Goal: Task Accomplishment & Management: Use online tool/utility

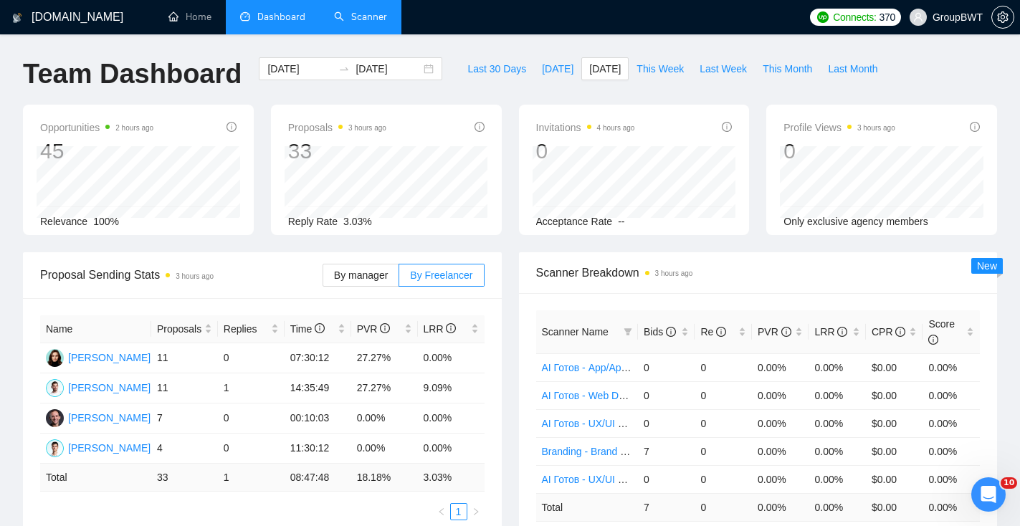
click at [362, 22] on link "Scanner" at bounding box center [360, 17] width 53 height 12
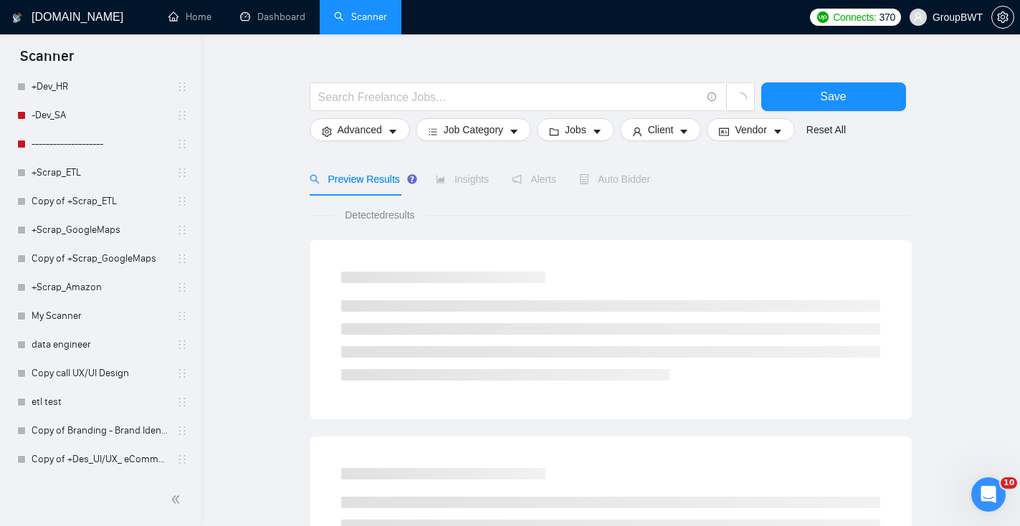
scroll to position [814, 0]
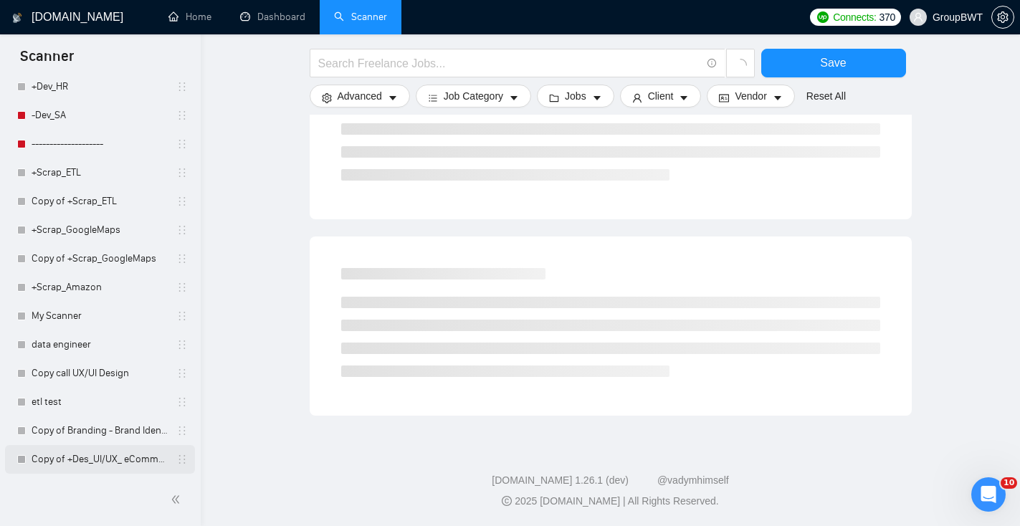
click at [94, 451] on link "Copy of +Des_UI/UX_ eCommerce" at bounding box center [100, 459] width 136 height 29
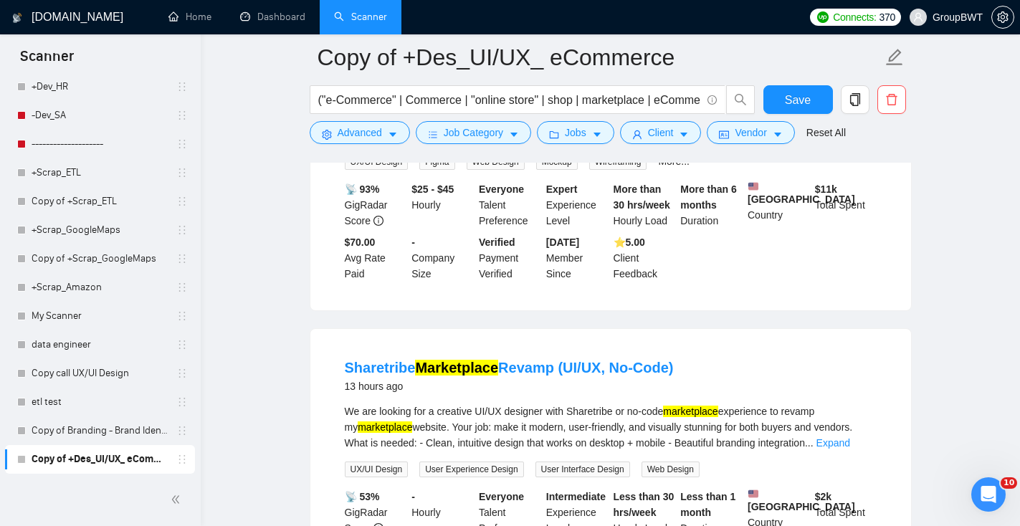
scroll to position [568, 0]
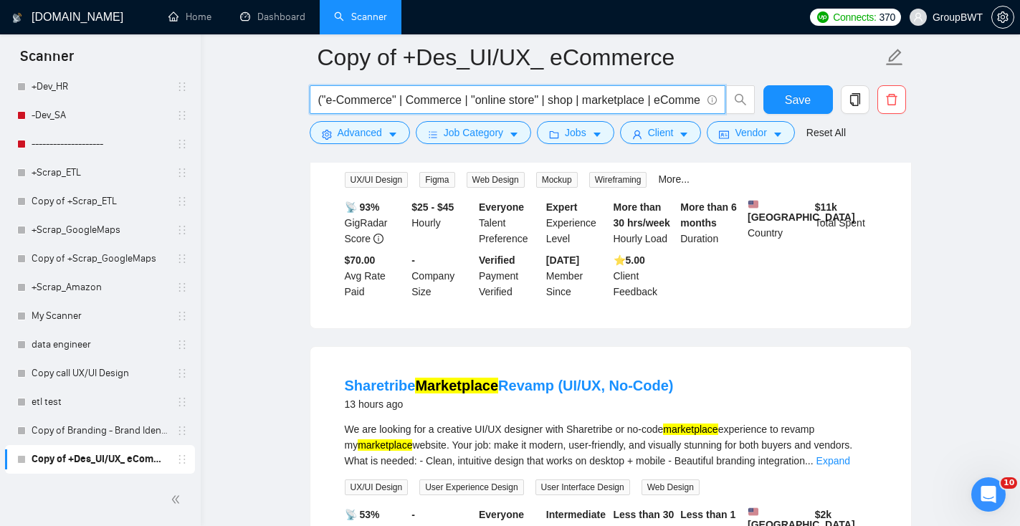
drag, startPoint x: 321, startPoint y: 102, endPoint x: 313, endPoint y: 102, distance: 7.9
click at [313, 102] on span "("e-Commerce" | Commerce | "online store" | shop | marketplace | eCommerce | "w…" at bounding box center [518, 99] width 416 height 29
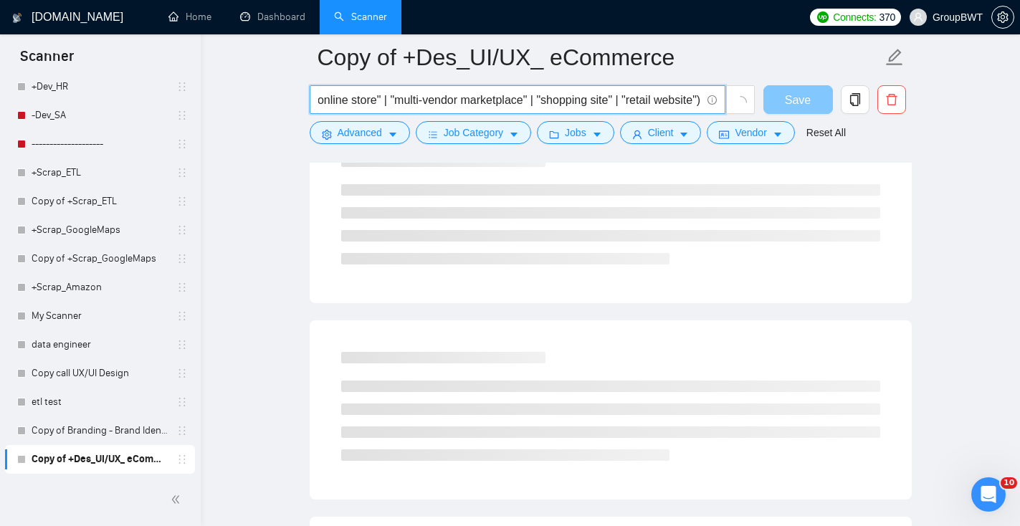
drag, startPoint x: 616, startPoint y: 97, endPoint x: 768, endPoint y: 108, distance: 152.3
click at [769, 108] on div ""e-Commerce" | Commerce | "online store" | shop | marketplace | eCommerce | "we…" at bounding box center [608, 103] width 602 height 36
drag, startPoint x: 510, startPoint y: 92, endPoint x: 707, endPoint y: 95, distance: 196.4
click at [708, 95] on span ""e-Commerce" | Commerce | "online store" | shop | marketplace | eCommerce | "we…" at bounding box center [518, 99] width 416 height 29
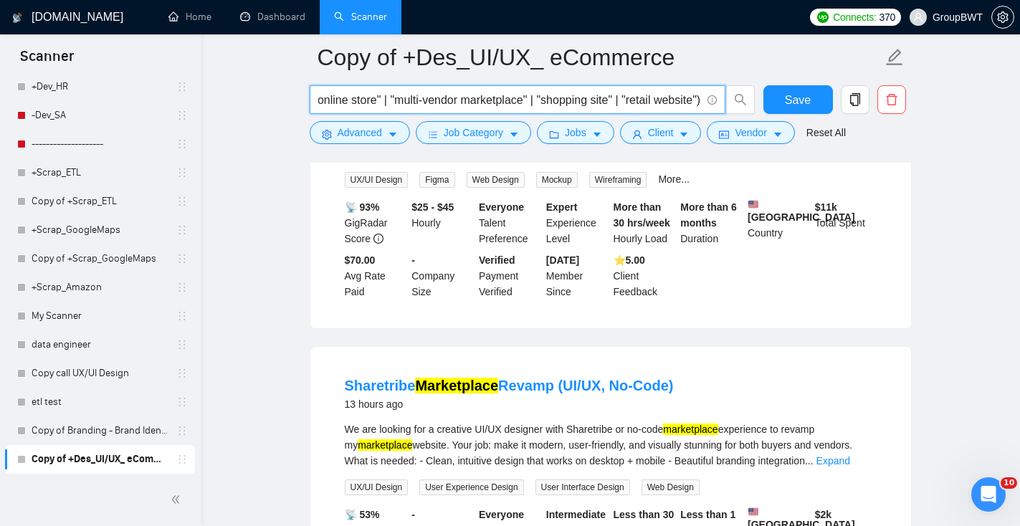
drag, startPoint x: 570, startPoint y: 100, endPoint x: 884, endPoint y: 136, distance: 316.7
click at [885, 136] on form "Copy of +Des_UI/UX_ eCommerce "e-Commerce" | Commerce | "online store" | shop |…" at bounding box center [611, 92] width 602 height 117
click at [699, 100] on input ""e-Commerce" | Commerce | "online store" | shop | marketplace | eCommerce | "we…" at bounding box center [509, 100] width 383 height 18
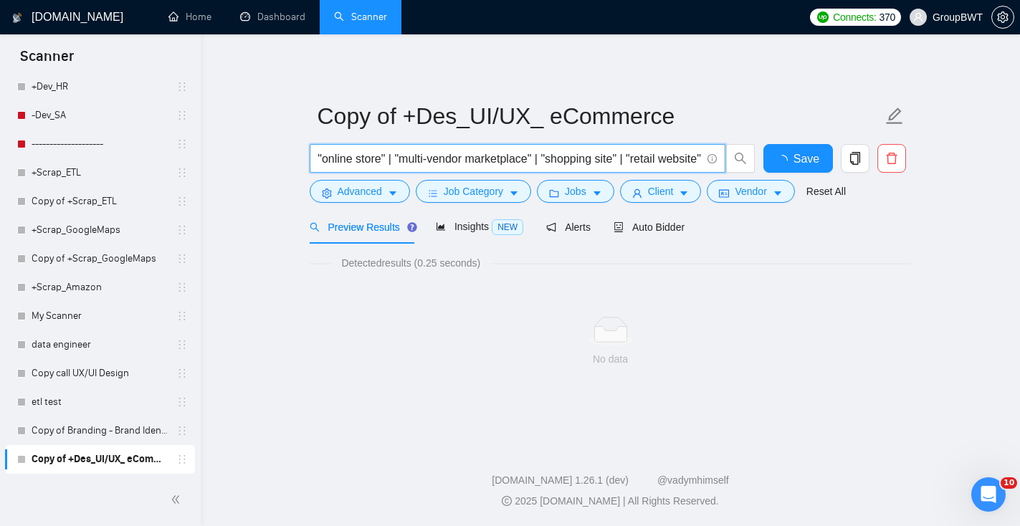
scroll to position [0, 0]
type input ""e-Commerce" | Commerce | "online store" | shop | marketplace | eCommerce | "we…"
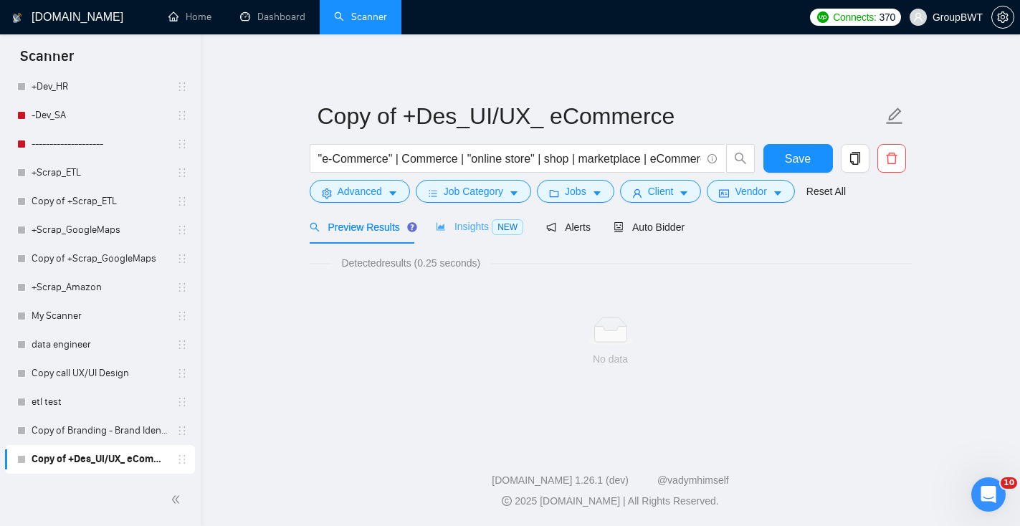
click at [459, 217] on div "Insights NEW" at bounding box center [479, 227] width 87 height 34
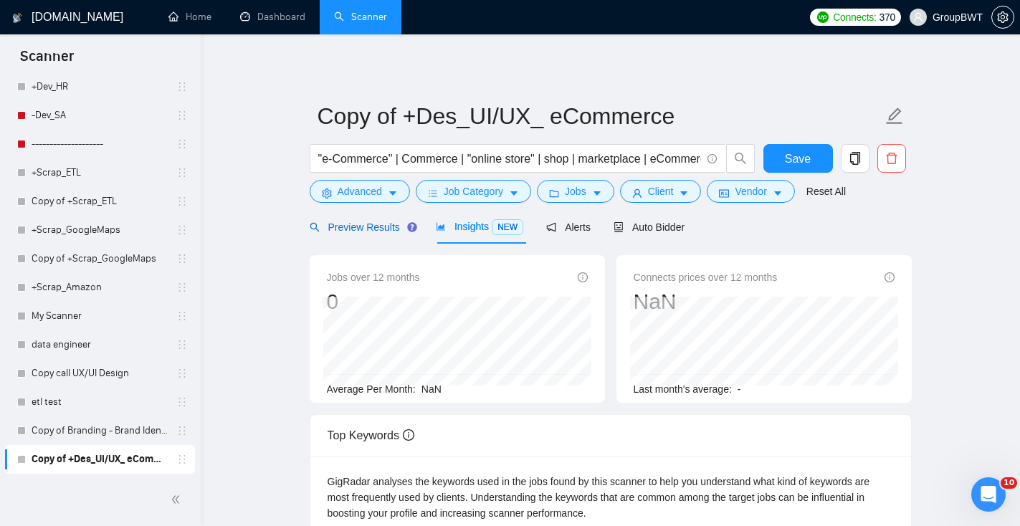
click at [369, 230] on span "Preview Results" at bounding box center [361, 226] width 103 height 11
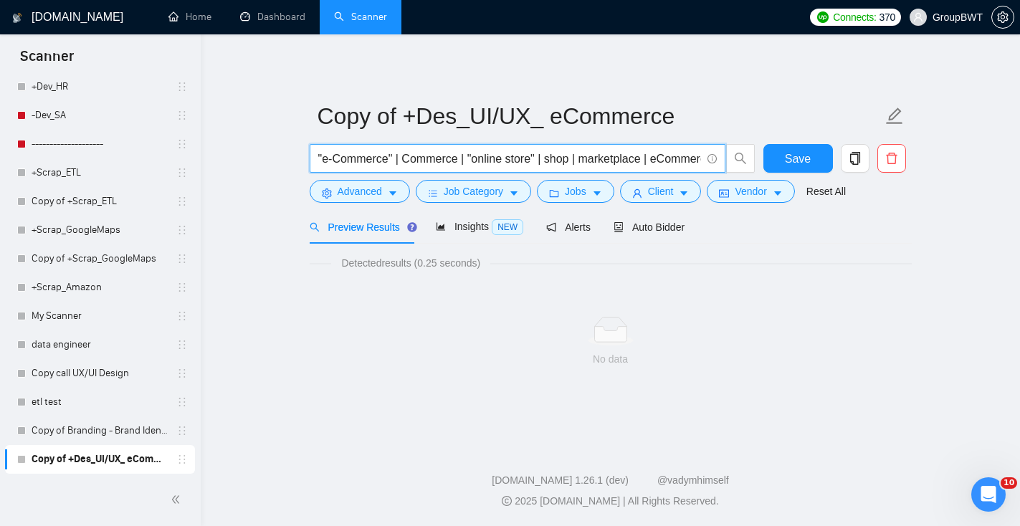
drag, startPoint x: 460, startPoint y: 162, endPoint x: 288, endPoint y: 151, distance: 172.4
click at [288, 151] on main "Copy of +Des_UI/UX_ eCommerce "e-Commerce" | Commerce | "online store" | shop |…" at bounding box center [610, 236] width 773 height 358
click at [368, 183] on span "Advanced" at bounding box center [360, 191] width 44 height 16
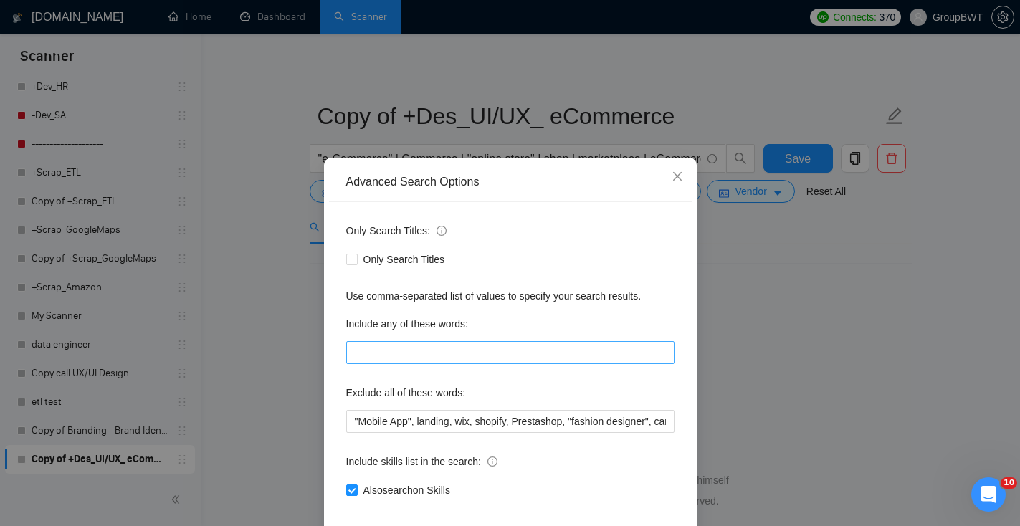
scroll to position [70, 0]
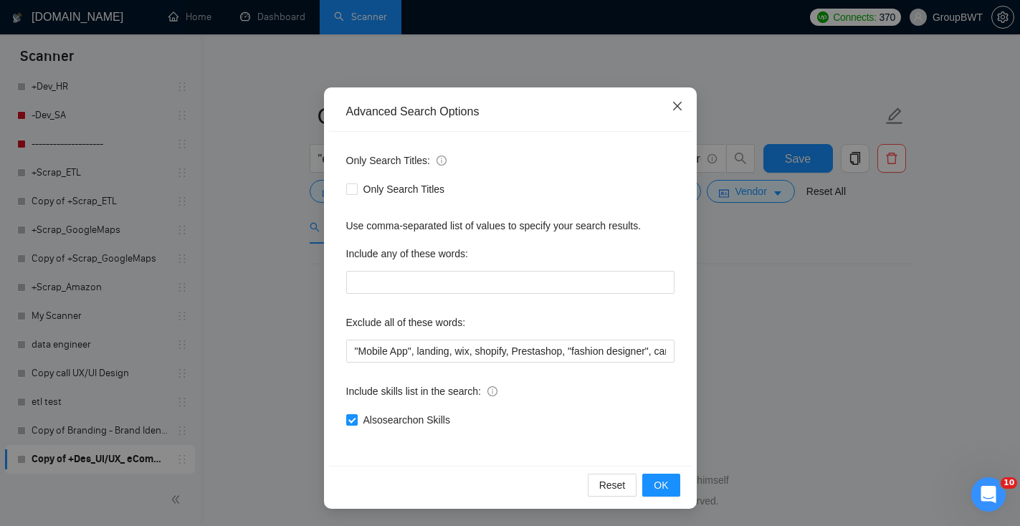
click at [674, 102] on icon "close" at bounding box center [677, 105] width 11 height 11
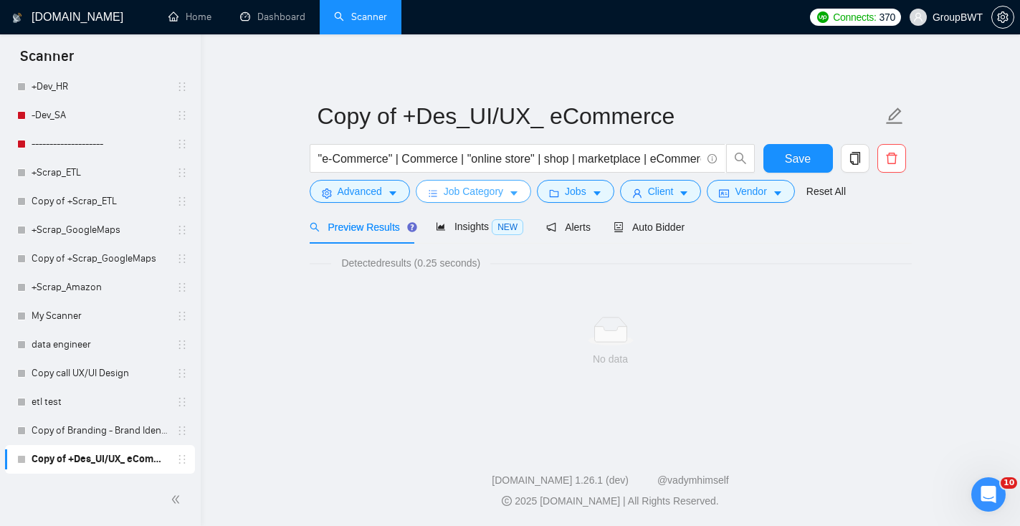
click at [437, 196] on icon "bars" at bounding box center [433, 193] width 10 height 10
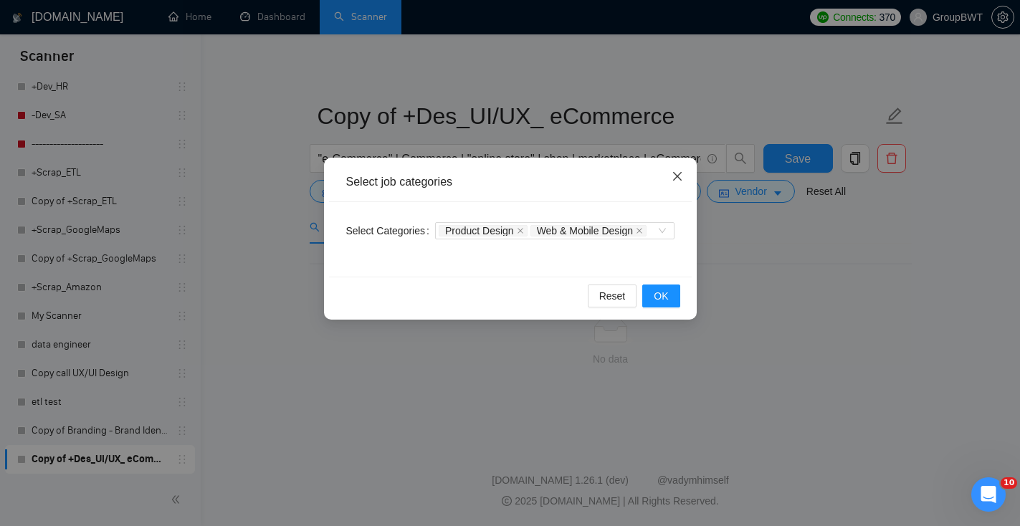
click at [682, 171] on span "Close" at bounding box center [677, 177] width 39 height 39
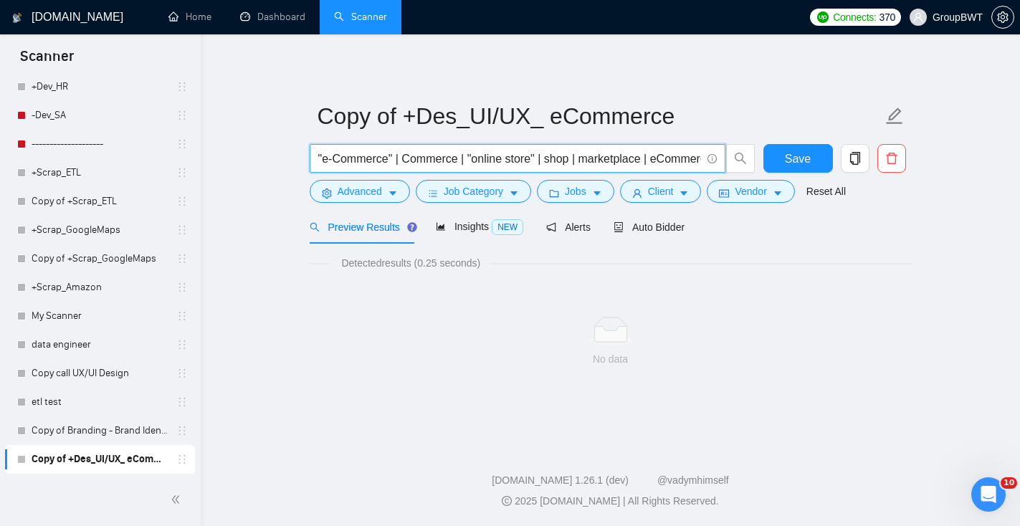
click at [383, 154] on input ""e-Commerce" | Commerce | "online store" | shop | marketplace | eCommerce | "we…" at bounding box center [509, 159] width 383 height 18
click at [320, 160] on input ""e-Commerce" | Commerce | "online store" | shop | marketplace | eCommerce | "we…" at bounding box center [509, 159] width 383 height 18
drag, startPoint x: 320, startPoint y: 158, endPoint x: 321, endPoint y: 148, distance: 10.1
click at [323, 148] on span ""e-Commerce" | Commerce | "online store" | shop | marketplace | eCommerce | "we…" at bounding box center [518, 158] width 416 height 29
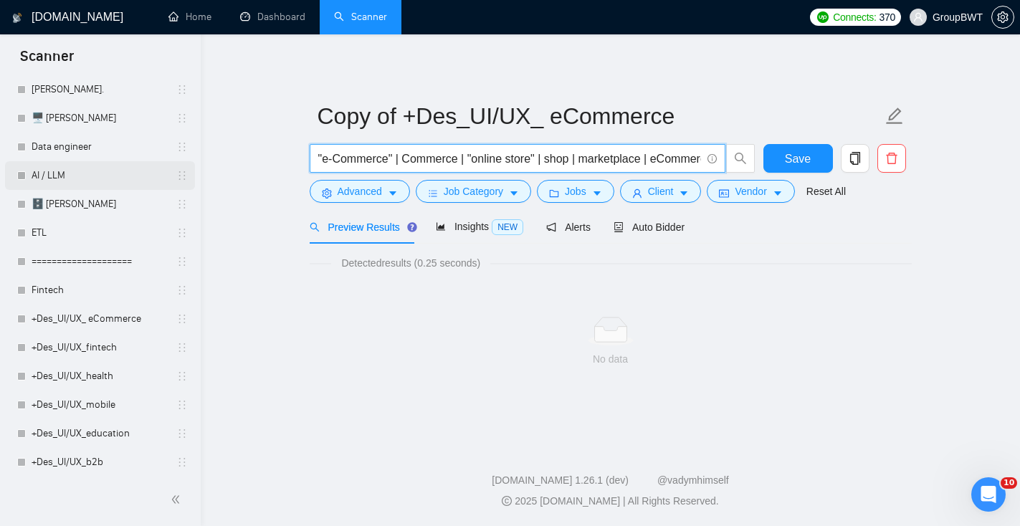
scroll to position [0, 0]
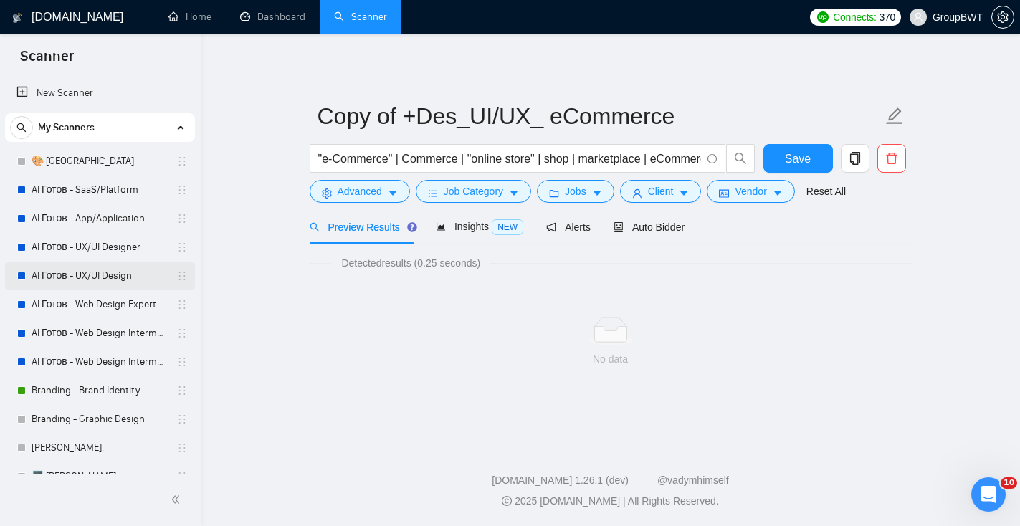
click at [91, 277] on link "AI Готов - UX/UI Design" at bounding box center [100, 276] width 136 height 29
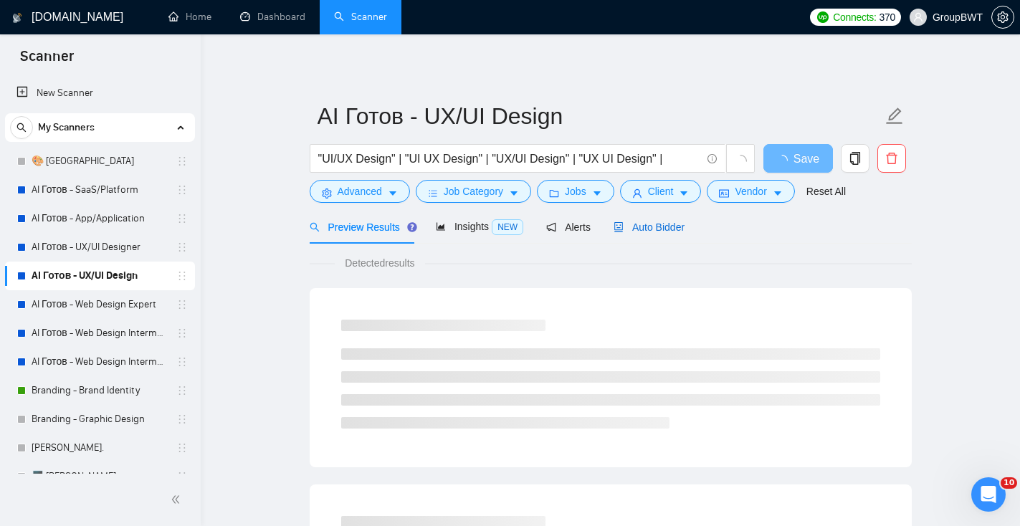
click at [648, 233] on div "Auto Bidder" at bounding box center [648, 227] width 71 height 16
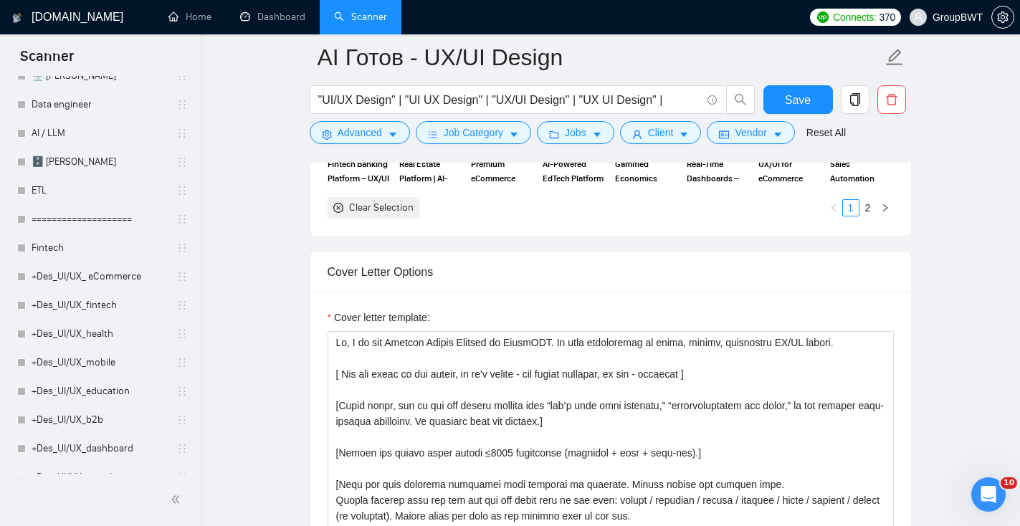
scroll to position [18, 0]
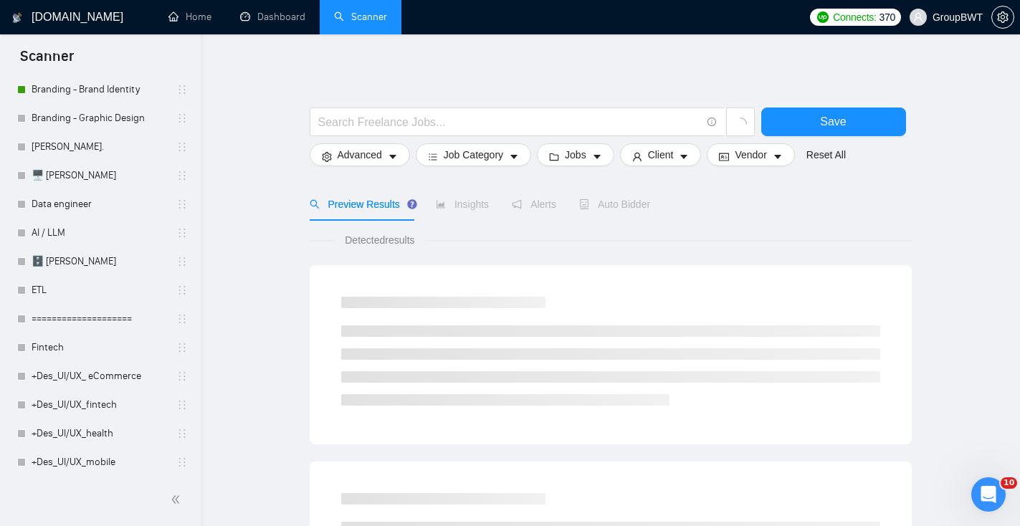
scroll to position [298, 0]
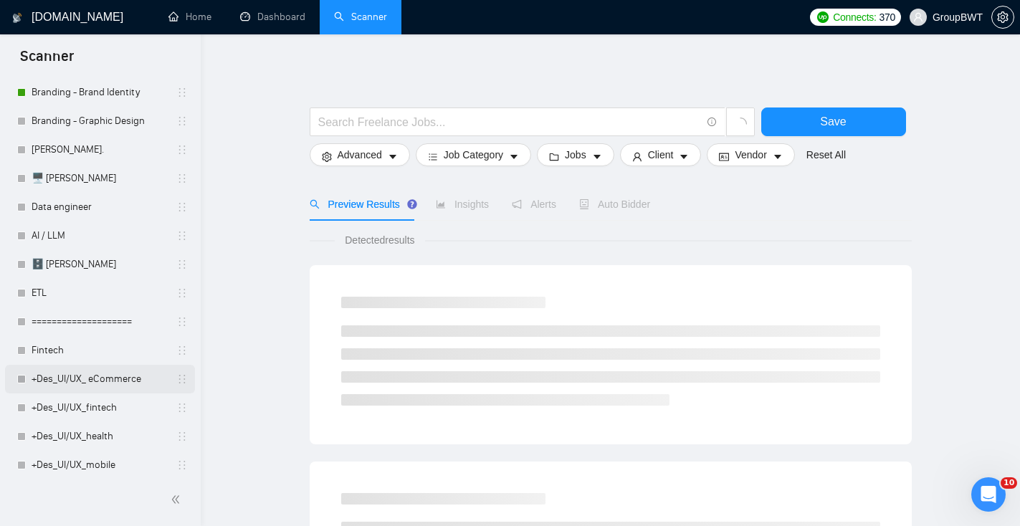
click at [97, 378] on link "+Des_UI/UX_ eCommerce" at bounding box center [100, 379] width 136 height 29
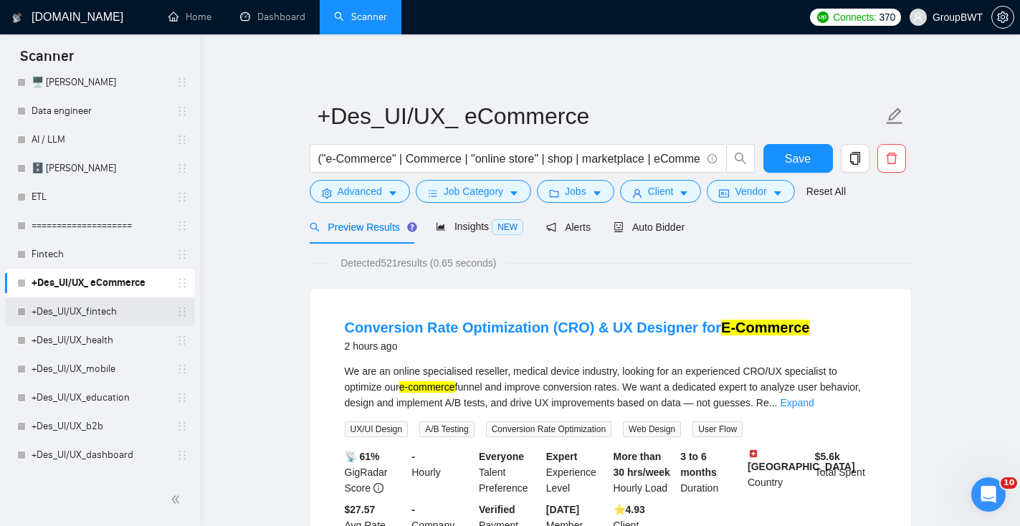
scroll to position [398, 0]
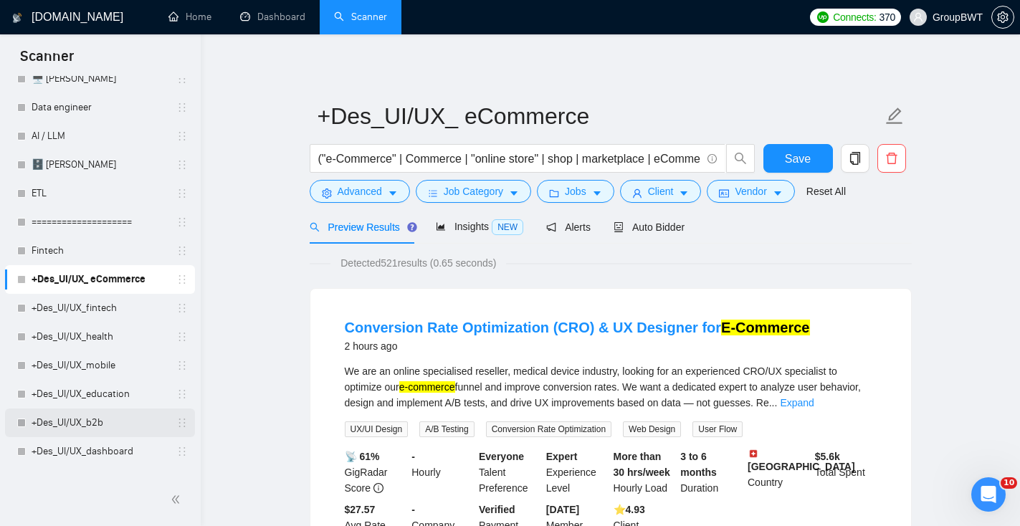
click at [116, 420] on link "+Des_UI/UX_b2b" at bounding box center [100, 423] width 136 height 29
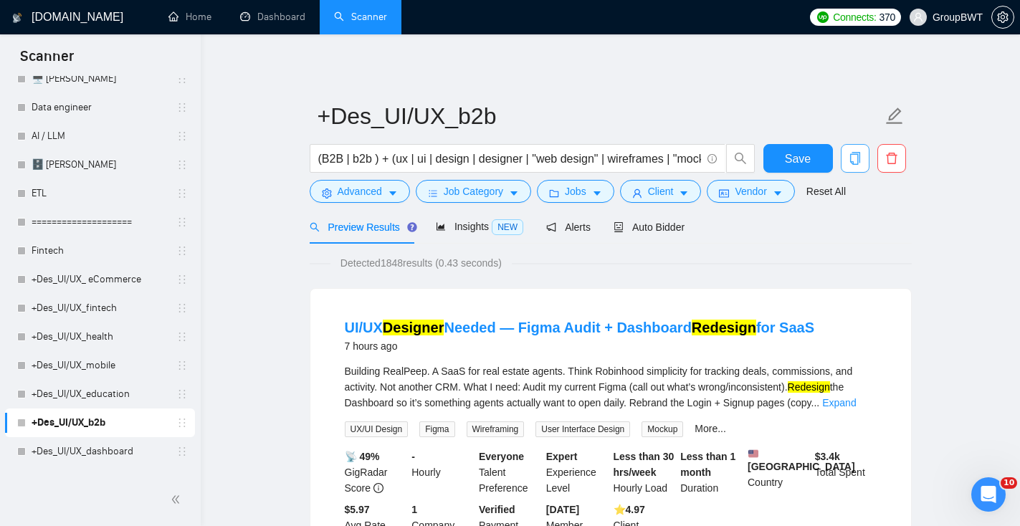
click at [852, 155] on icon "copy" at bounding box center [854, 158] width 10 height 13
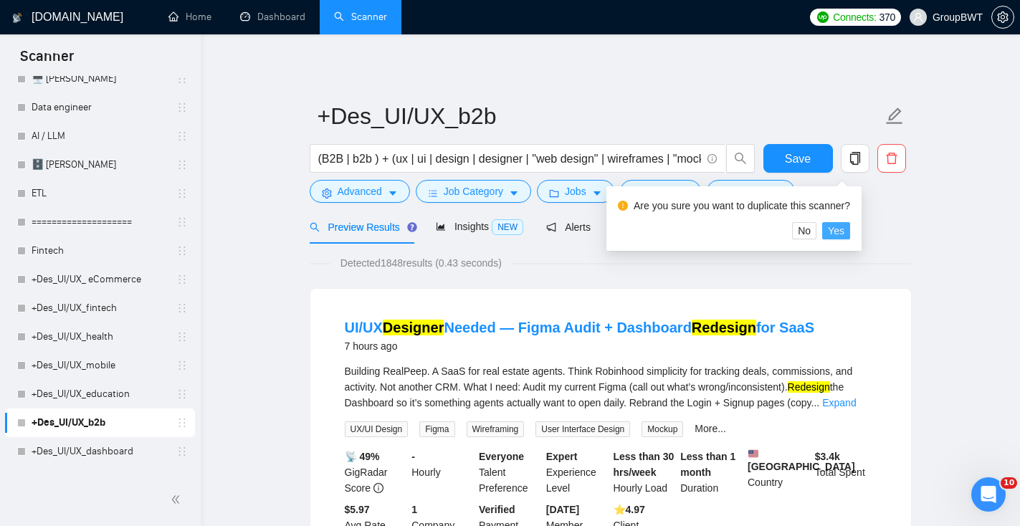
click at [844, 234] on span "Yes" at bounding box center [836, 231] width 16 height 16
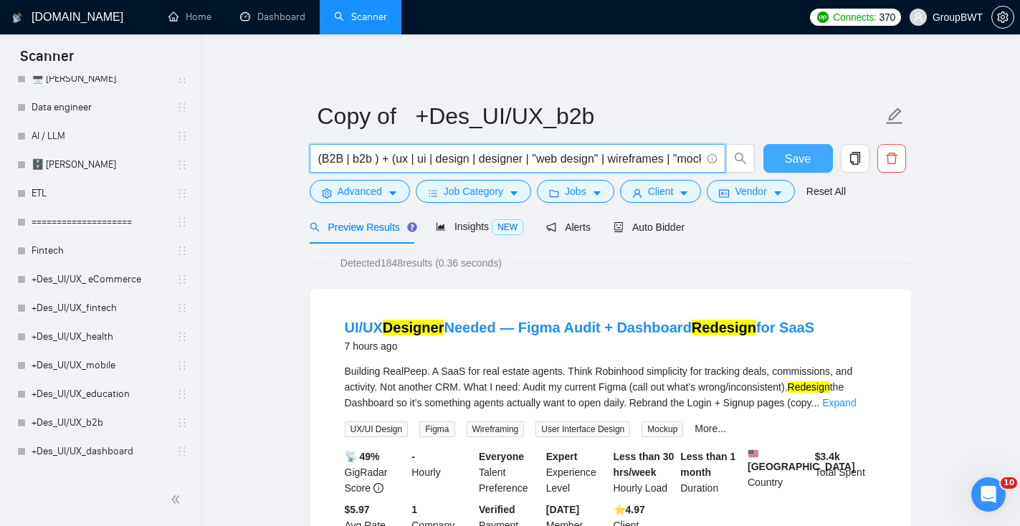
scroll to position [0, 321]
drag, startPoint x: 376, startPoint y: 159, endPoint x: 771, endPoint y: 161, distance: 394.9
click at [772, 163] on div "(B2B | b2b ) + (ux | ui | design | designer | "web design" | wireframes | "mock…" at bounding box center [608, 162] width 602 height 36
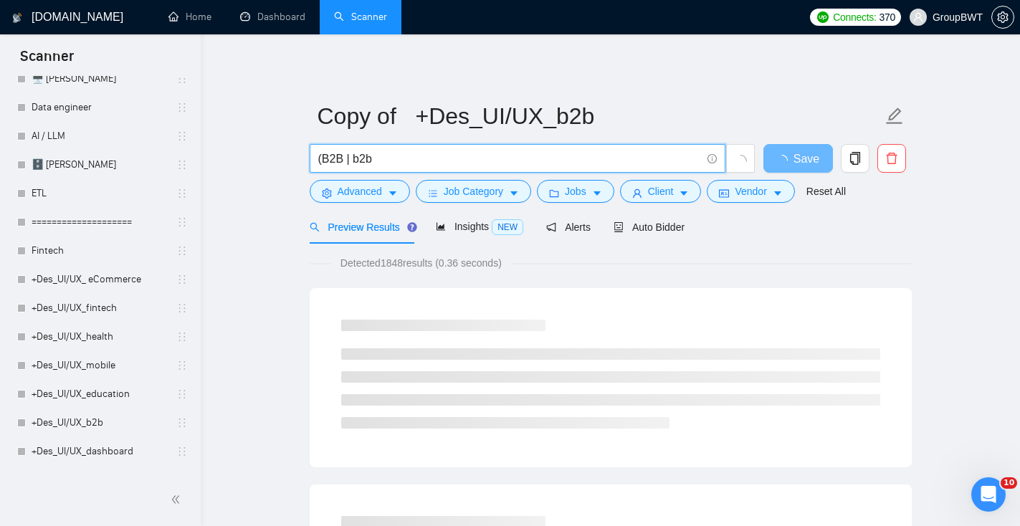
click at [325, 158] on input "(B2B | b2b" at bounding box center [509, 159] width 383 height 18
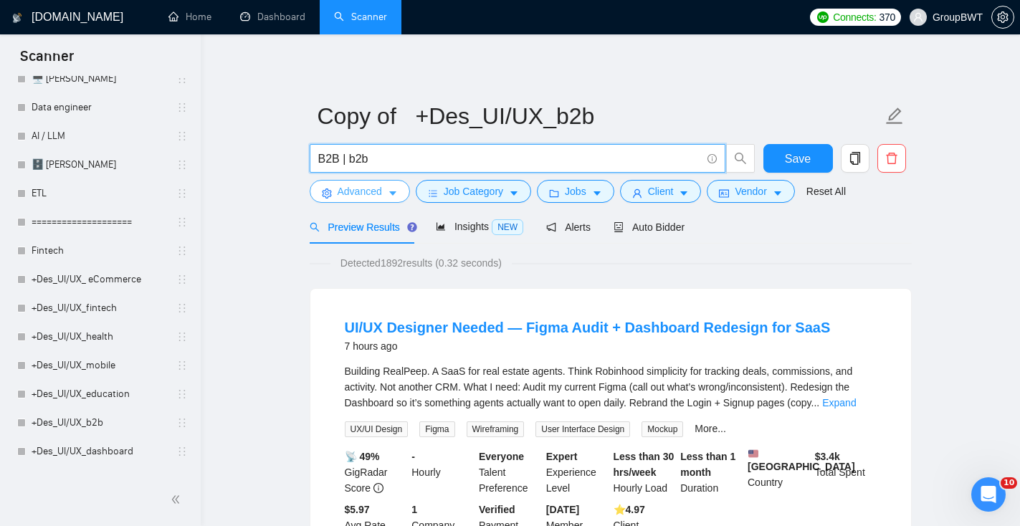
type input "B2B | b2b"
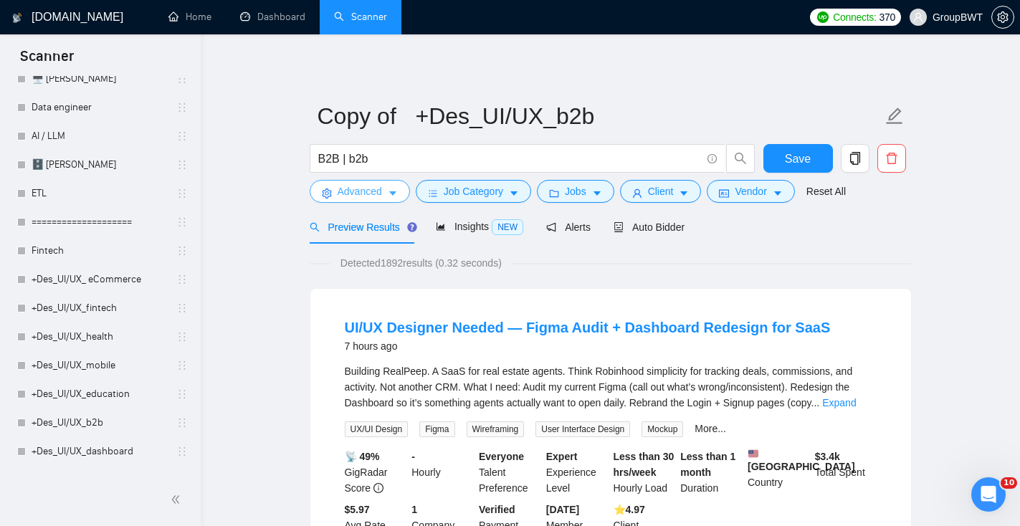
click at [378, 190] on span "Advanced" at bounding box center [360, 191] width 44 height 16
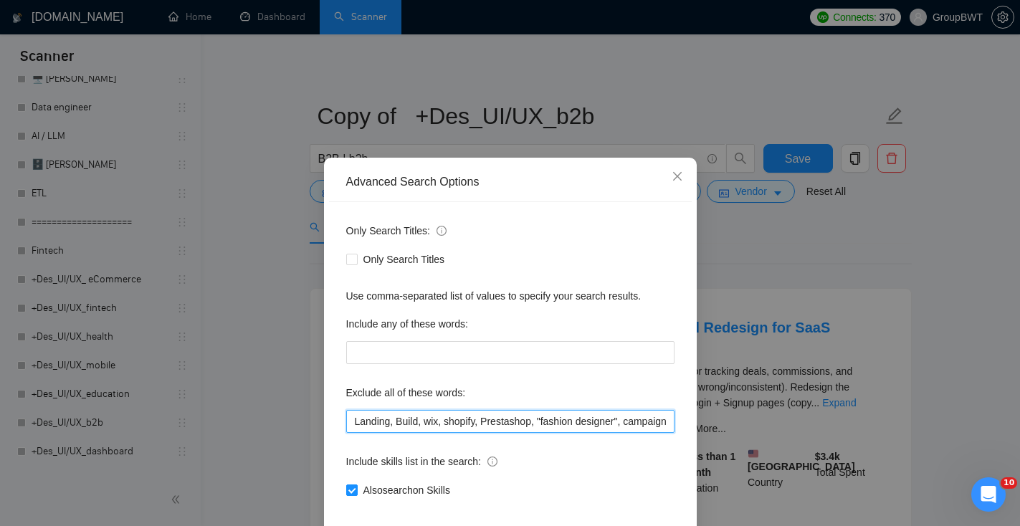
drag, startPoint x: 393, startPoint y: 424, endPoint x: 315, endPoint y: 422, distance: 77.4
click at [317, 423] on div "Advanced Search Options Only Search Titles: Only Search Titles Use comma-separa…" at bounding box center [510, 263] width 1020 height 526
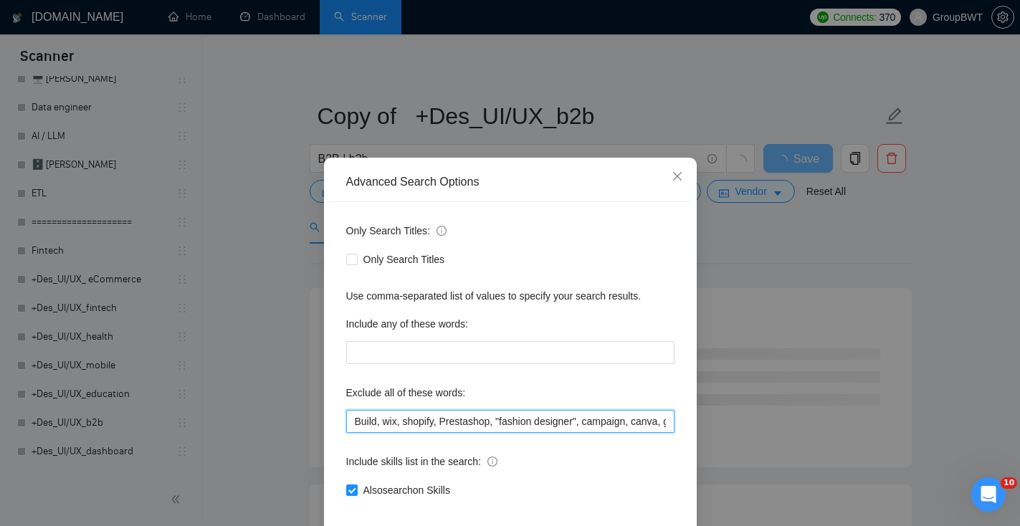
click at [355, 421] on input "Build, wix, shopify, Prestashop, "fashion designer", campaign, canva, game, Hub…" at bounding box center [510, 421] width 328 height 23
click at [357, 422] on input "Build, wix, shopify, Prestashop, "fashion designer", campaign, canva, game, Hub…" at bounding box center [510, 421] width 328 height 23
drag, startPoint x: 381, startPoint y: 422, endPoint x: 298, endPoint y: 421, distance: 82.4
click at [302, 422] on div "Advanced Search Options Only Search Titles: Only Search Titles Use comma-separa…" at bounding box center [510, 263] width 1020 height 526
drag, startPoint x: 460, startPoint y: 420, endPoint x: 516, endPoint y: 418, distance: 55.9
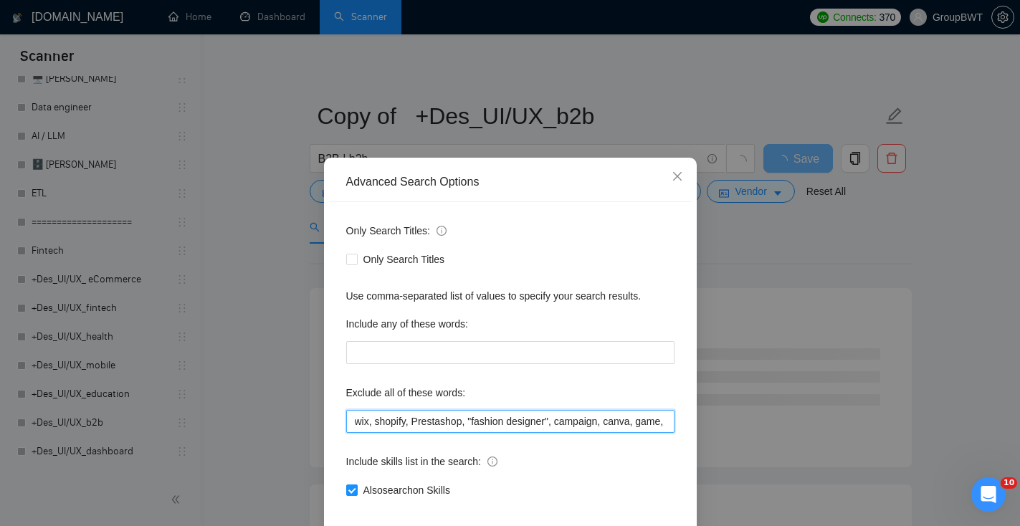
click at [517, 419] on input "wix, shopify, Prestashop, "fashion designer", campaign, canva, game, Hubspot, s…" at bounding box center [510, 421] width 328 height 23
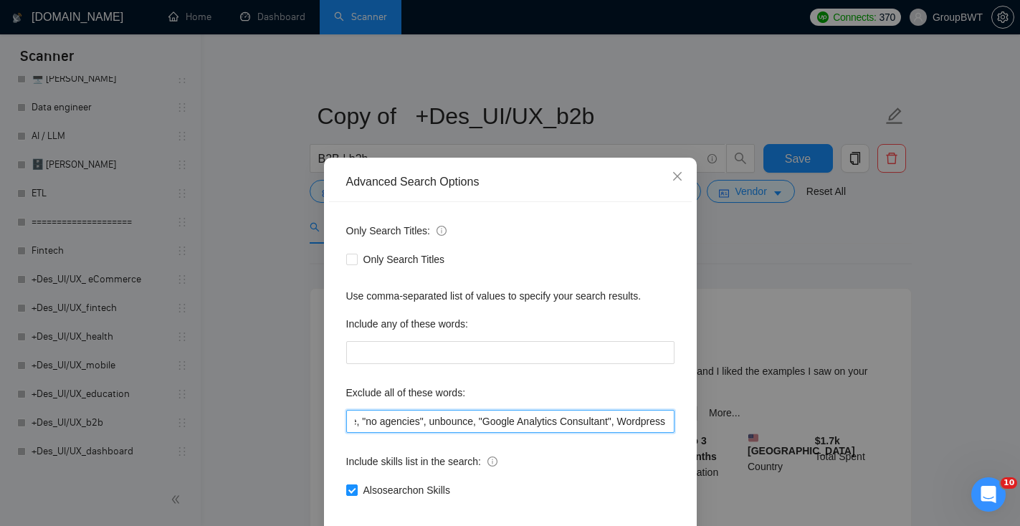
scroll to position [0, 1008]
drag, startPoint x: 558, startPoint y: 427, endPoint x: 672, endPoint y: 415, distance: 113.9
click at [673, 416] on input "wix, shopify, Prestashop, "fashion designer", campaign, canva, game, Hubspot, s…" at bounding box center [510, 421] width 328 height 23
click at [666, 415] on input "wix, shopify, Prestashop, "fashion designer", campaign, canva, game, Hubspot, s…" at bounding box center [510, 421] width 328 height 23
drag, startPoint x: 618, startPoint y: 418, endPoint x: 681, endPoint y: 422, distance: 63.2
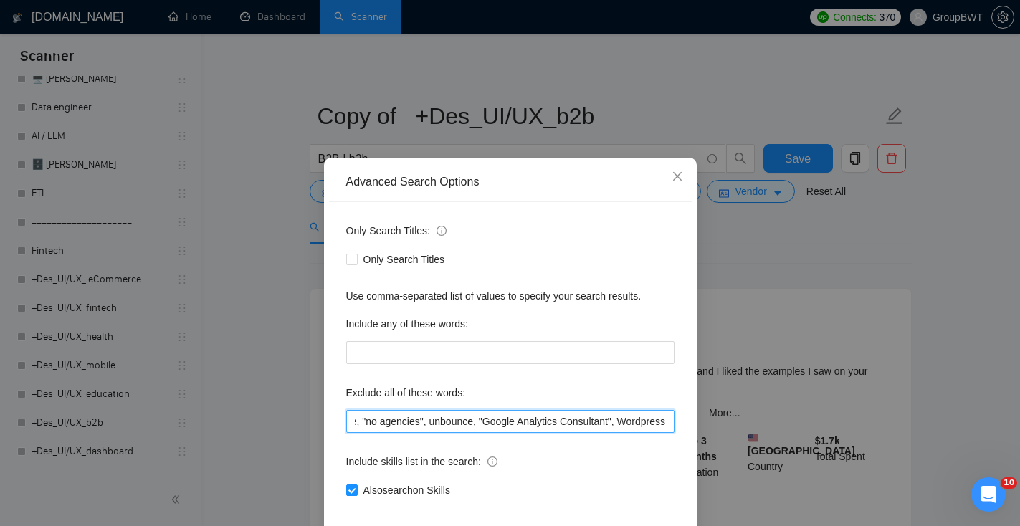
click at [681, 422] on div "Only Search Titles: Only Search Titles Use comma-separated list of values to sp…" at bounding box center [510, 369] width 363 height 334
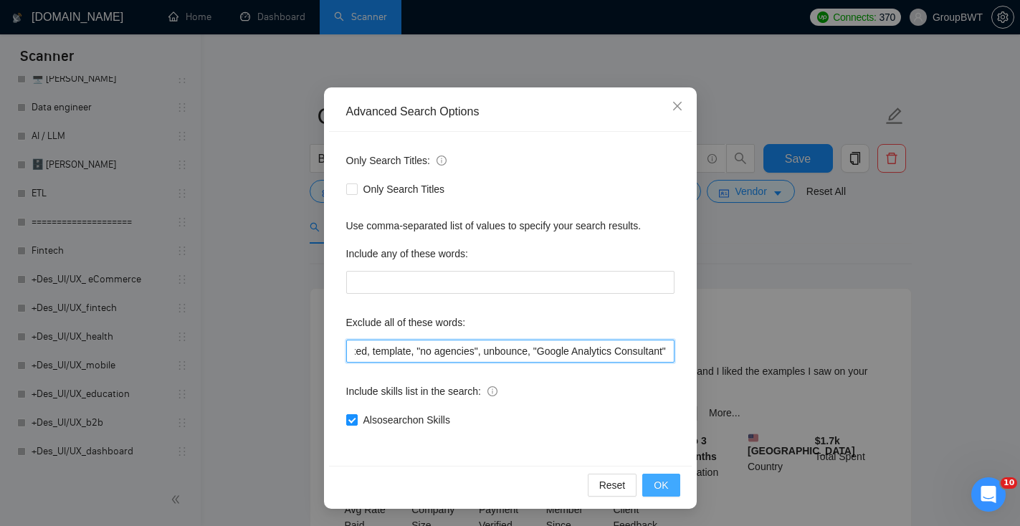
type input "wix, shopify, Prestashop, "fashion designer", campaign, canva, game, Hubspot, s…"
click at [663, 488] on span "OK" at bounding box center [661, 485] width 14 height 16
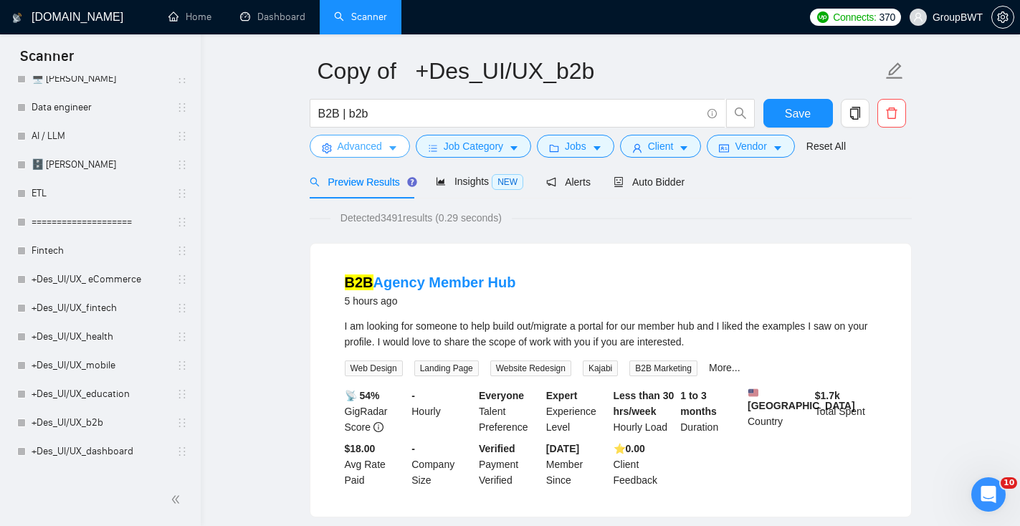
scroll to position [24, 0]
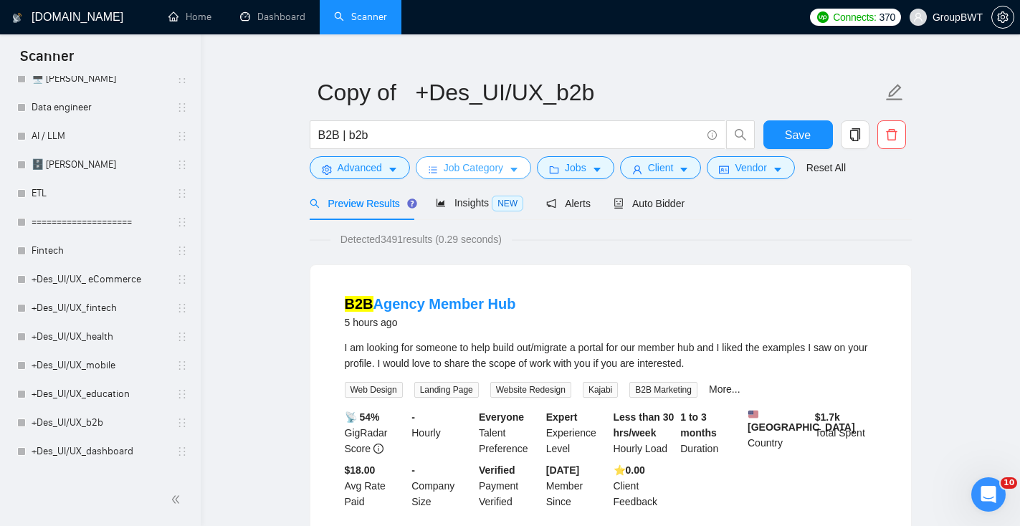
click at [495, 172] on span "Job Category" at bounding box center [473, 168] width 59 height 16
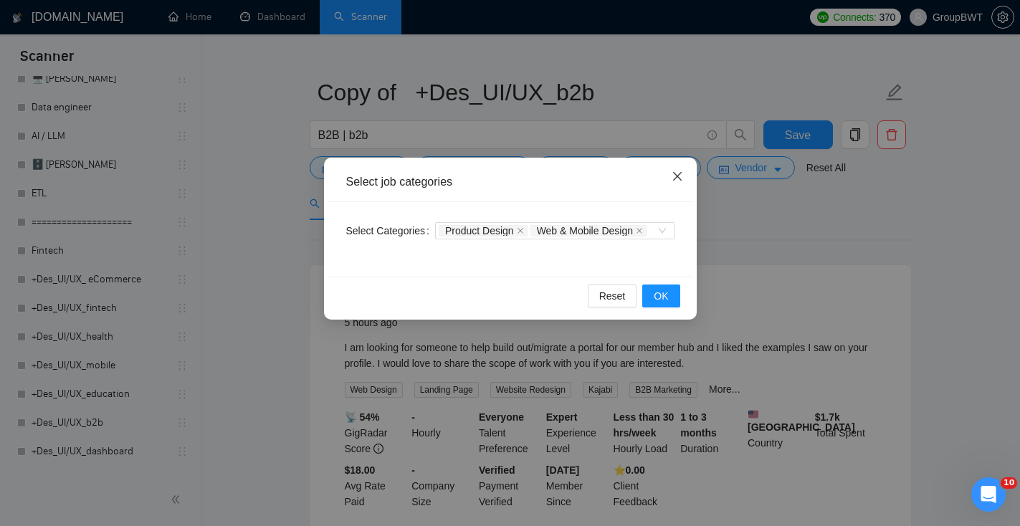
click at [674, 173] on icon "close" at bounding box center [676, 176] width 9 height 9
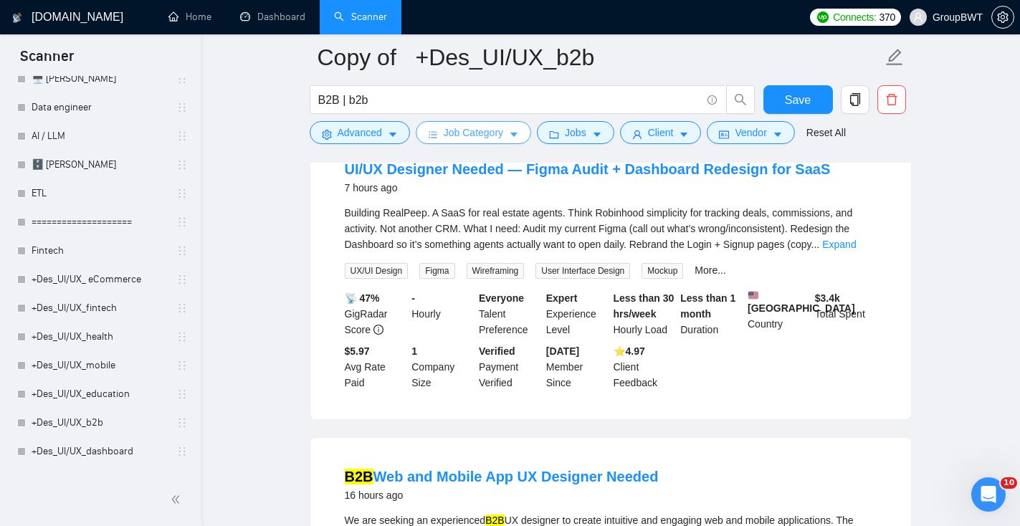
scroll to position [456, 0]
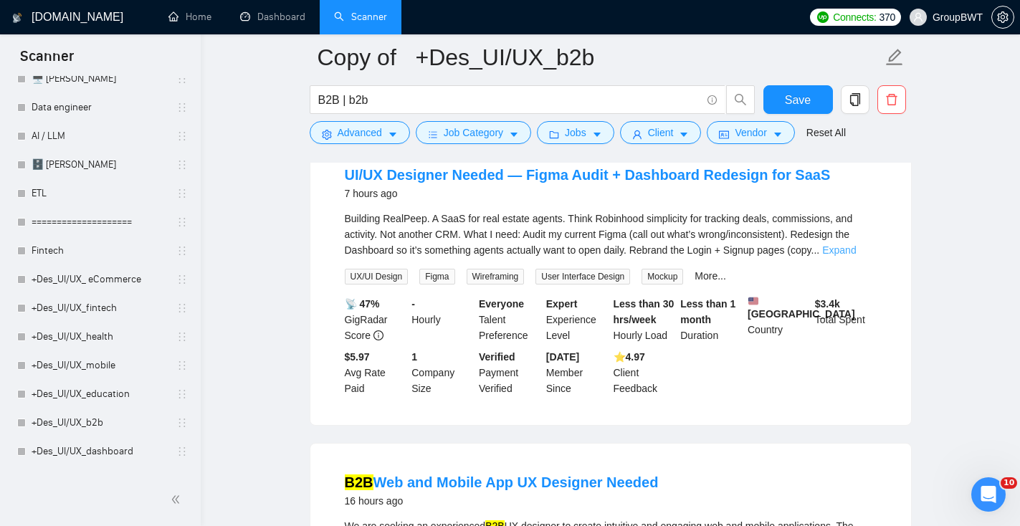
click at [856, 248] on link "Expand" at bounding box center [839, 249] width 34 height 11
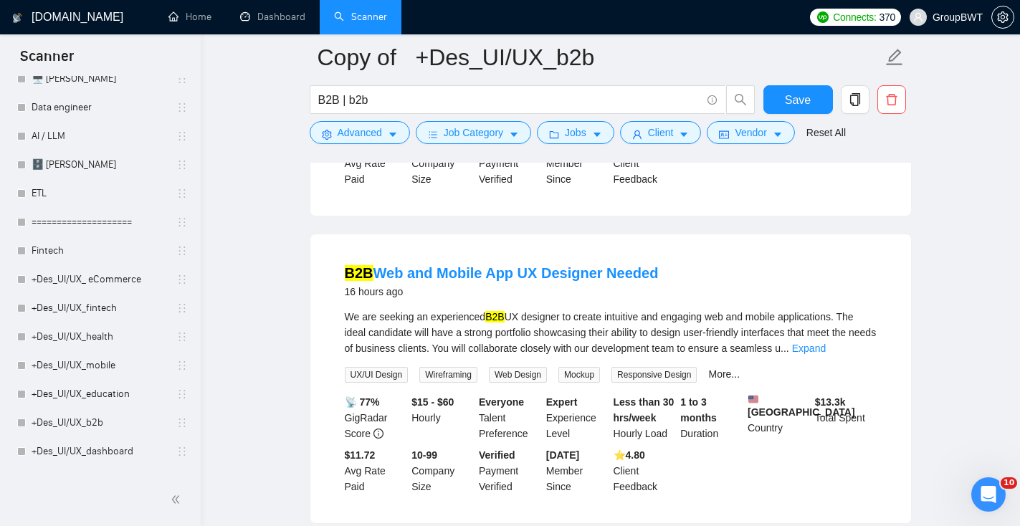
scroll to position [0, 0]
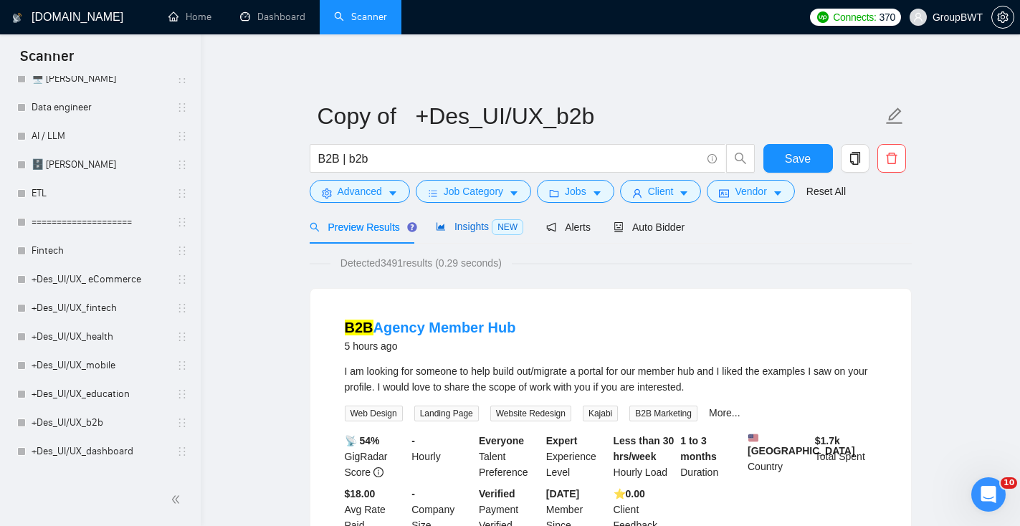
click at [462, 225] on span "Insights NEW" at bounding box center [479, 226] width 87 height 11
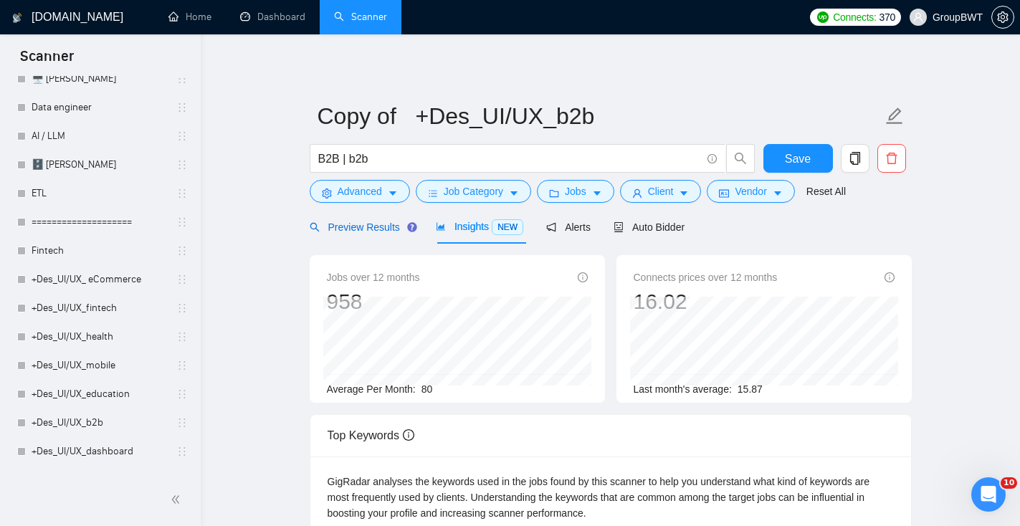
click at [385, 229] on span "Preview Results" at bounding box center [361, 226] width 103 height 11
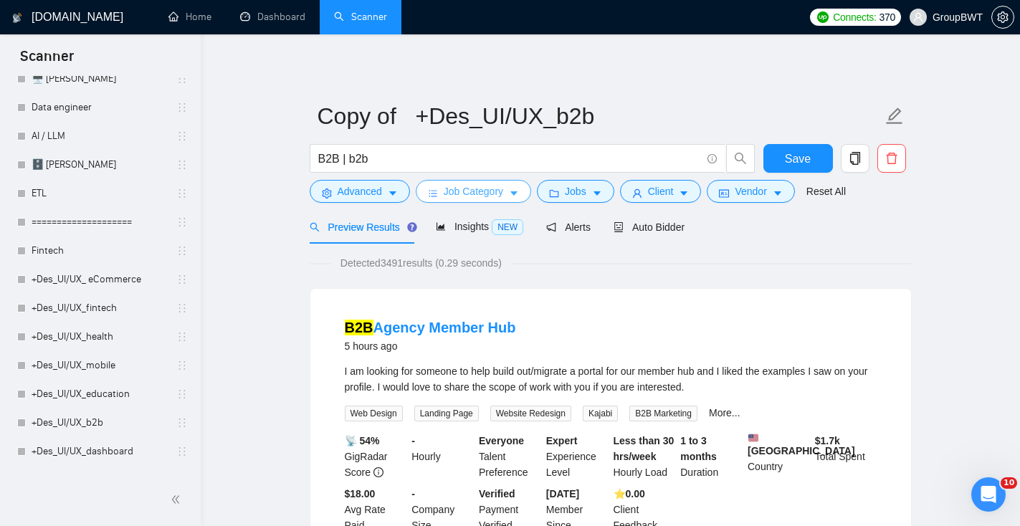
click at [485, 191] on span "Job Category" at bounding box center [473, 191] width 59 height 16
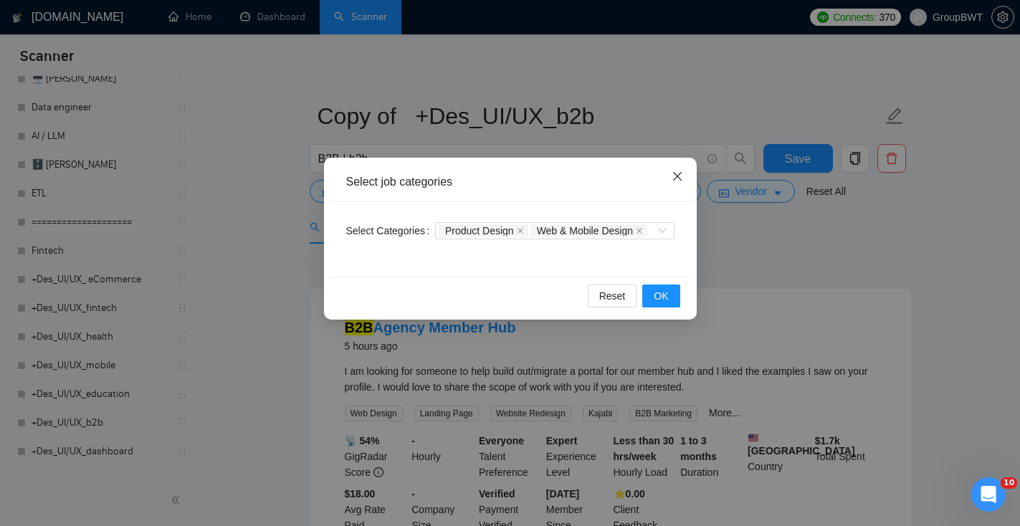
click at [678, 178] on icon "close" at bounding box center [676, 176] width 9 height 9
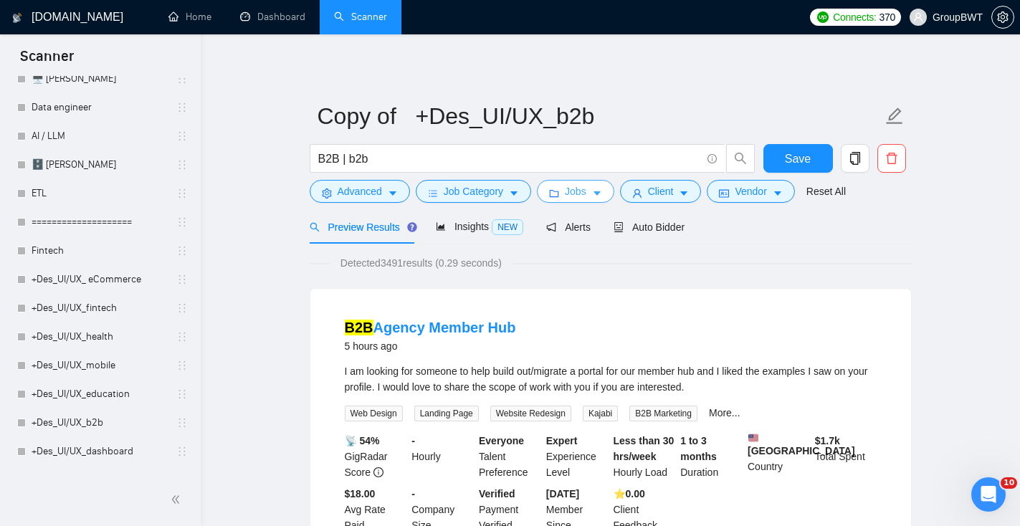
click at [583, 193] on span "Jobs" at bounding box center [576, 191] width 22 height 16
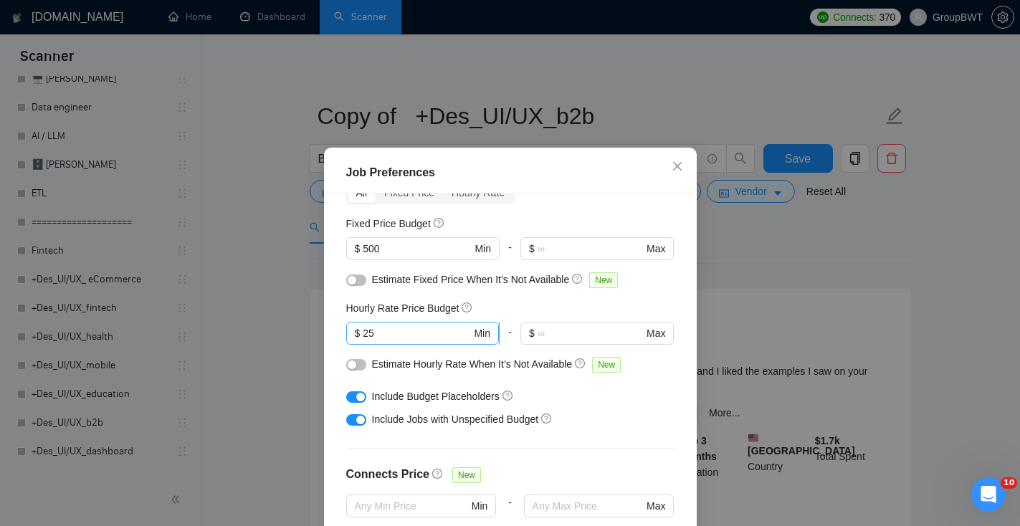
scroll to position [80, 0]
click at [362, 396] on div "button" at bounding box center [360, 396] width 9 height 9
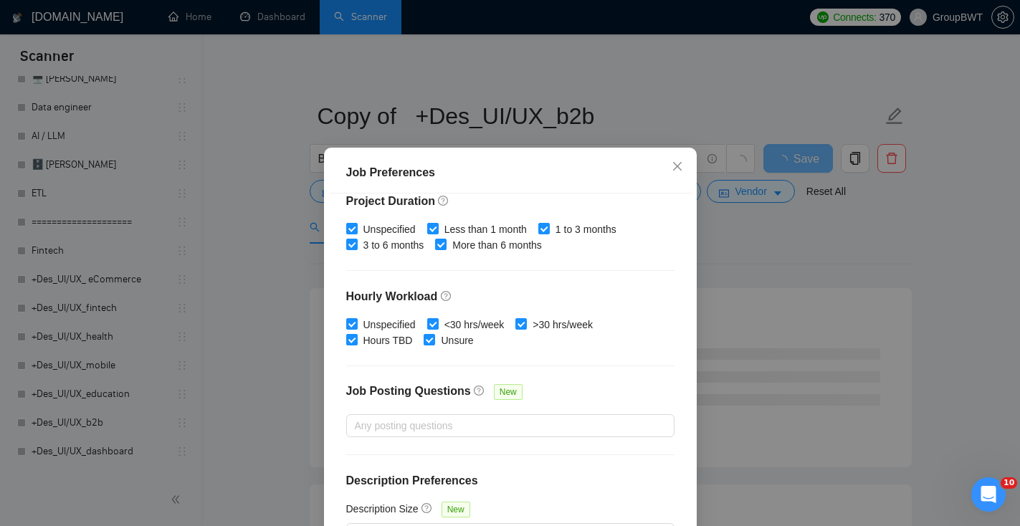
scroll to position [98, 0]
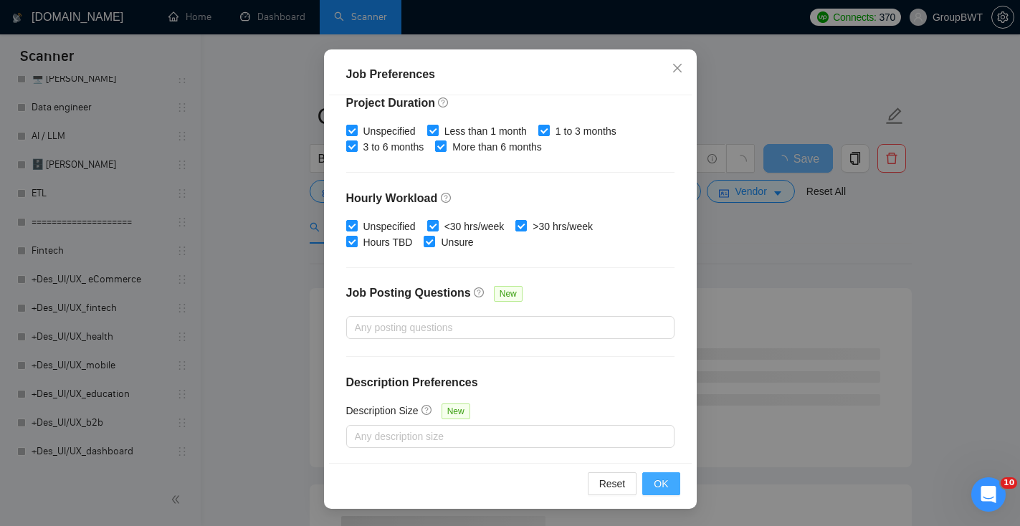
click at [665, 487] on span "OK" at bounding box center [661, 484] width 14 height 16
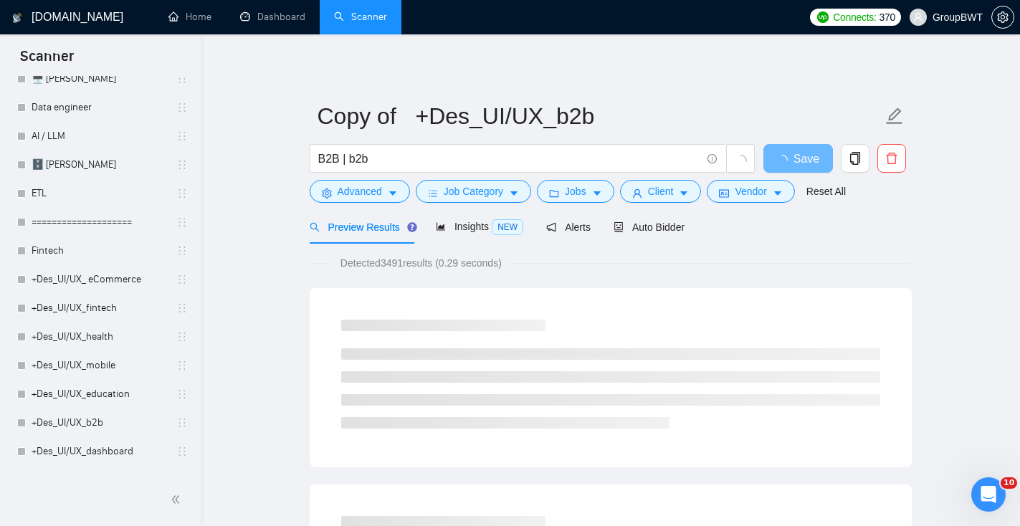
scroll to position [37, 0]
click at [671, 193] on span "Client" at bounding box center [661, 191] width 26 height 16
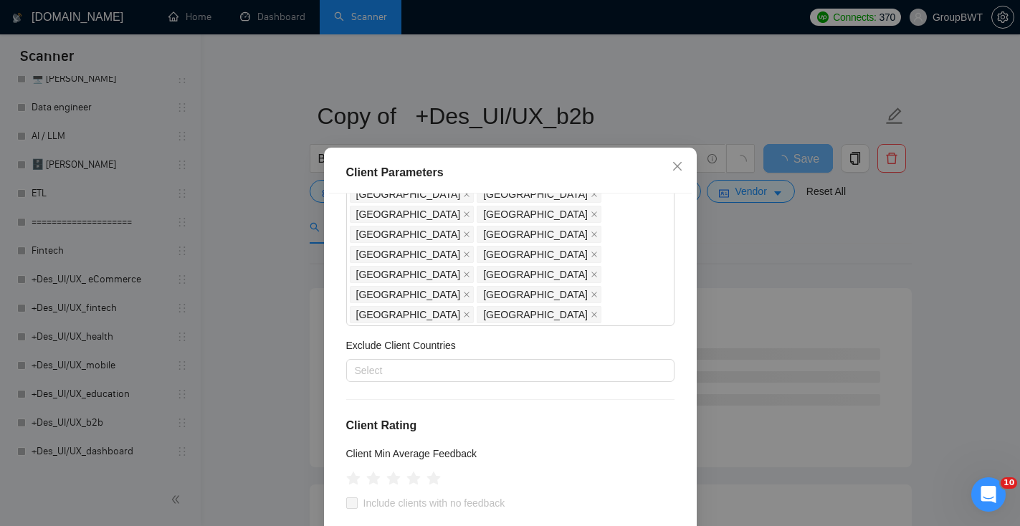
scroll to position [366, 0]
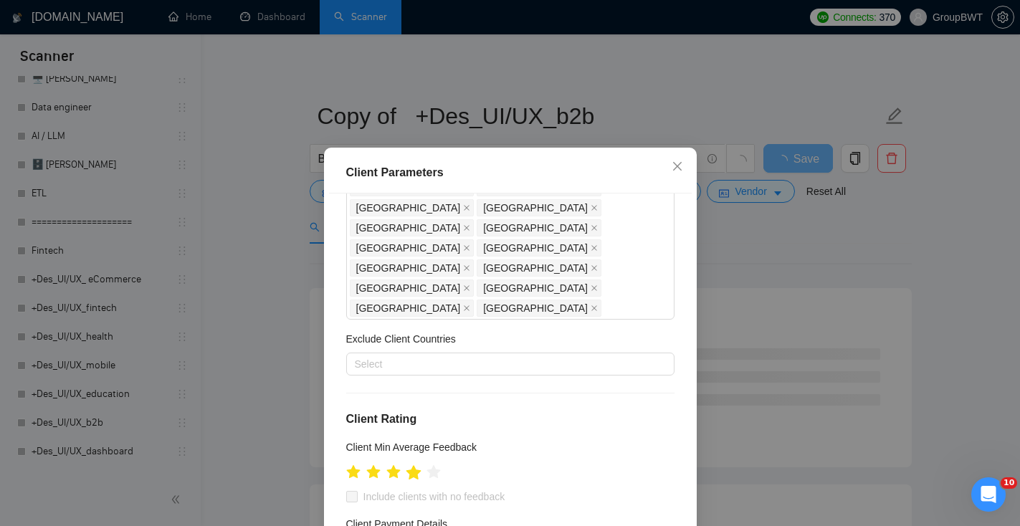
click at [418, 465] on icon "star" at bounding box center [413, 472] width 15 height 14
click at [354, 491] on input "Include clients with no feedback" at bounding box center [351, 496] width 10 height 10
checkbox input "true"
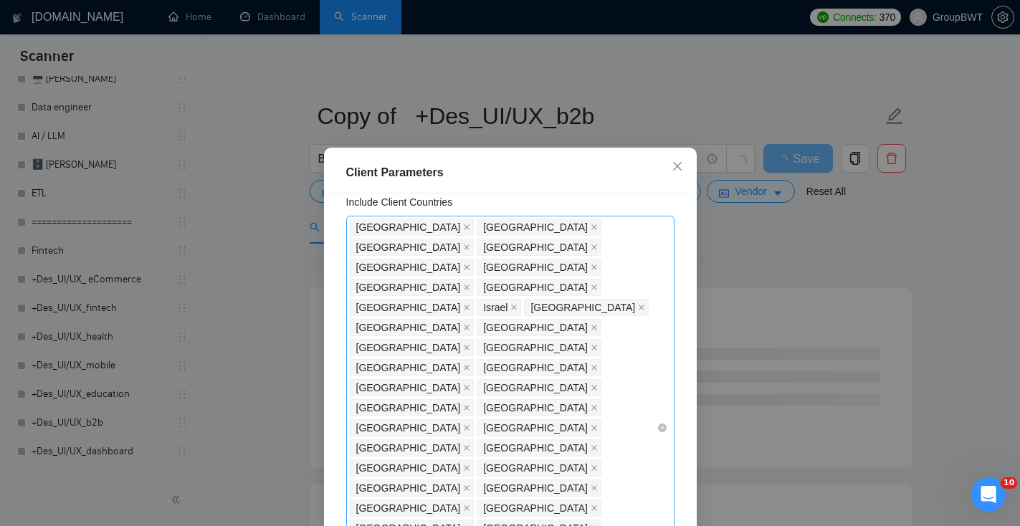
scroll to position [31, 0]
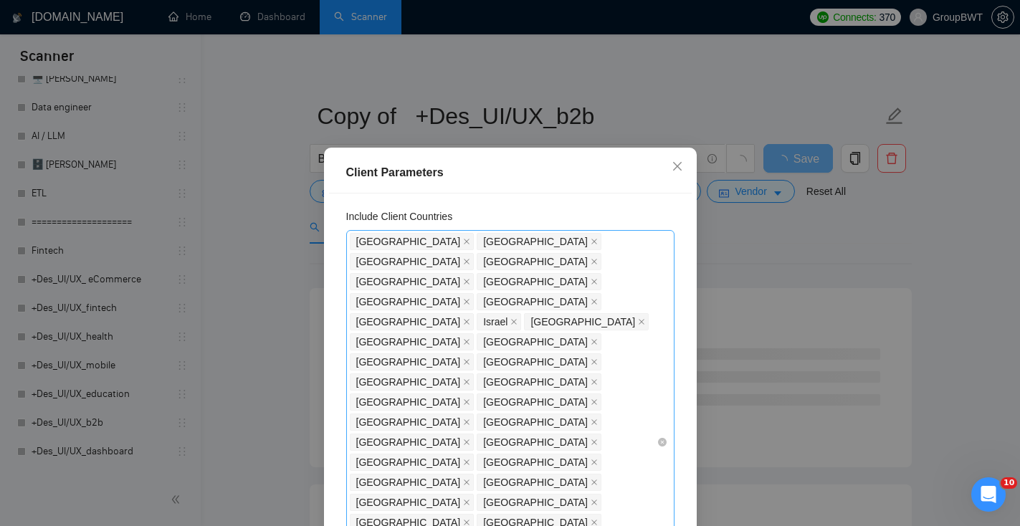
click at [646, 440] on div "[GEOGRAPHIC_DATA] [GEOGRAPHIC_DATA] [GEOGRAPHIC_DATA] [GEOGRAPHIC_DATA] [GEOGRA…" at bounding box center [503, 441] width 307 height 421
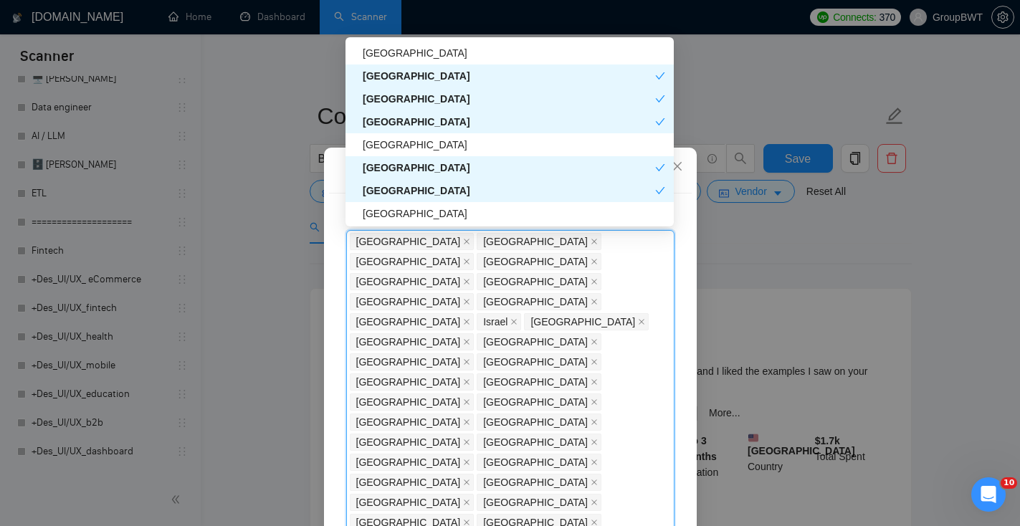
scroll to position [593, 0]
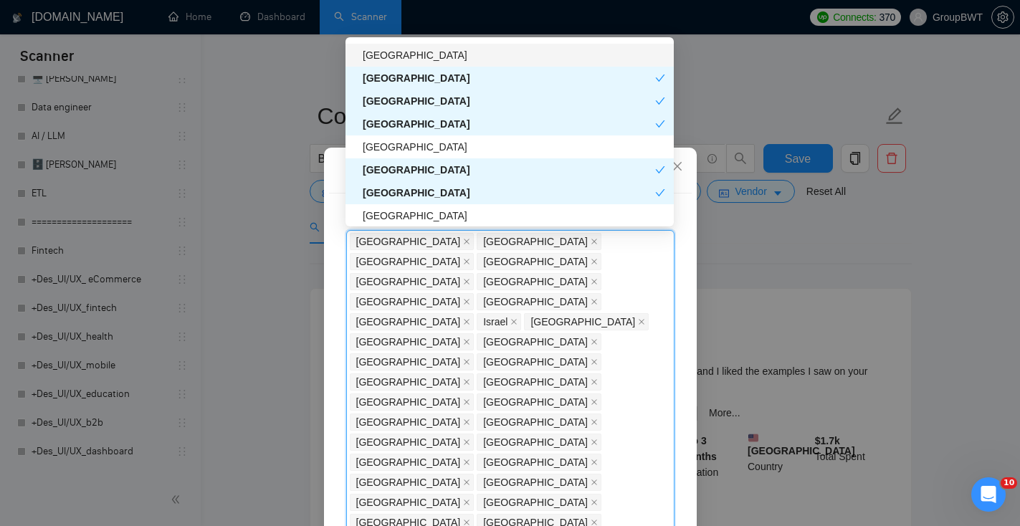
click at [561, 54] on div "[GEOGRAPHIC_DATA]" at bounding box center [514, 55] width 302 height 16
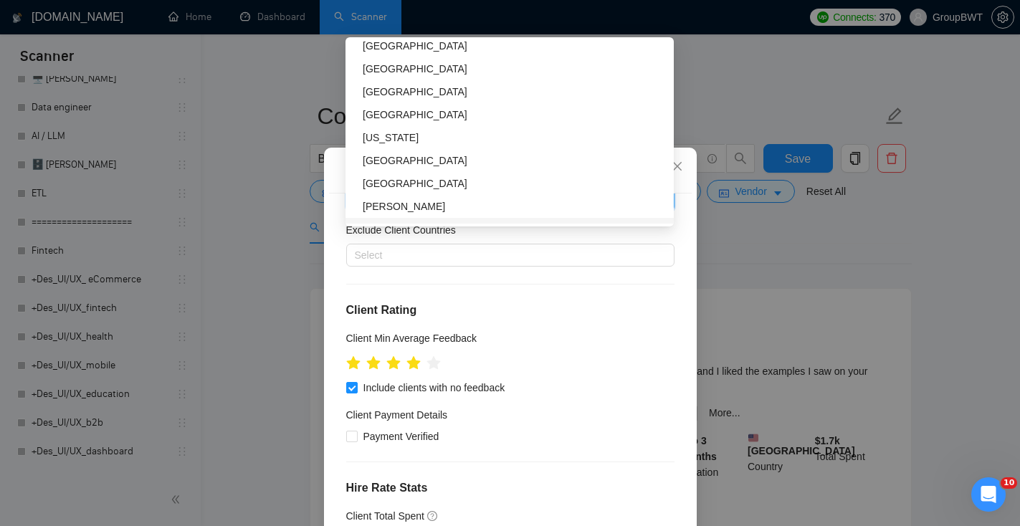
scroll to position [739, 0]
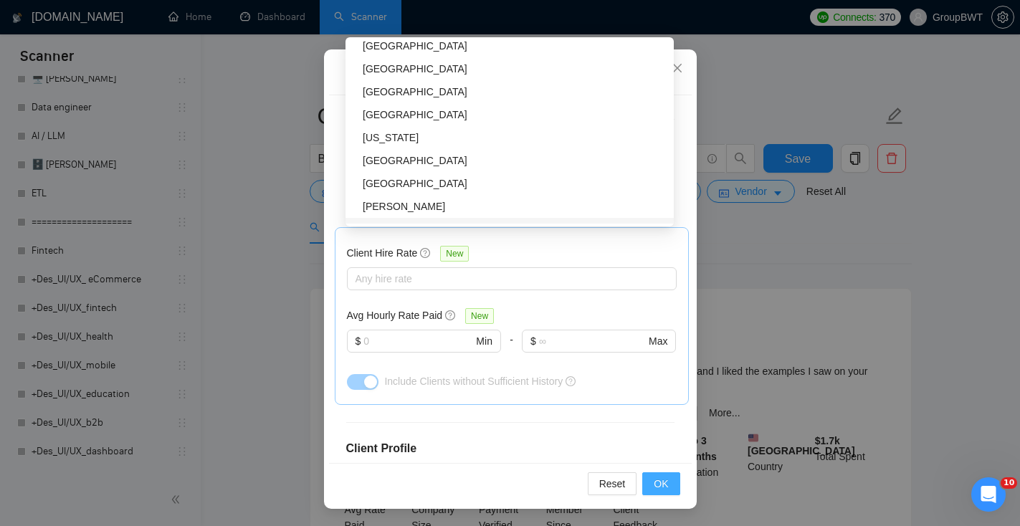
click at [661, 477] on span "OK" at bounding box center [661, 484] width 14 height 16
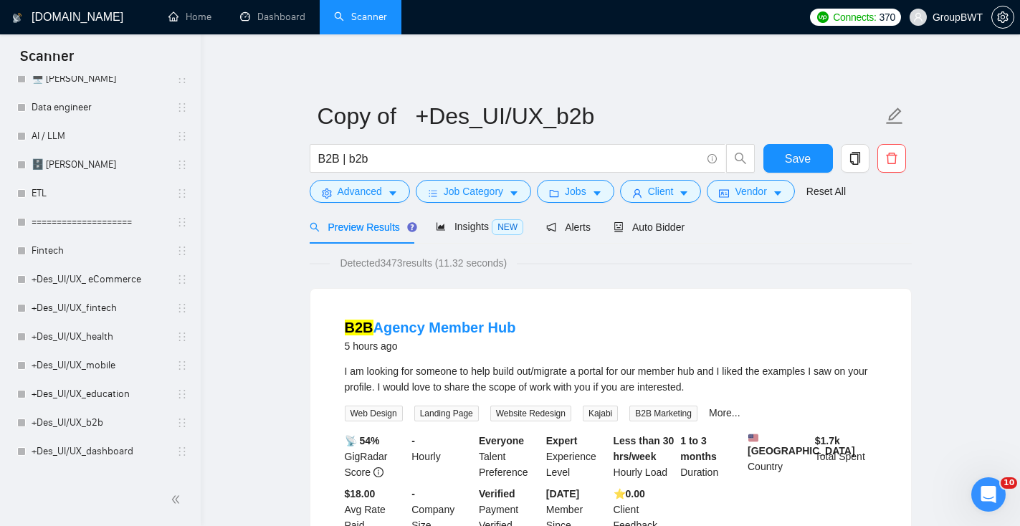
scroll to position [37, 0]
click at [766, 196] on span "Vendor" at bounding box center [751, 191] width 32 height 16
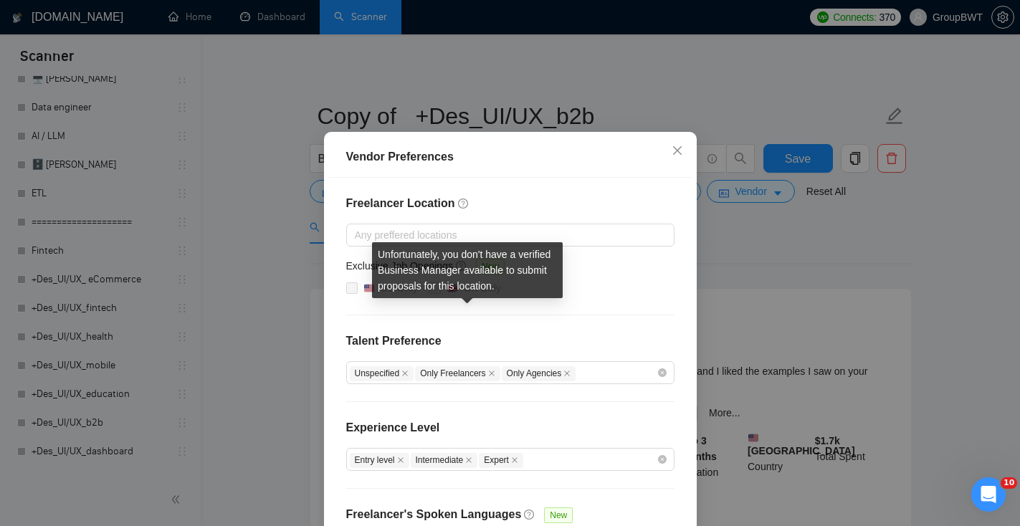
scroll to position [72, 0]
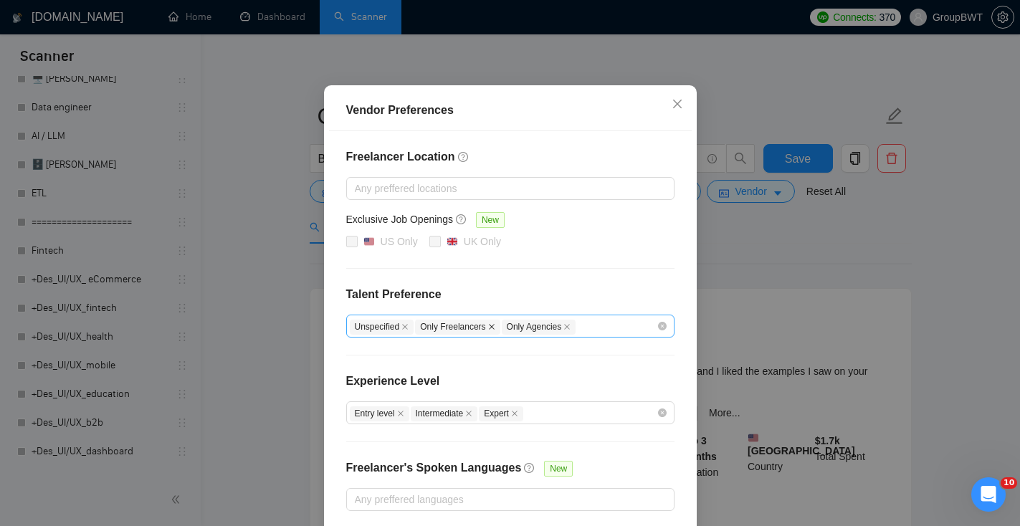
click at [495, 326] on icon "close" at bounding box center [492, 327] width 6 height 6
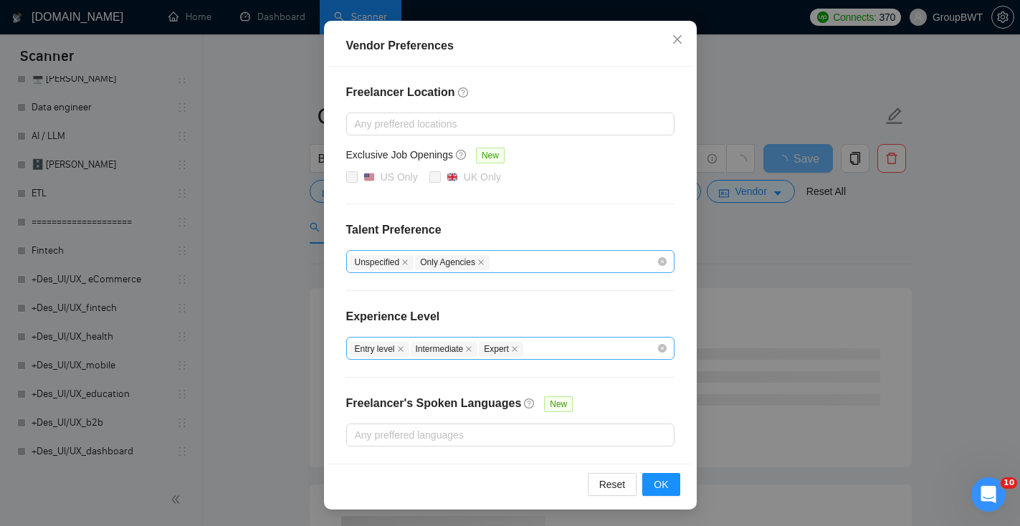
click at [404, 349] on icon "close" at bounding box center [401, 349] width 6 height 6
click at [675, 488] on button "OK" at bounding box center [660, 484] width 37 height 23
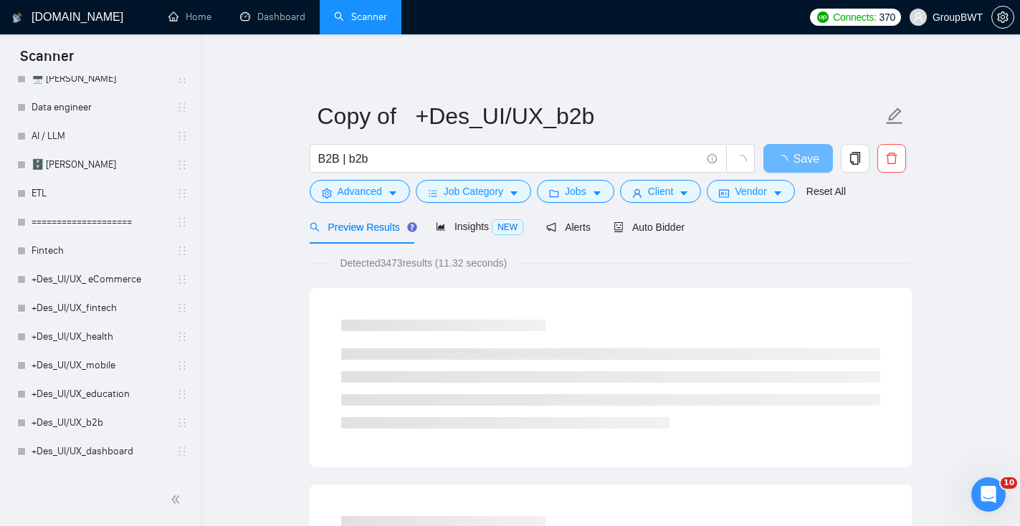
scroll to position [65, 0]
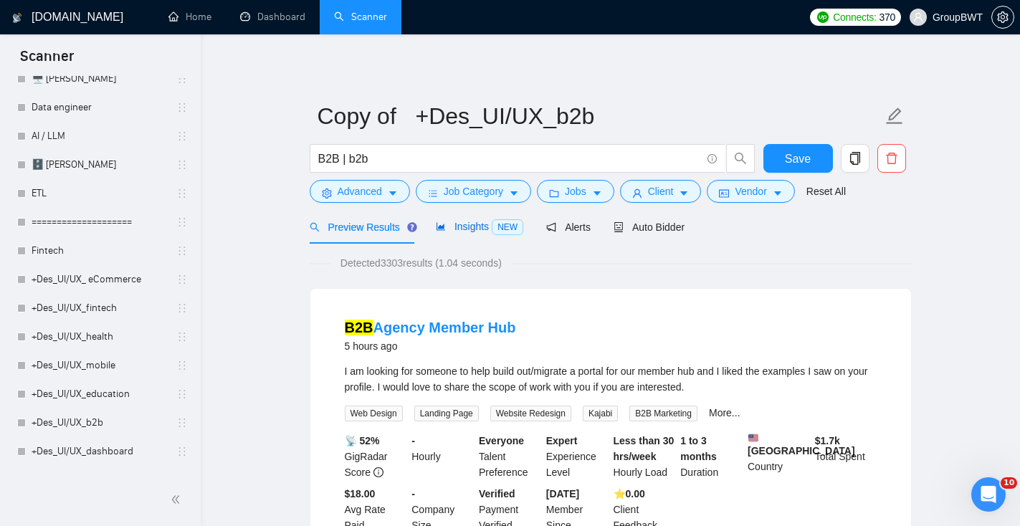
click at [478, 233] on div "Insights NEW" at bounding box center [479, 227] width 87 height 16
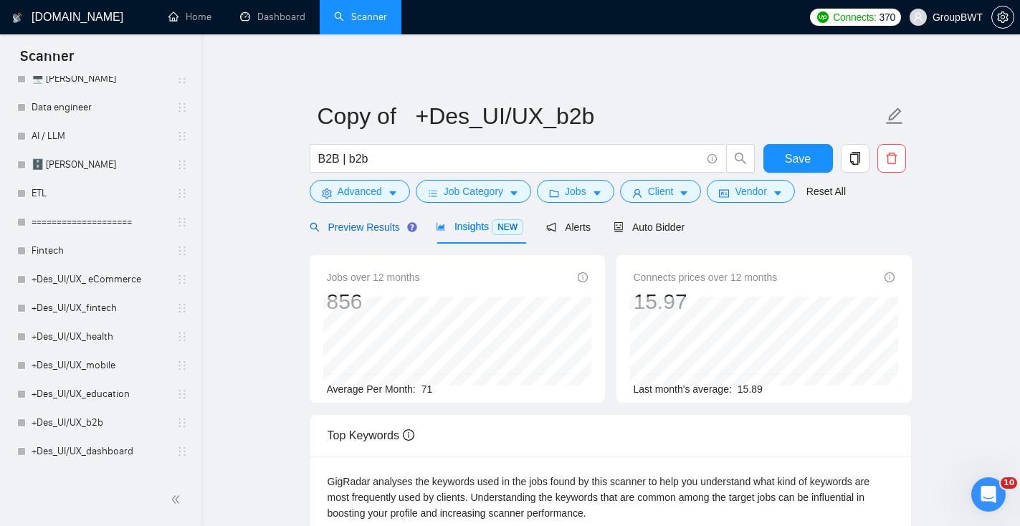
click at [356, 229] on span "Preview Results" at bounding box center [361, 226] width 103 height 11
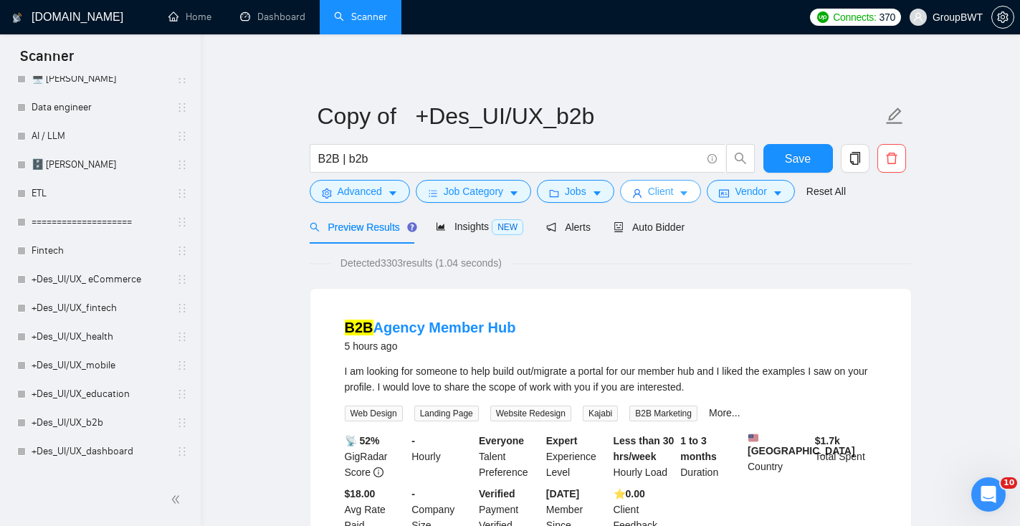
click at [661, 193] on span "Client" at bounding box center [661, 191] width 26 height 16
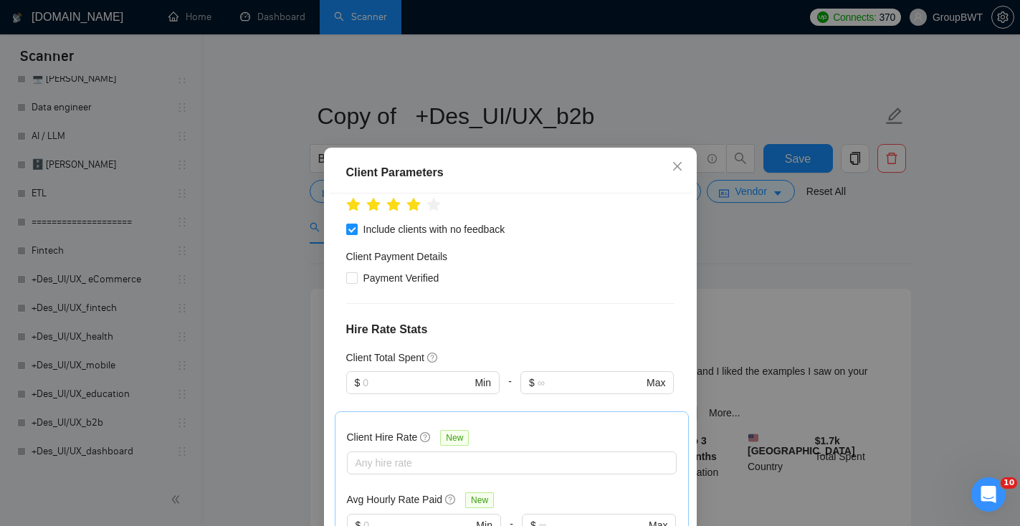
scroll to position [655, 0]
click at [392, 515] on input "text" at bounding box center [417, 523] width 109 height 16
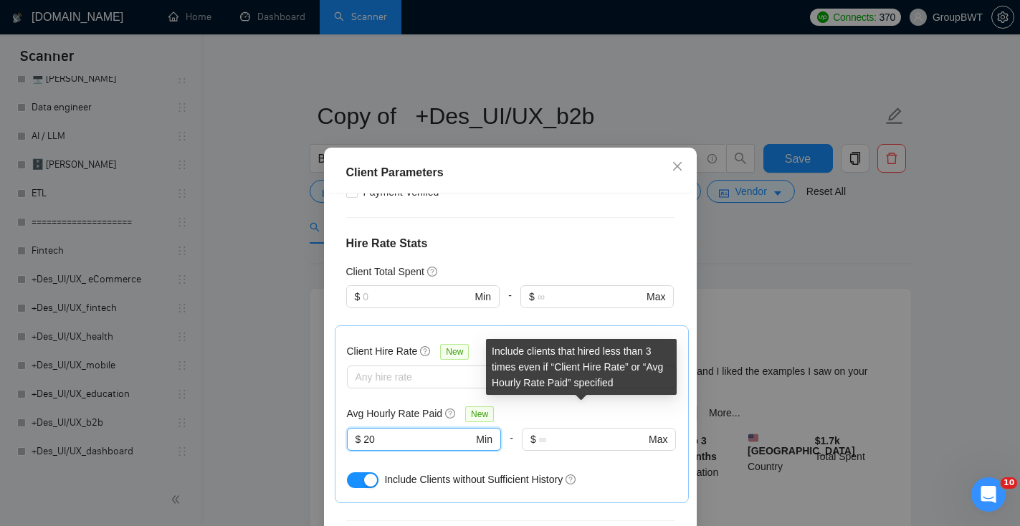
scroll to position [98, 0]
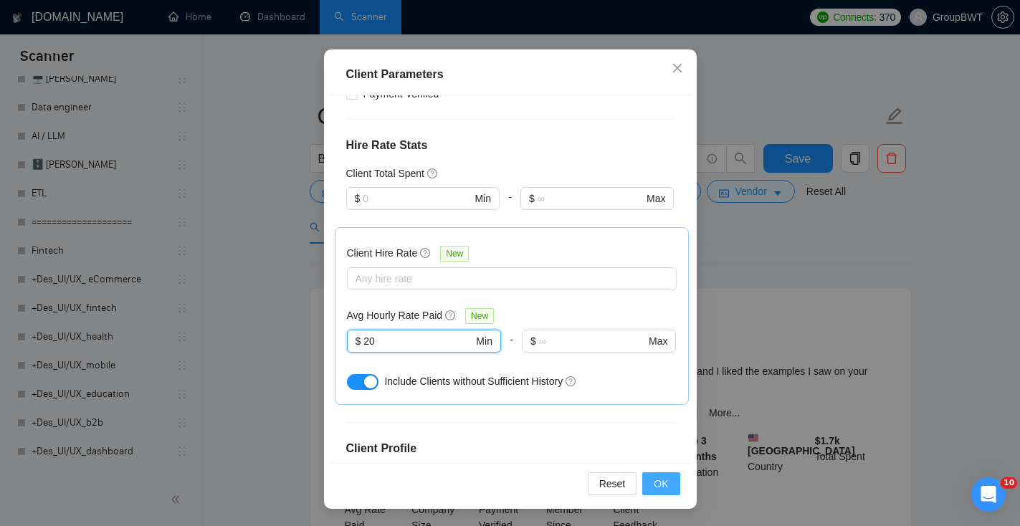
type input "20"
click at [655, 483] on span "OK" at bounding box center [661, 484] width 14 height 16
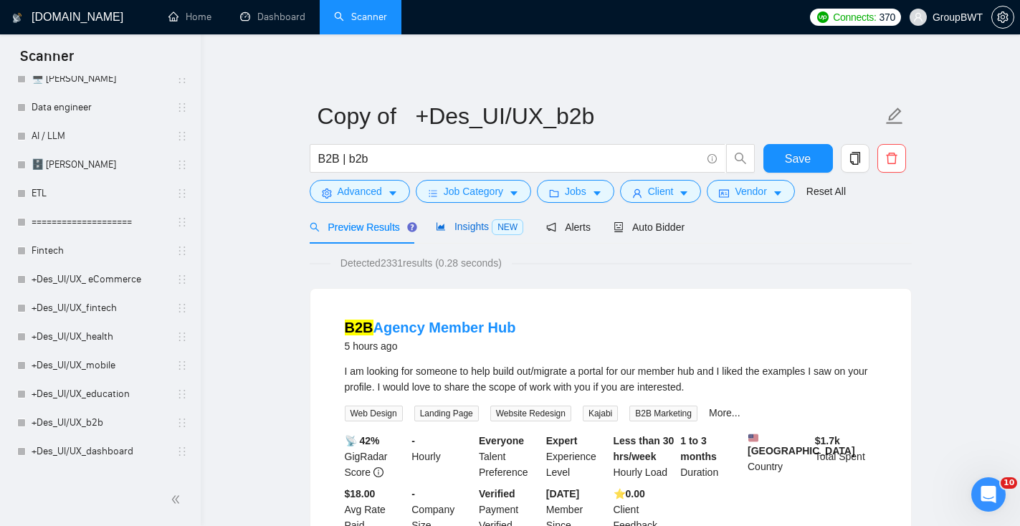
click at [464, 231] on span "Insights NEW" at bounding box center [479, 226] width 87 height 11
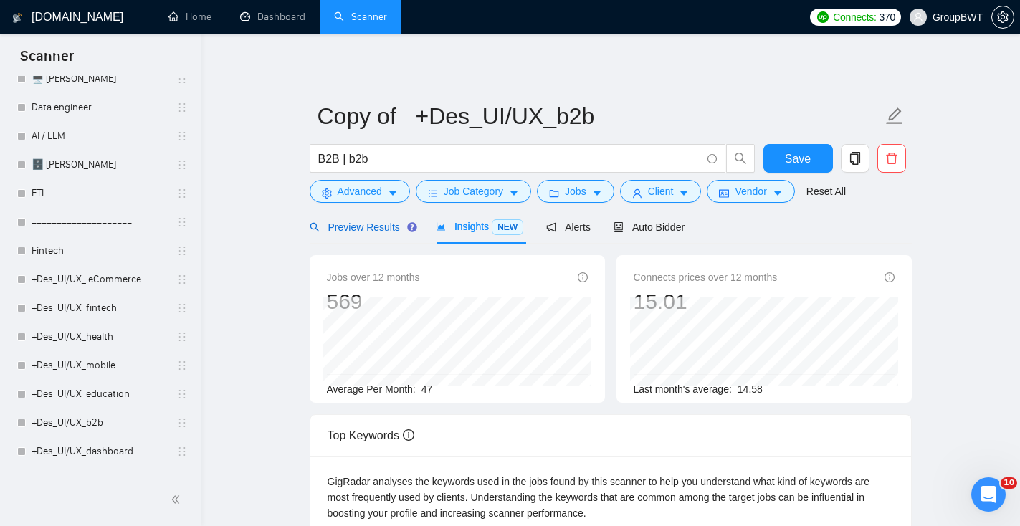
click at [366, 228] on span "Preview Results" at bounding box center [361, 226] width 103 height 11
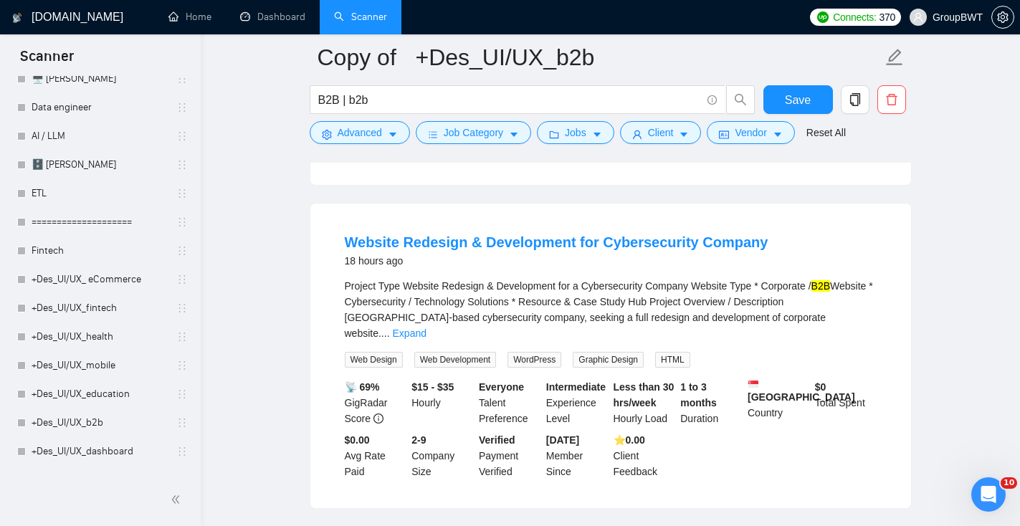
scroll to position [396, 0]
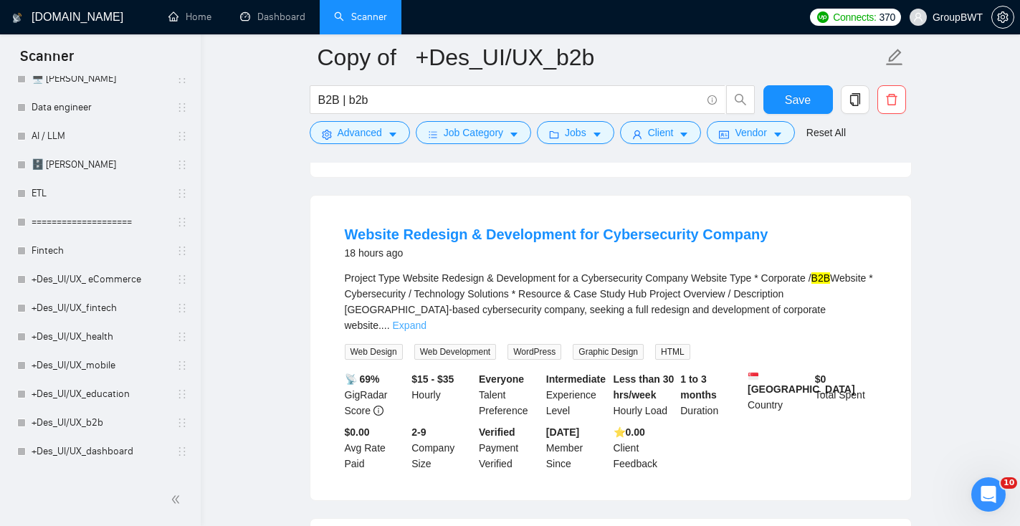
click at [426, 320] on link "Expand" at bounding box center [410, 325] width 34 height 11
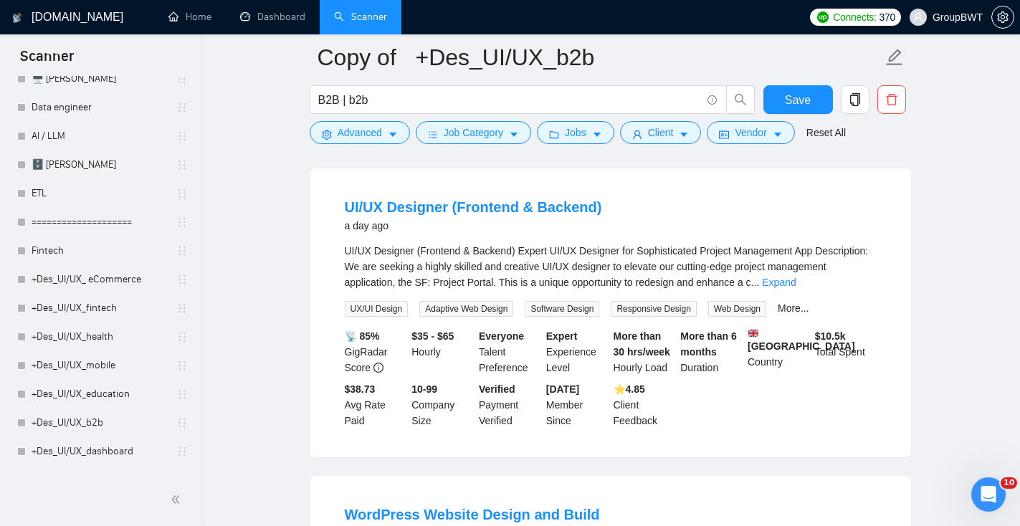
scroll to position [1079, 0]
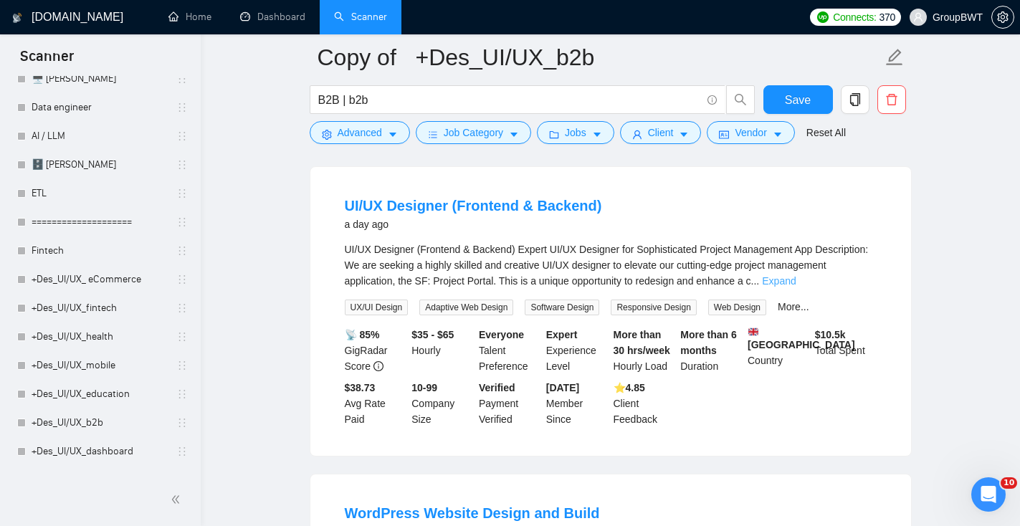
click at [796, 287] on link "Expand" at bounding box center [779, 280] width 34 height 11
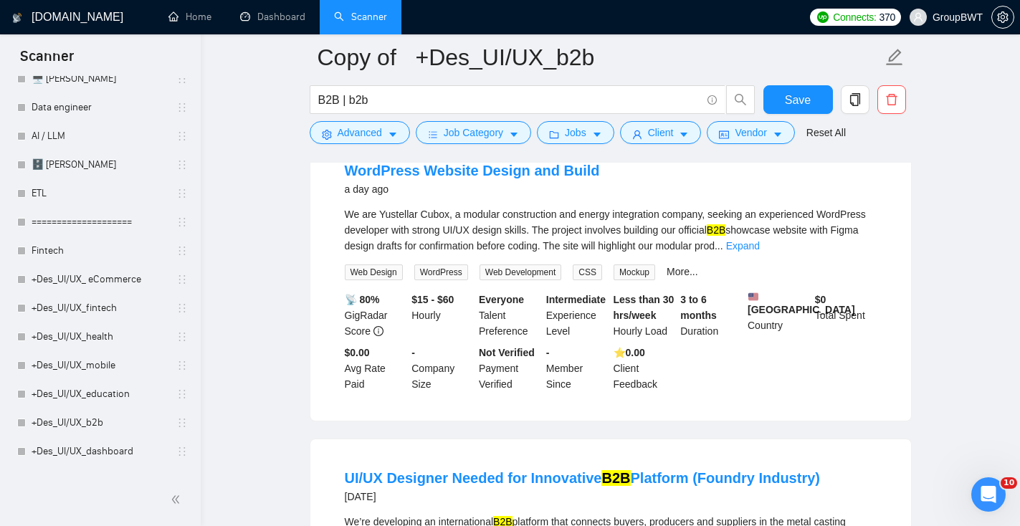
scroll to position [1818, 0]
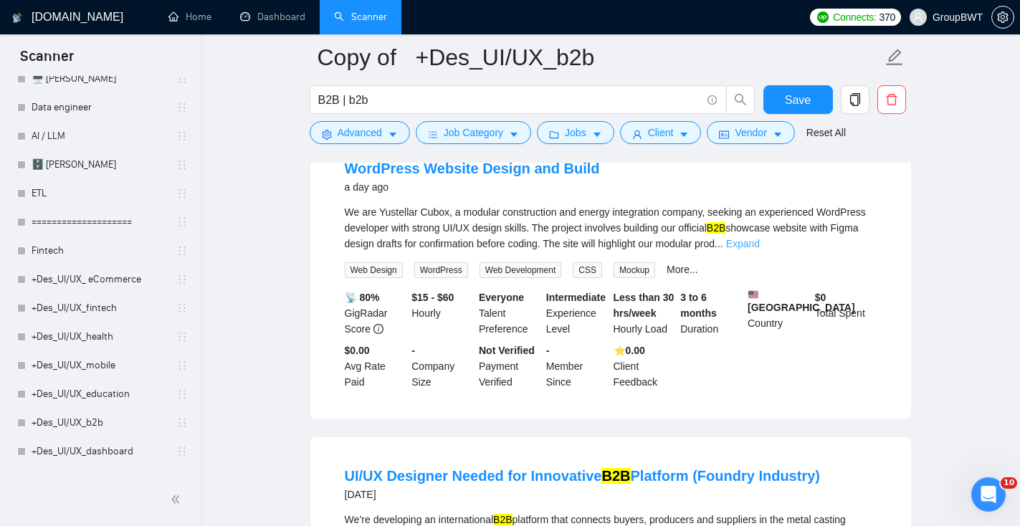
click at [760, 249] on link "Expand" at bounding box center [743, 243] width 34 height 11
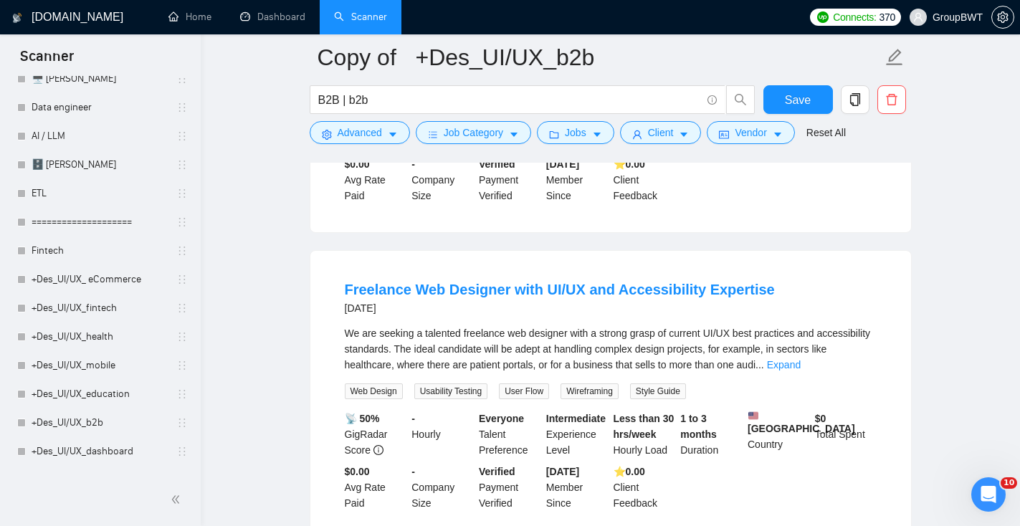
scroll to position [2399, 0]
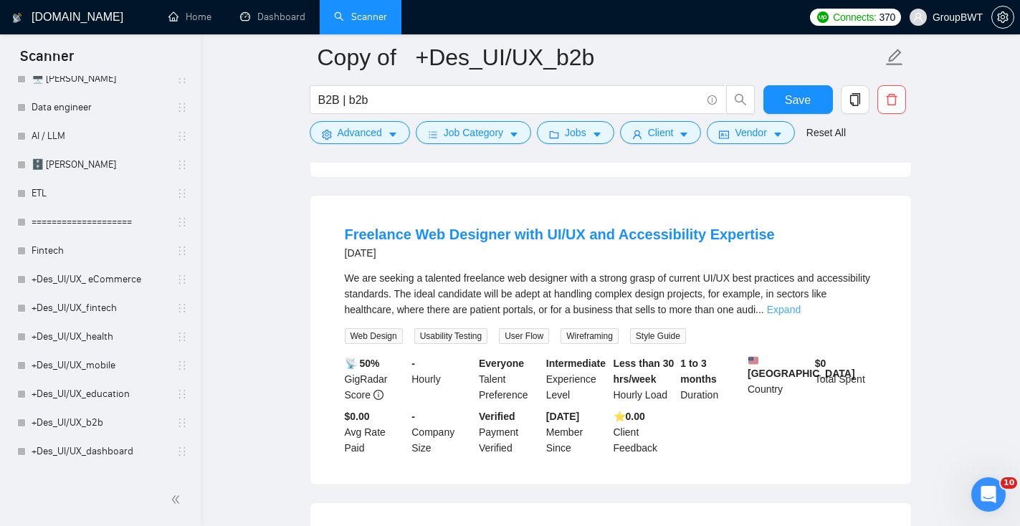
click at [801, 315] on link "Expand" at bounding box center [784, 309] width 34 height 11
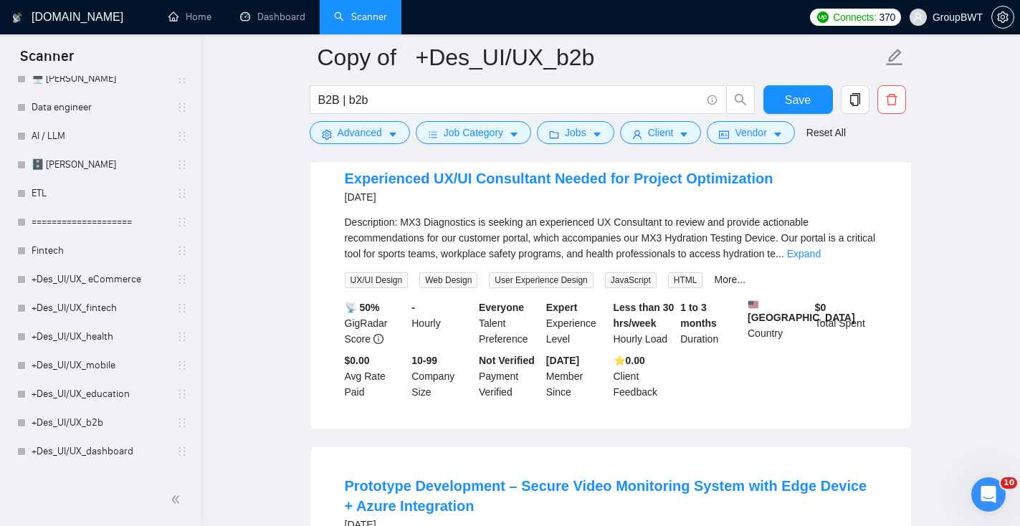
scroll to position [3496, 0]
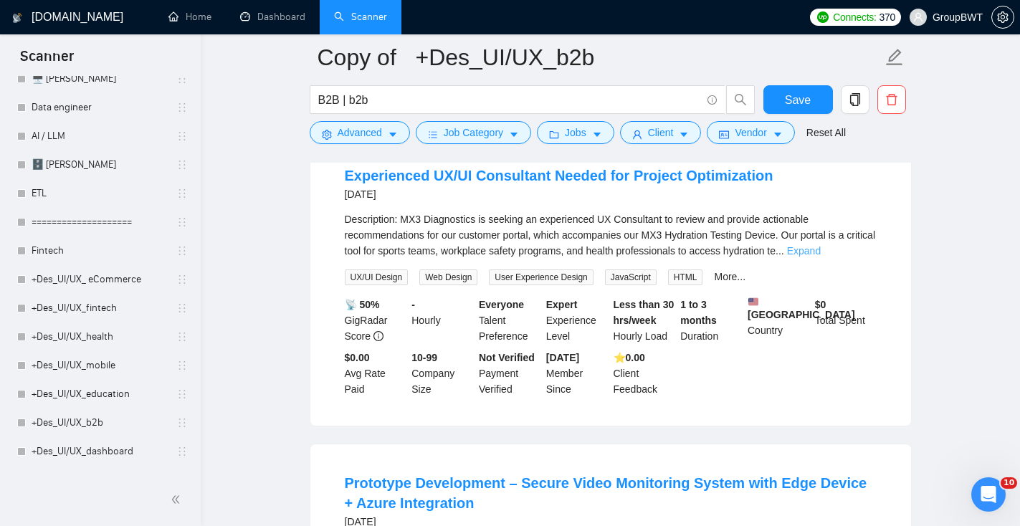
click at [821, 257] on link "Expand" at bounding box center [804, 250] width 34 height 11
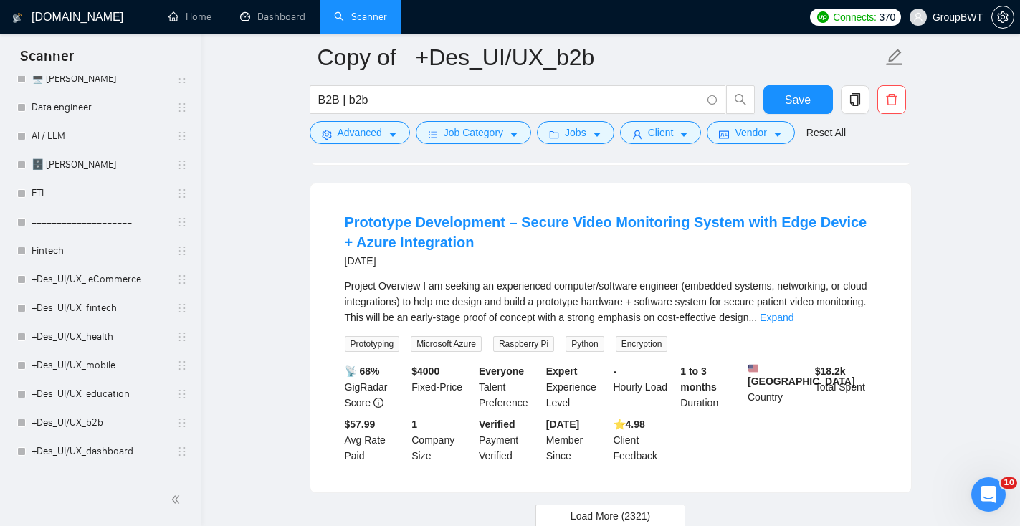
scroll to position [3984, 0]
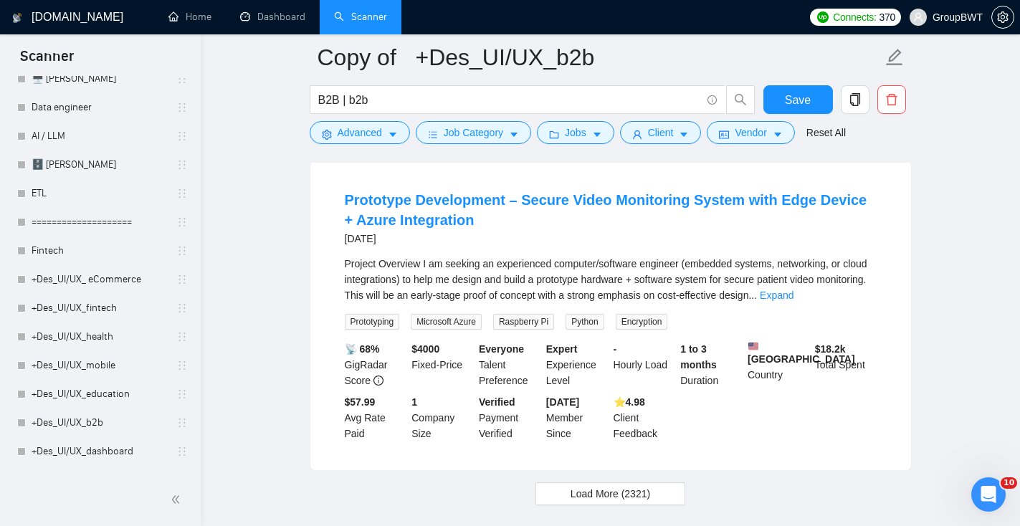
click at [849, 303] on div "Project Overview I am seeking an experienced computer/software engineer (embedd…" at bounding box center [611, 279] width 532 height 47
click at [793, 301] on link "Expand" at bounding box center [777, 295] width 34 height 11
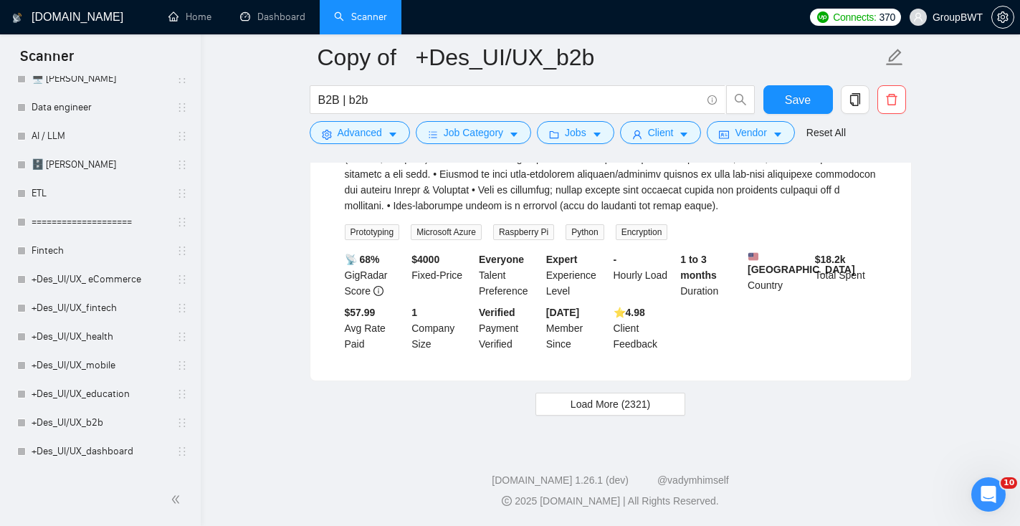
scroll to position [4462, 0]
click at [677, 416] on button "Load More (2321)" at bounding box center [610, 404] width 150 height 23
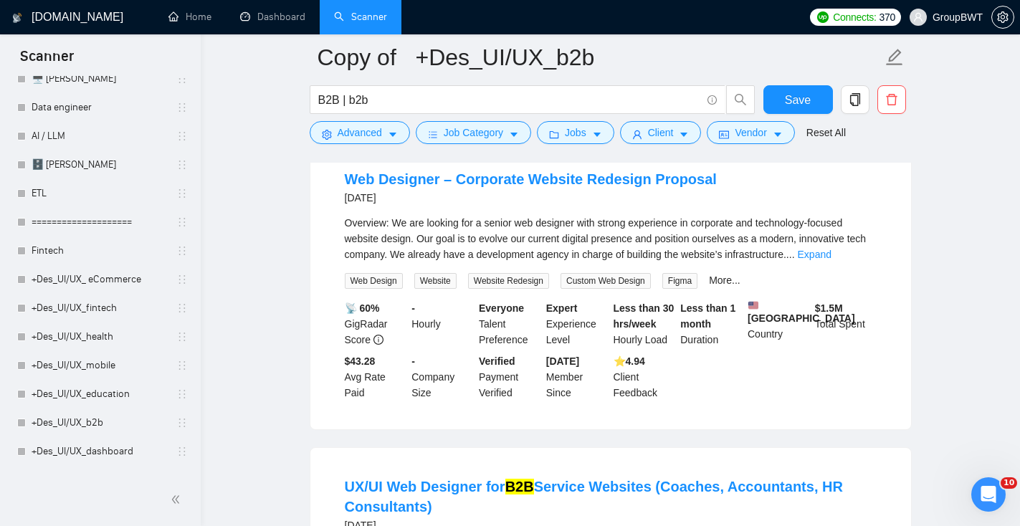
scroll to position [4668, 0]
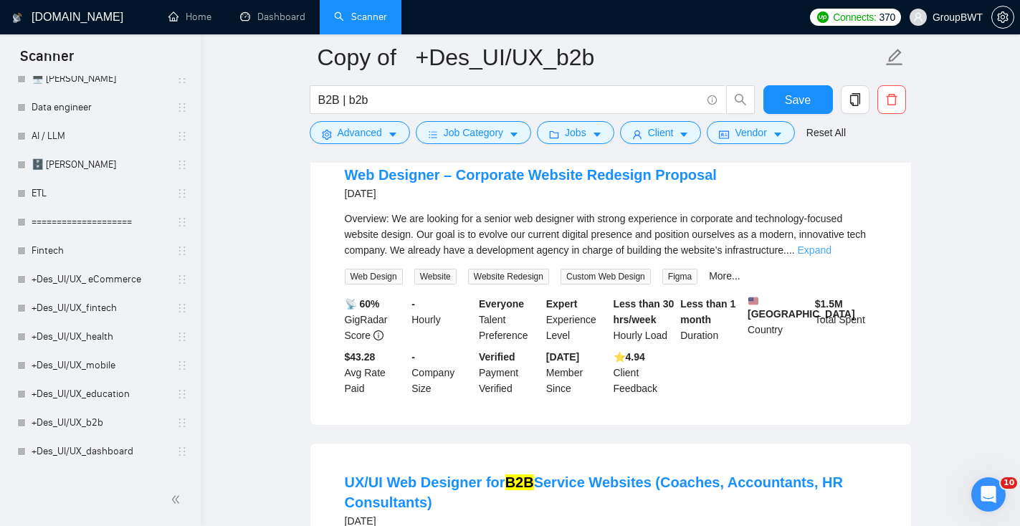
click at [831, 256] on link "Expand" at bounding box center [815, 249] width 34 height 11
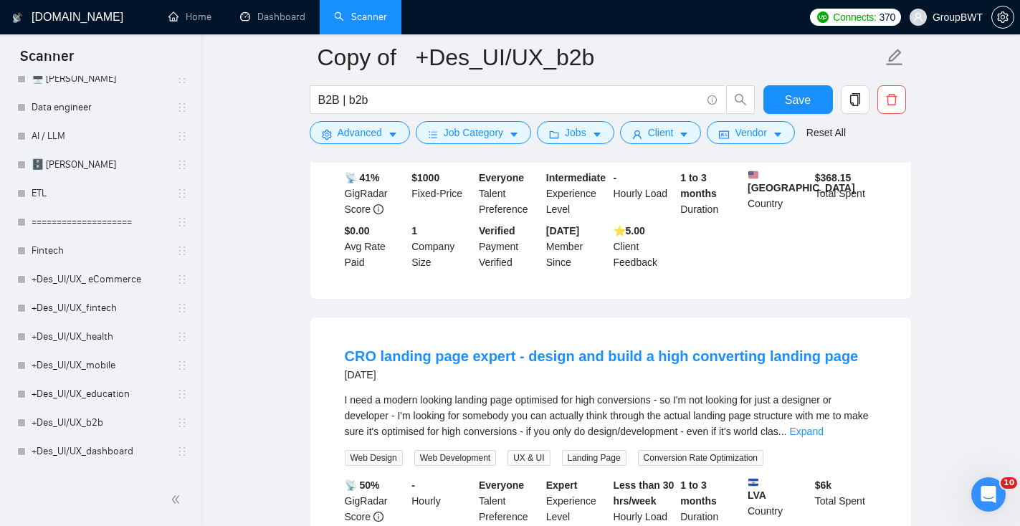
scroll to position [7115, 0]
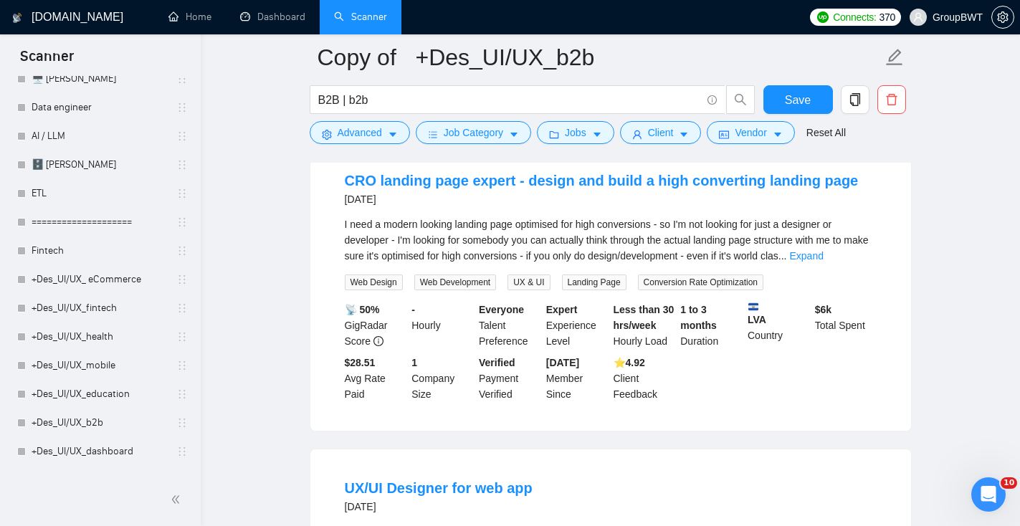
click at [823, 262] on link "Expand" at bounding box center [806, 255] width 34 height 11
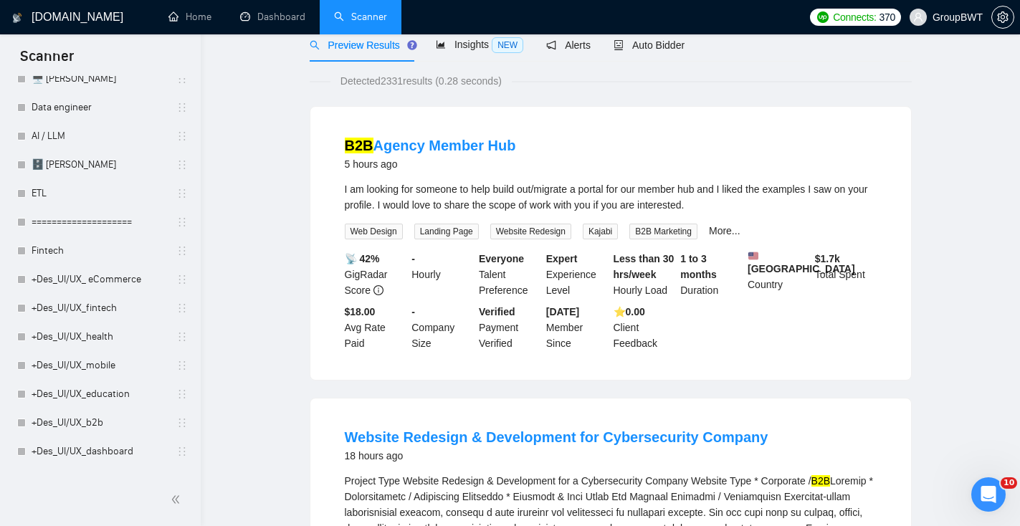
scroll to position [0, 0]
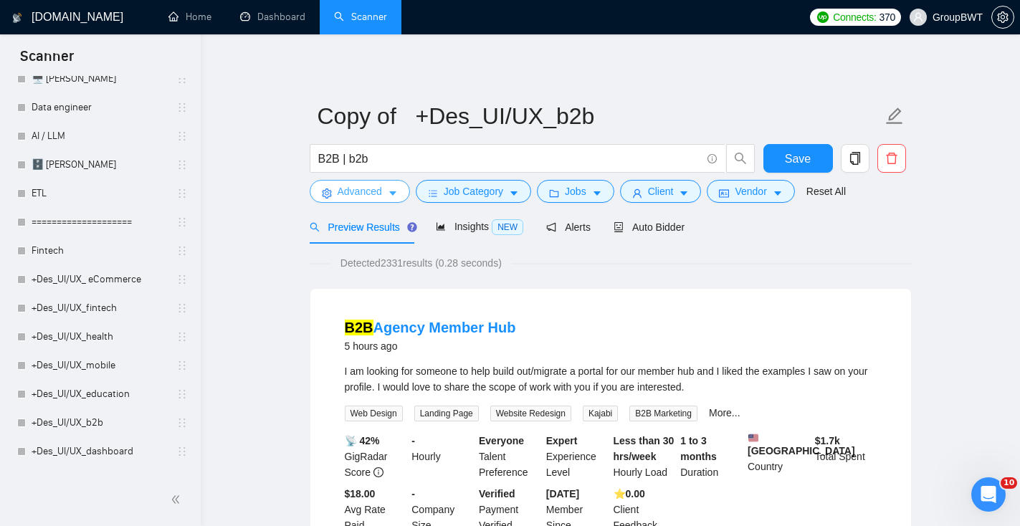
click at [382, 188] on span "Advanced" at bounding box center [360, 191] width 44 height 16
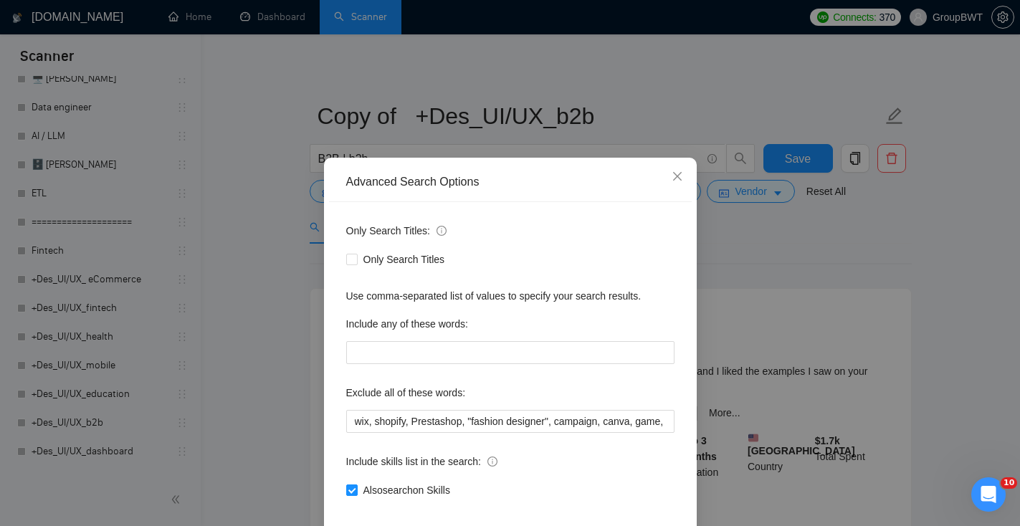
scroll to position [70, 0]
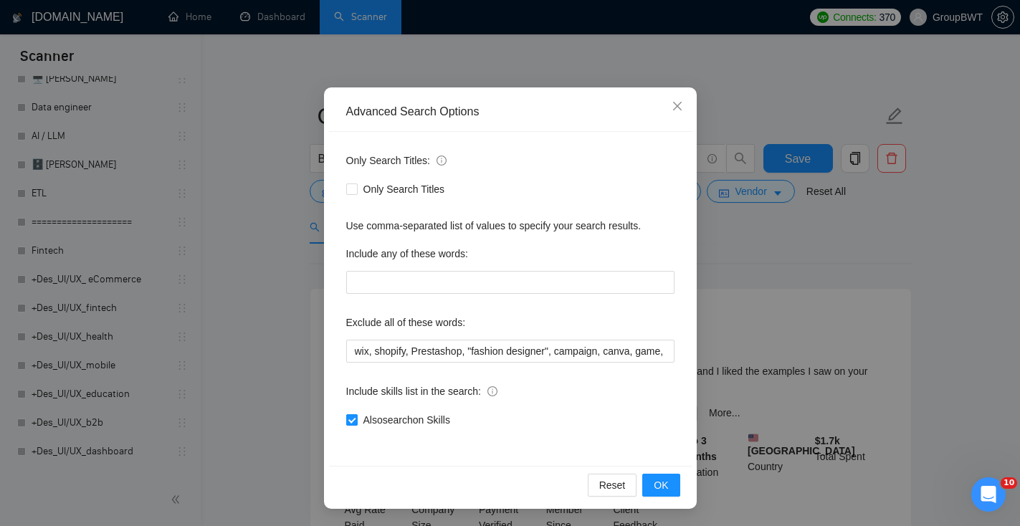
click at [355, 418] on input "Also search on Skills" at bounding box center [351, 419] width 10 height 10
click at [665, 486] on span "OK" at bounding box center [661, 485] width 14 height 16
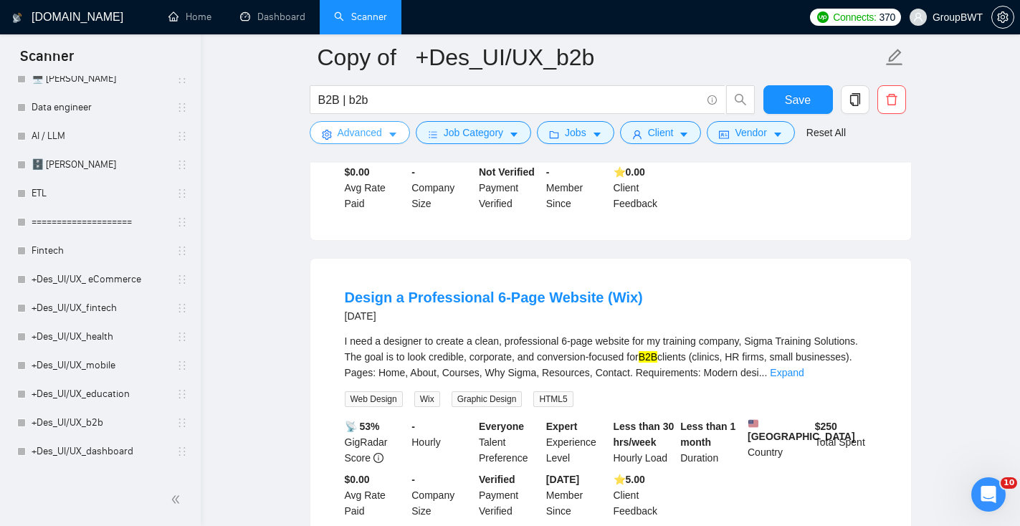
scroll to position [1304, 0]
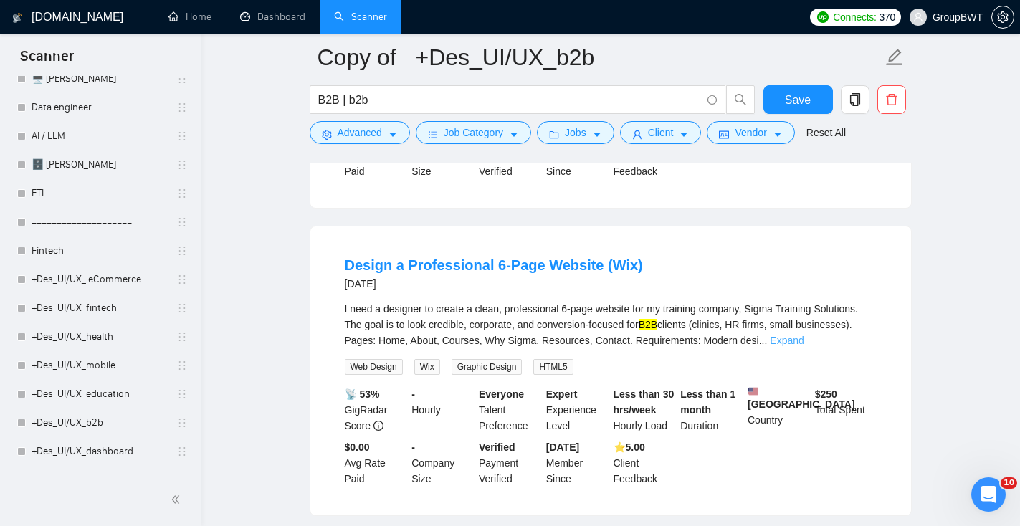
click at [803, 340] on link "Expand" at bounding box center [787, 340] width 34 height 11
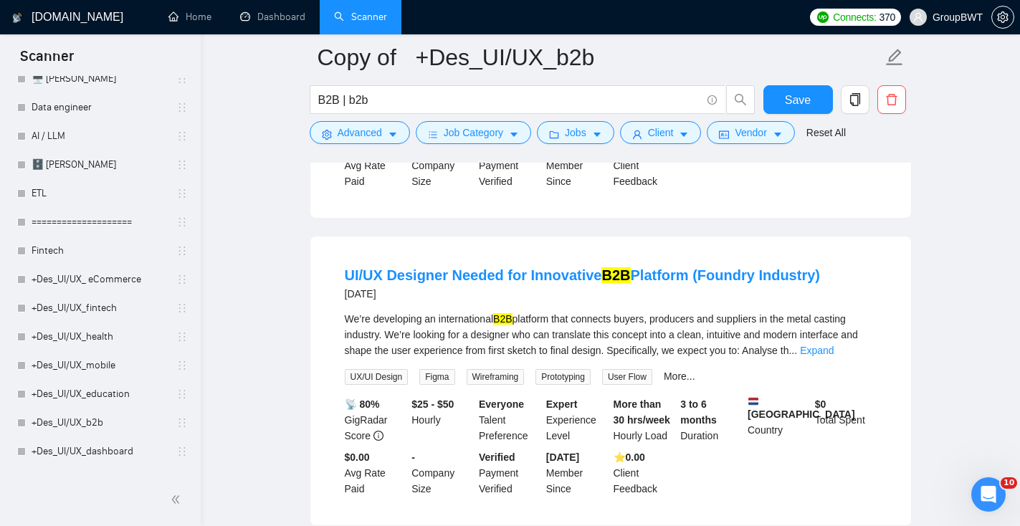
scroll to position [1491, 0]
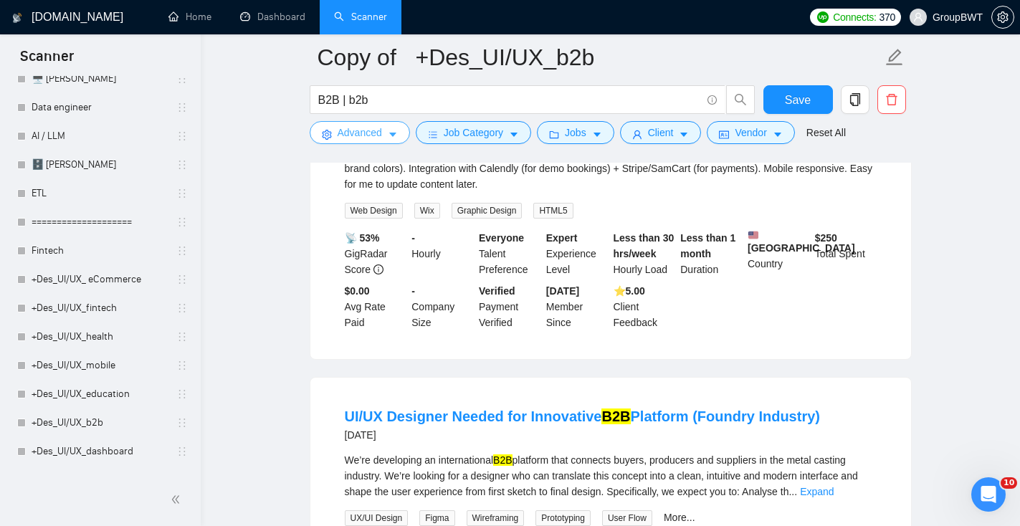
click at [386, 131] on button "Advanced" at bounding box center [360, 132] width 100 height 23
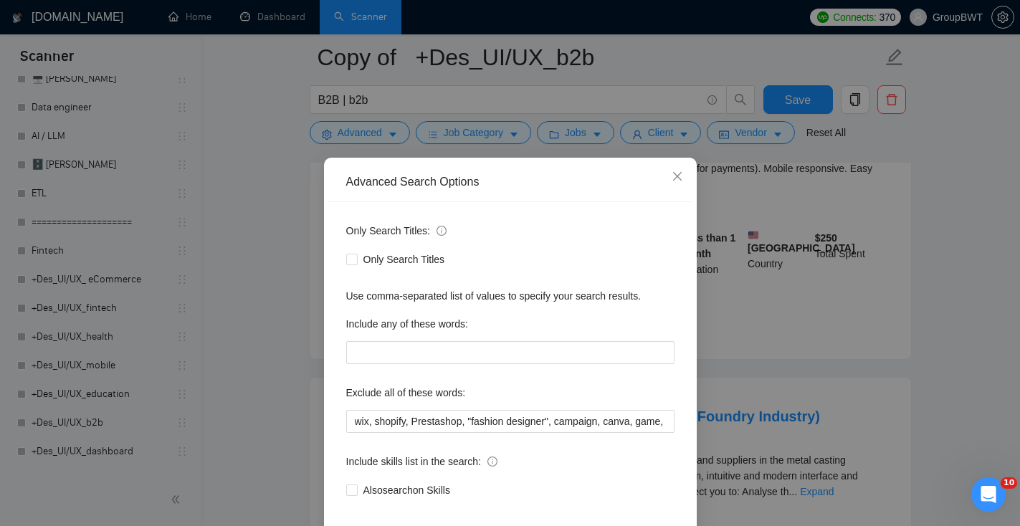
click at [740, 340] on div "Advanced Search Options Only Search Titles: Only Search Titles Use comma-separa…" at bounding box center [510, 263] width 1020 height 526
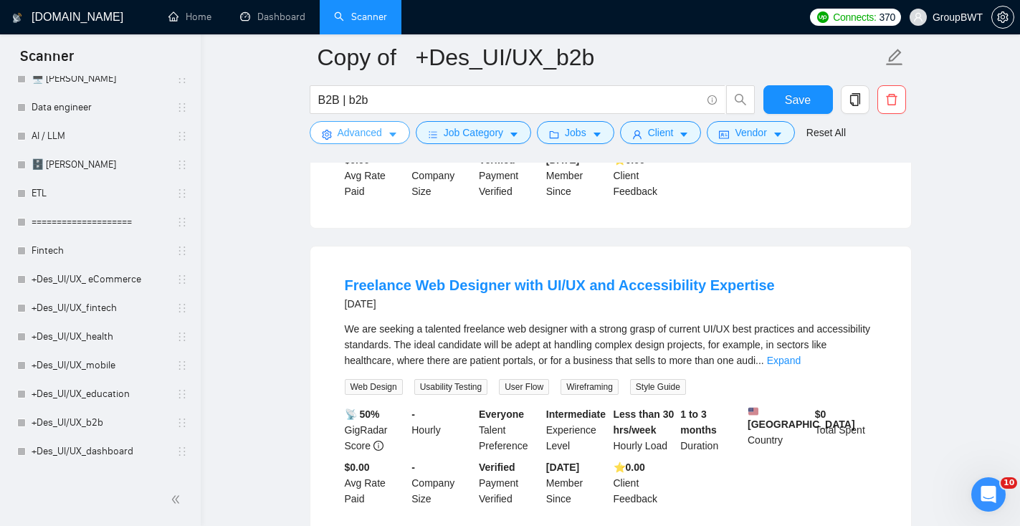
scroll to position [1952, 0]
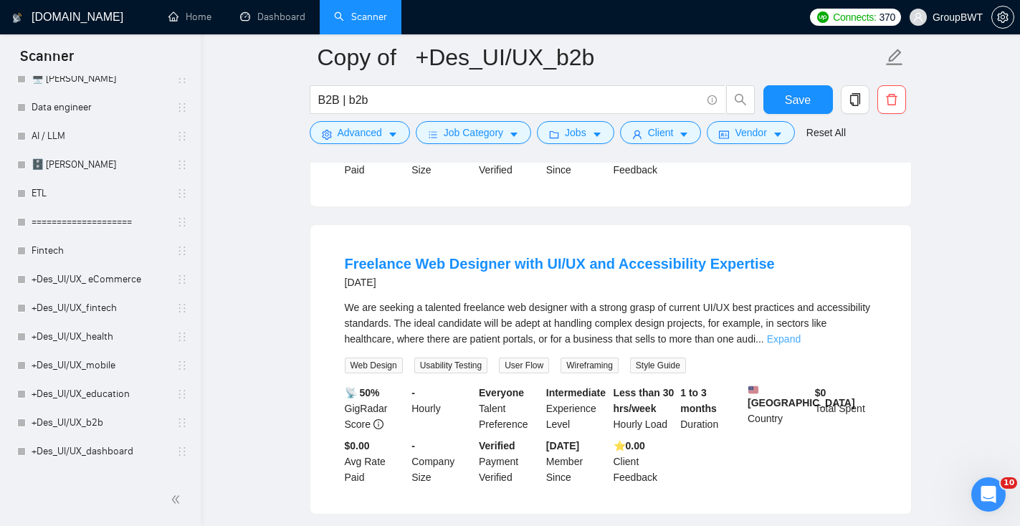
click at [801, 335] on link "Expand" at bounding box center [784, 338] width 34 height 11
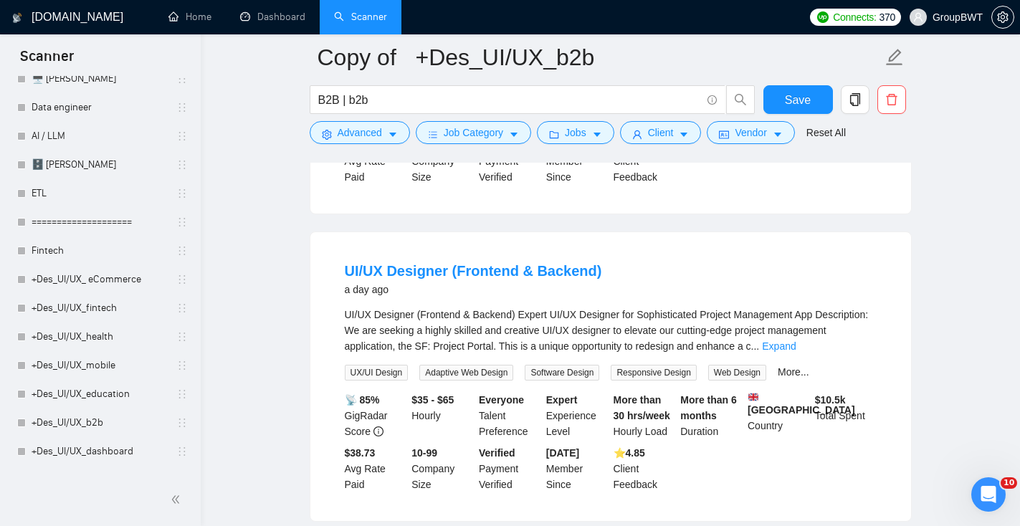
scroll to position [59, 0]
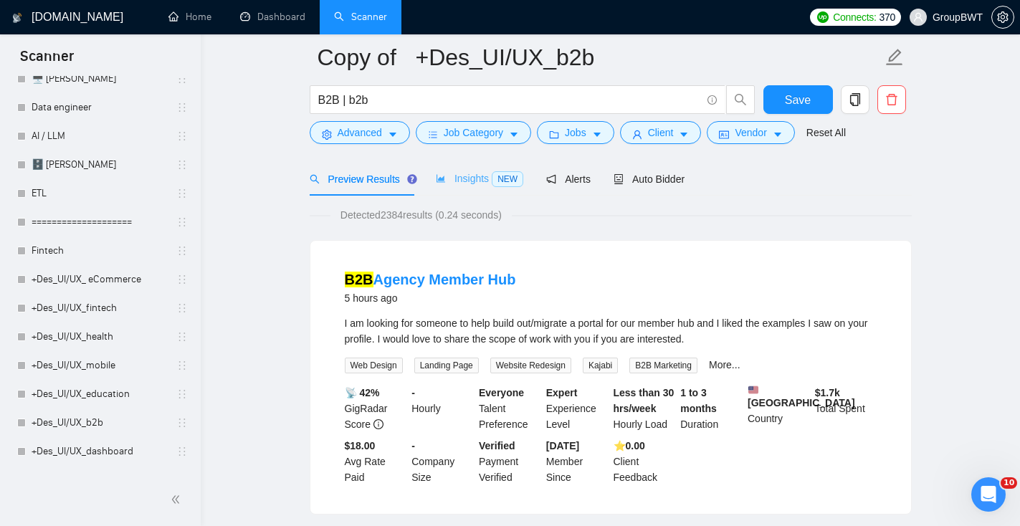
click at [475, 188] on div "Insights NEW" at bounding box center [479, 179] width 87 height 34
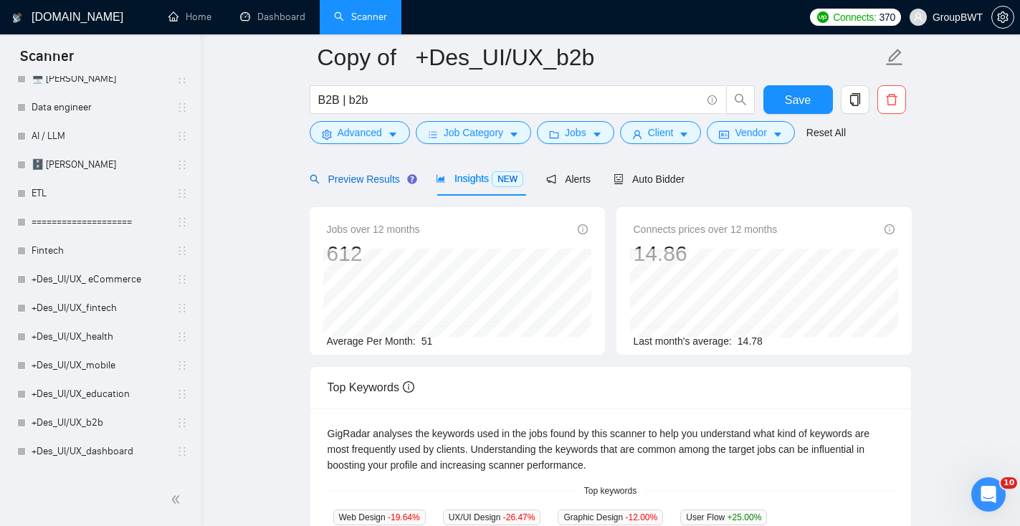
click at [375, 183] on span "Preview Results" at bounding box center [361, 178] width 103 height 11
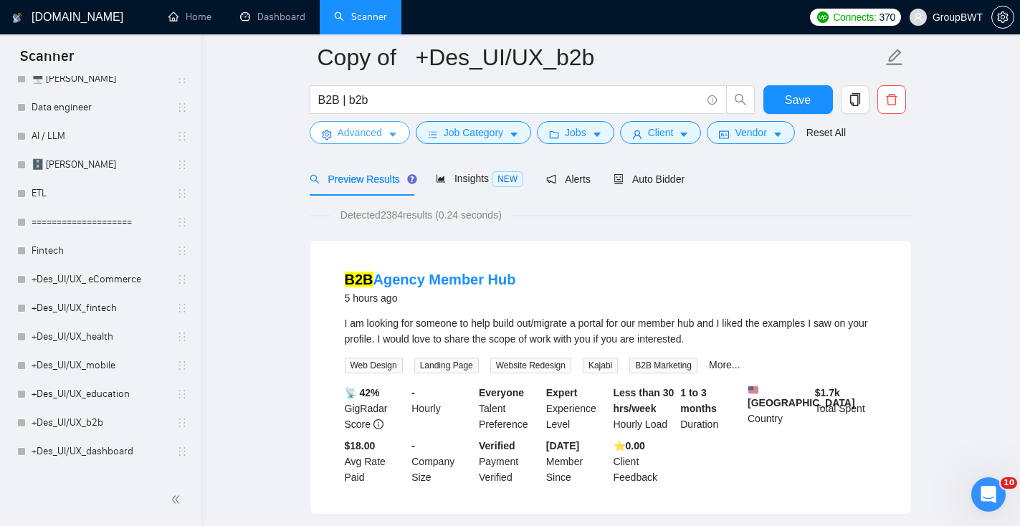
click at [357, 133] on span "Advanced" at bounding box center [360, 133] width 44 height 16
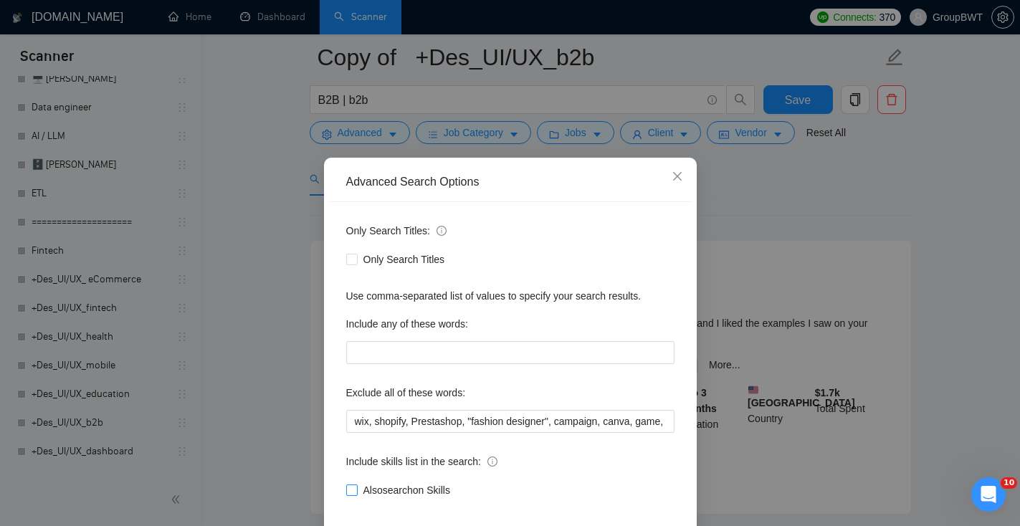
click at [353, 487] on input "Also search on Skills" at bounding box center [351, 489] width 10 height 10
checkbox input "true"
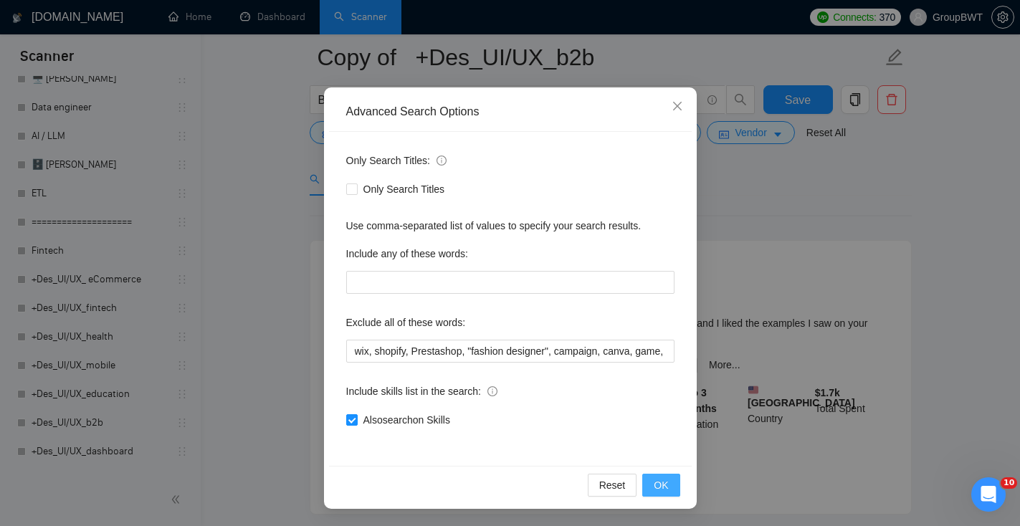
click at [673, 491] on button "OK" at bounding box center [660, 485] width 37 height 23
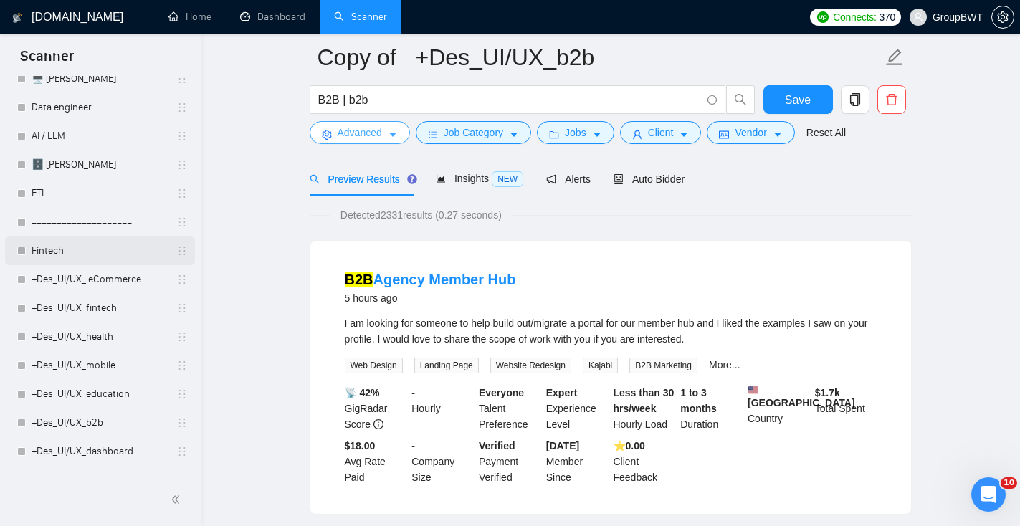
scroll to position [0, 0]
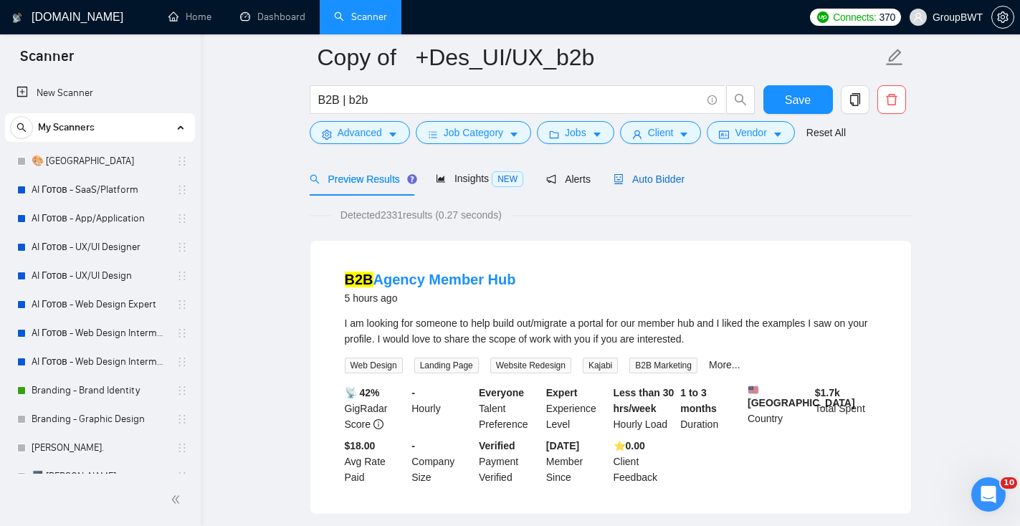
click at [659, 181] on span "Auto Bidder" at bounding box center [648, 178] width 71 height 11
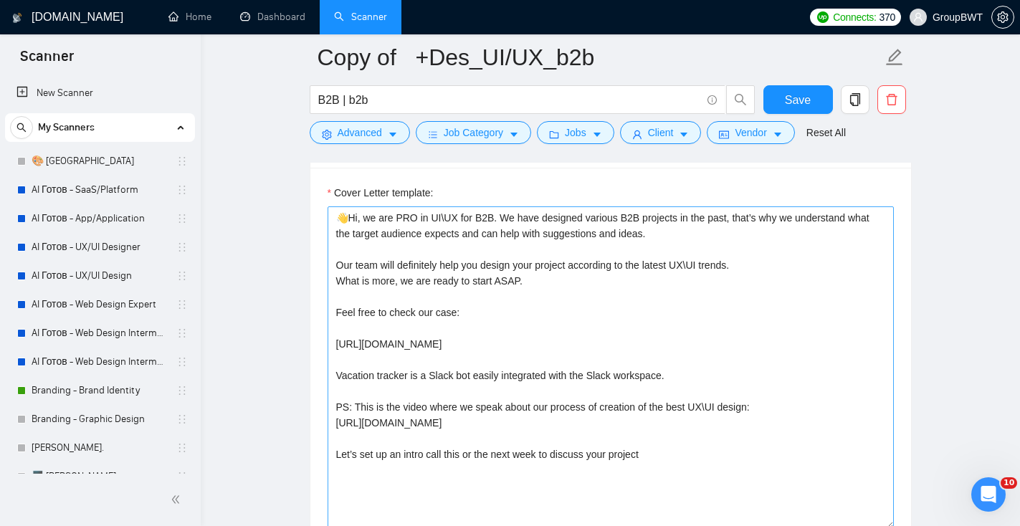
scroll to position [971, 0]
drag, startPoint x: 524, startPoint y: 282, endPoint x: 293, endPoint y: 282, distance: 230.8
click at [477, 333] on textarea "👋Hi, we are PRO in UI\UX for B2B. We have designed various B2B projects in the …" at bounding box center [611, 366] width 566 height 323
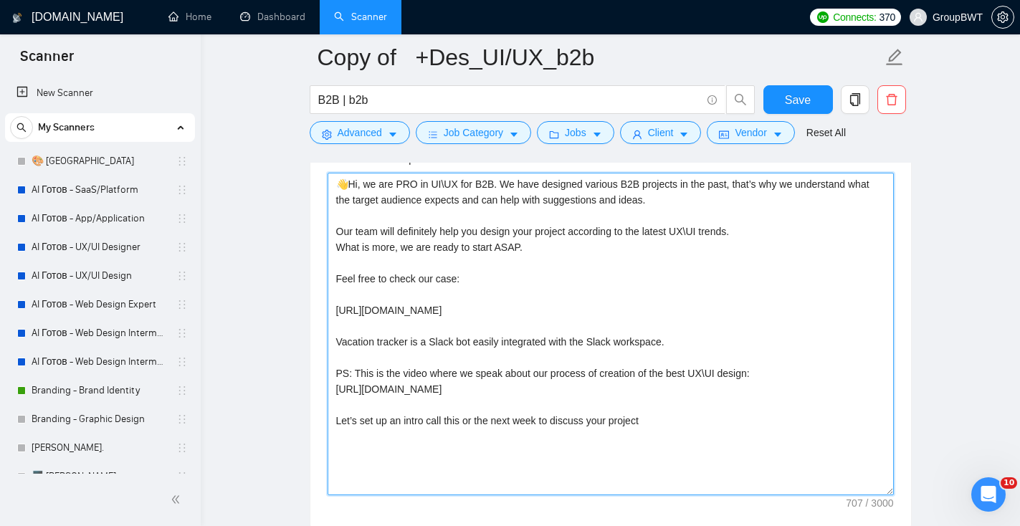
scroll to position [1004, 0]
drag, startPoint x: 662, startPoint y: 423, endPoint x: 255, endPoint y: 182, distance: 472.4
click at [610, 322] on textarea "👋Hi, we are PRO in UI\UX for B2B. We have designed various B2B projects in the …" at bounding box center [611, 333] width 566 height 323
drag, startPoint x: 662, startPoint y: 421, endPoint x: 348, endPoint y: 188, distance: 390.7
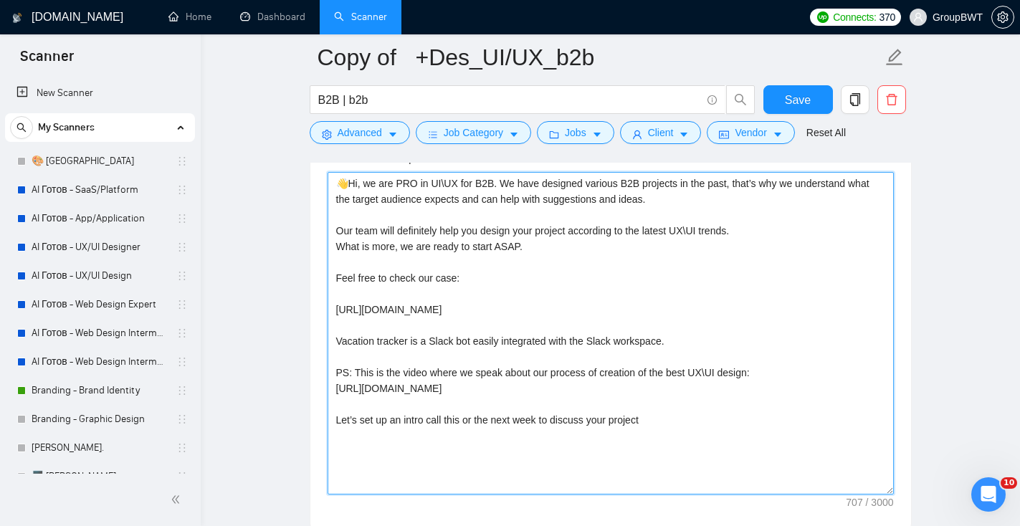
click at [348, 188] on textarea "👋Hi, we are PRO in UI\UX for B2B. We have designed various B2B projects in the …" at bounding box center [611, 333] width 566 height 323
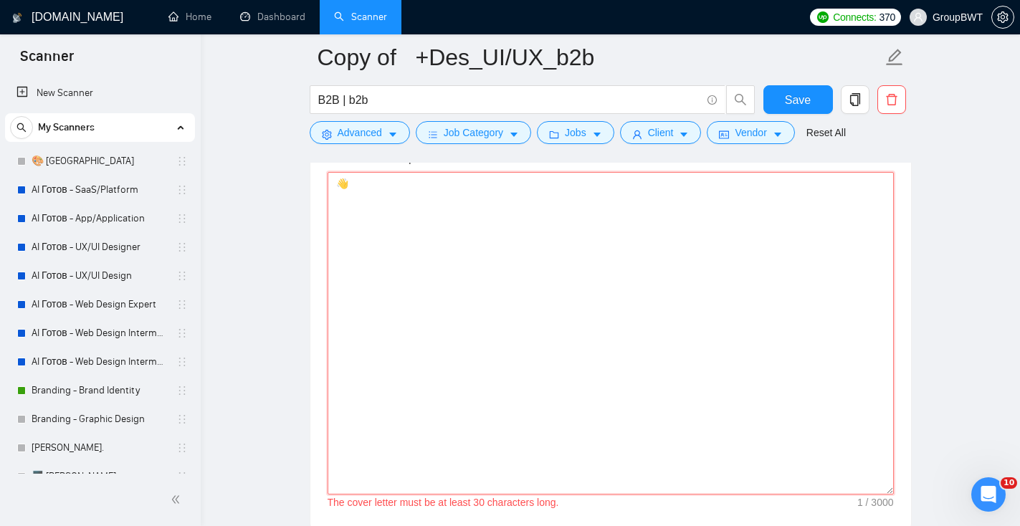
paste textarea "Lo! Ip dolorsitam co adipiscin E9S doeiusm temporin - utla EtdO magnaaliq eni a…"
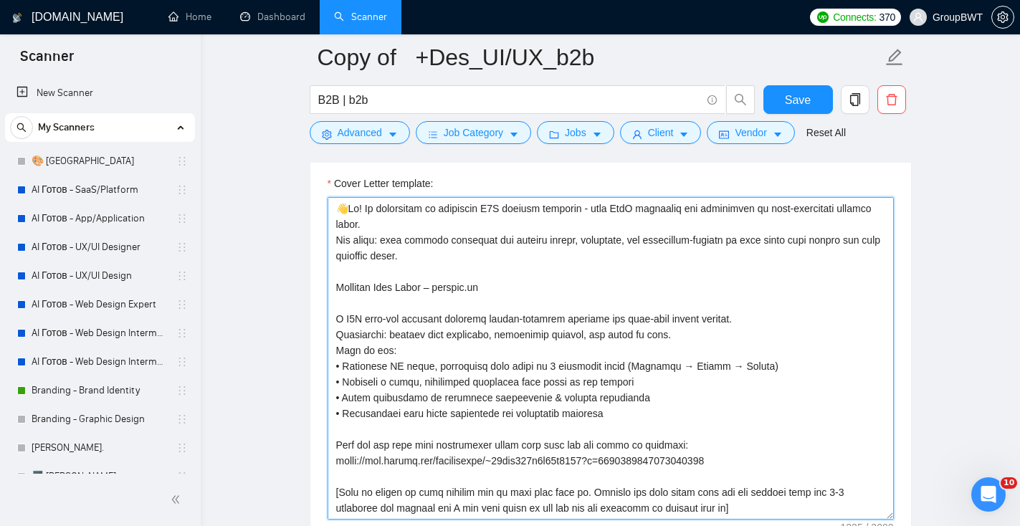
scroll to position [971, 0]
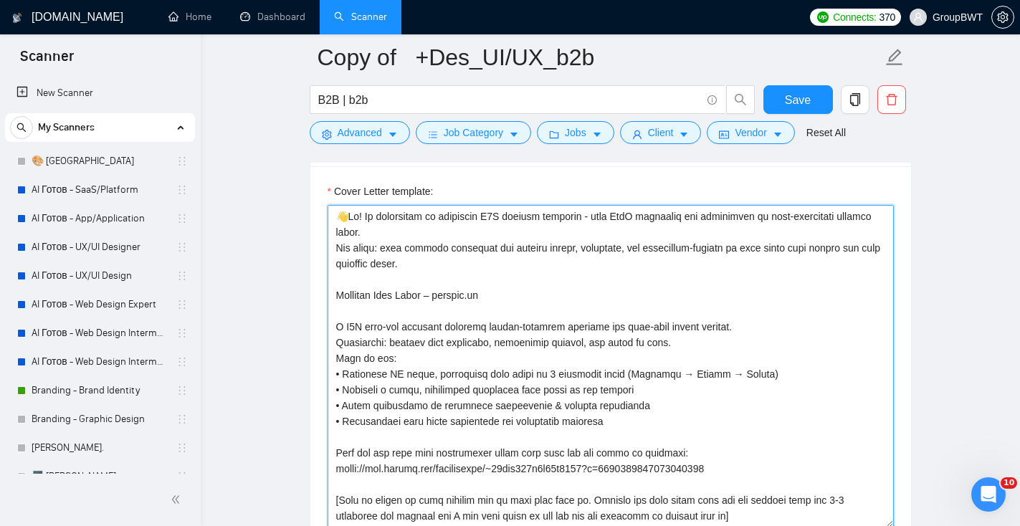
click at [439, 237] on textarea "Cover Letter template:" at bounding box center [611, 366] width 566 height 323
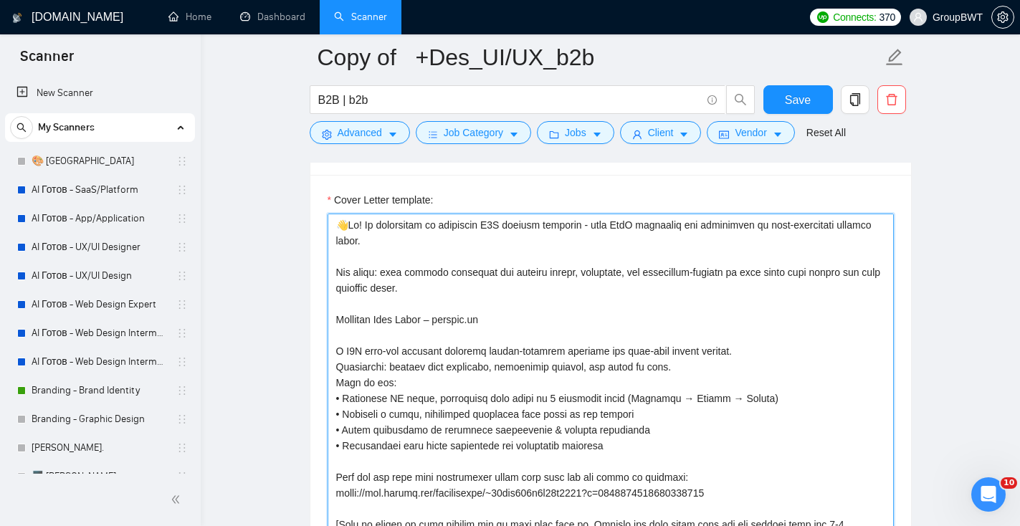
scroll to position [963, 0]
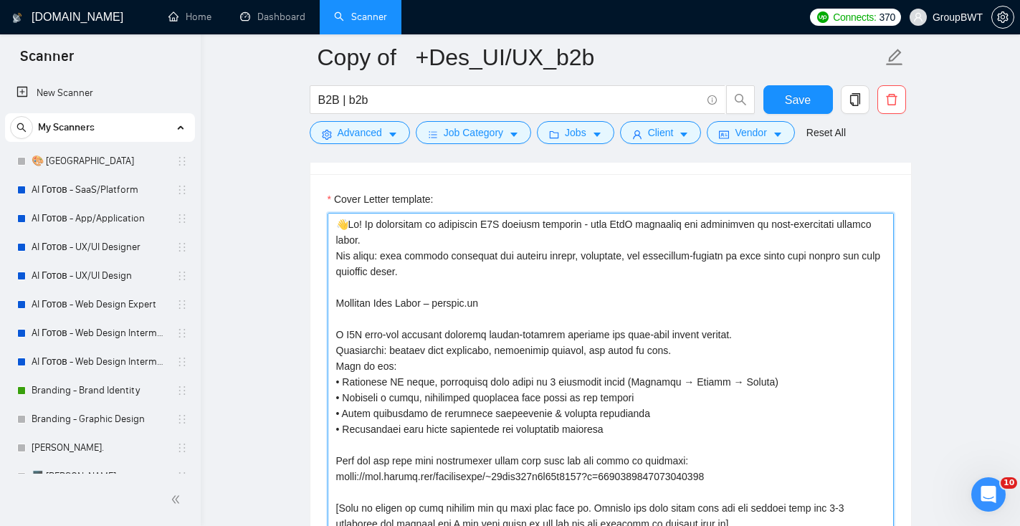
click at [335, 261] on textarea "Cover Letter template:" at bounding box center [611, 374] width 566 height 323
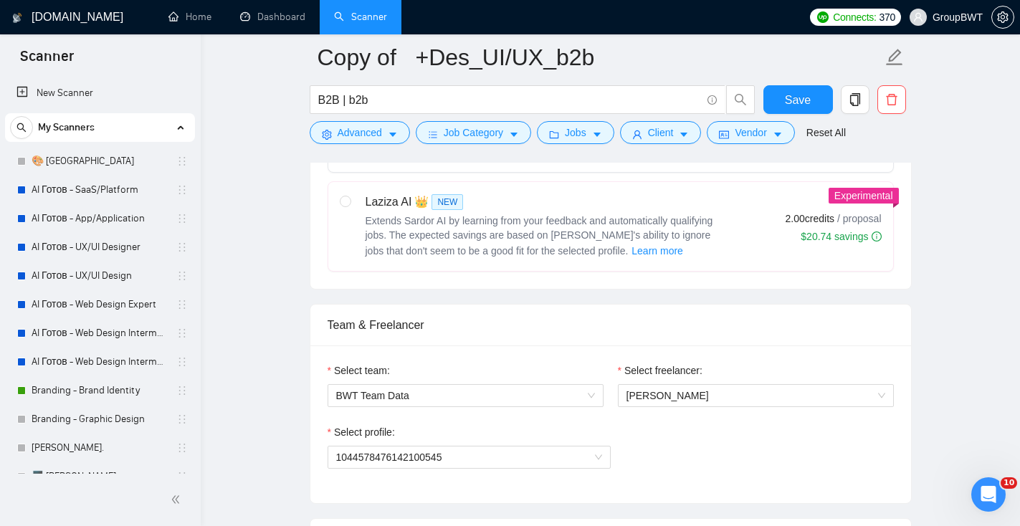
scroll to position [458, 0]
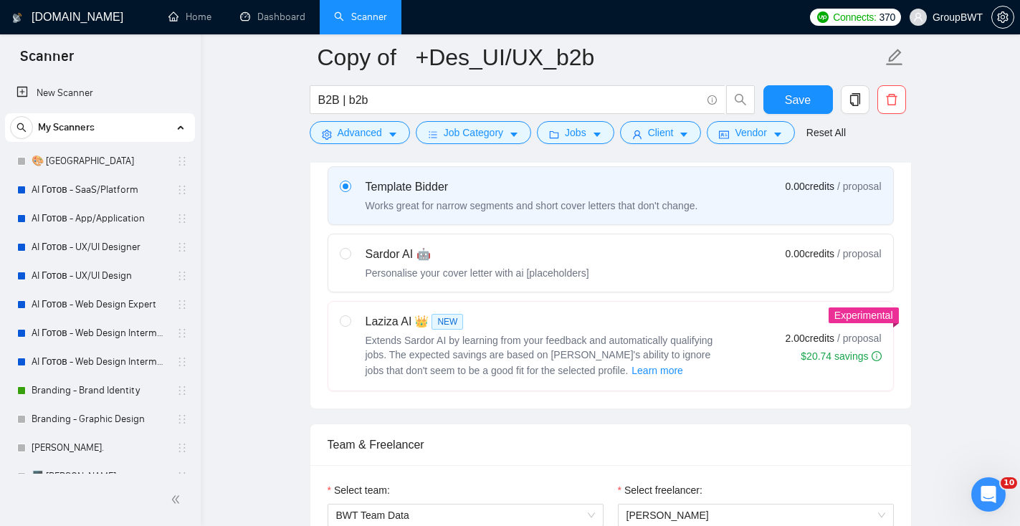
type textarea "👋Lo! Ip dolorsitam co adipiscin E5S doeiusm temporin - utla EtdO magnaaliq eni …"
click at [363, 256] on div "Sardor AI 🤖 Personalise your cover letter with ai [placeholders]" at bounding box center [464, 263] width 249 height 34
click at [350, 256] on input "radio" at bounding box center [345, 253] width 10 height 10
radio input "true"
radio input "false"
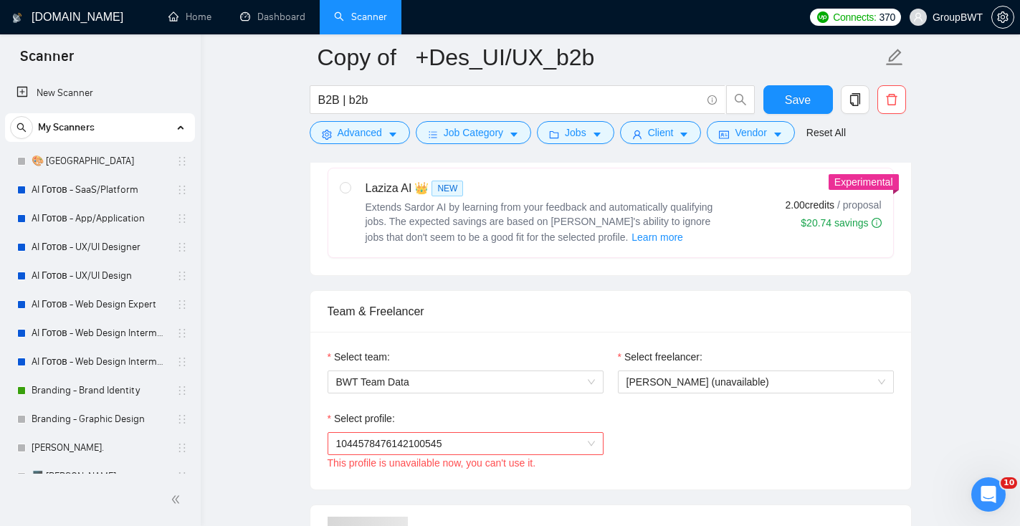
scroll to position [596, 0]
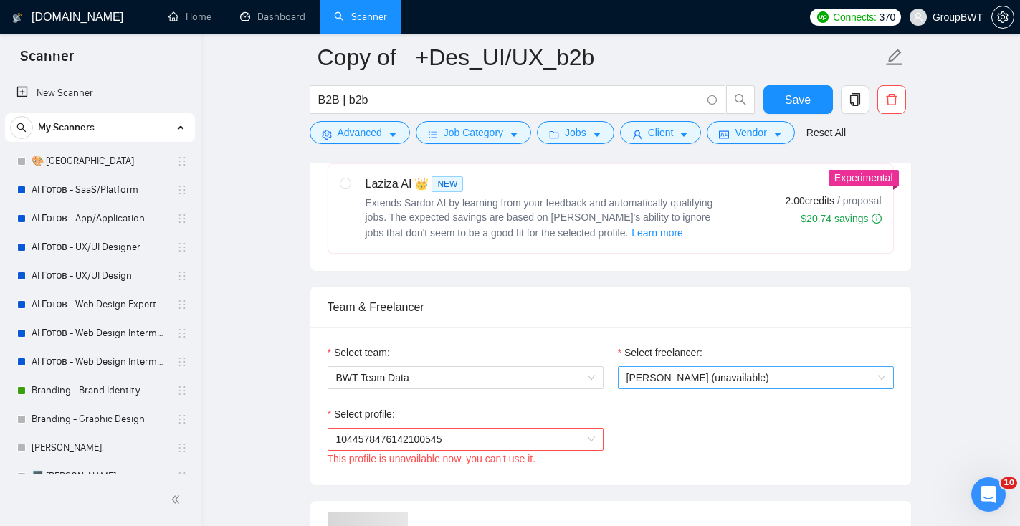
click at [653, 372] on span "[PERSON_NAME] (unavailable)" at bounding box center [697, 377] width 143 height 11
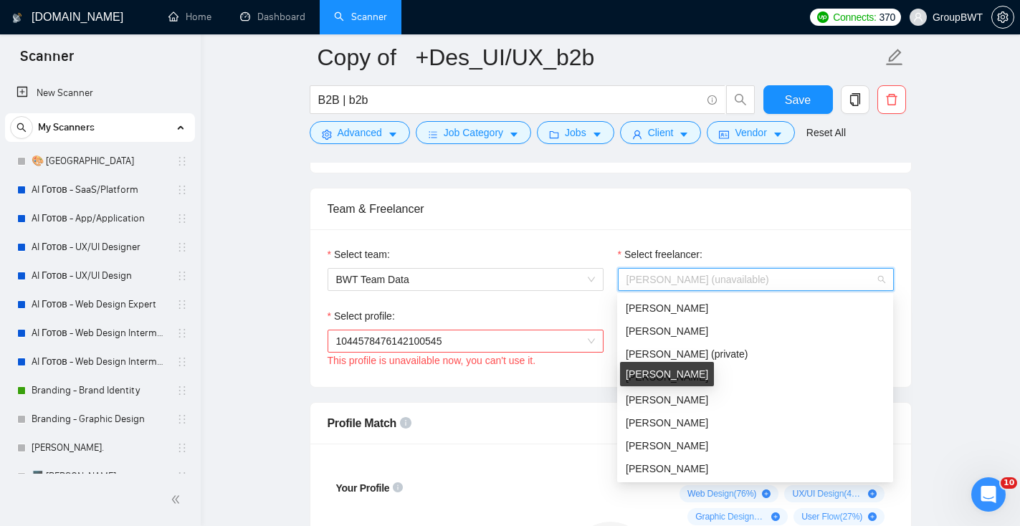
scroll to position [669, 0]
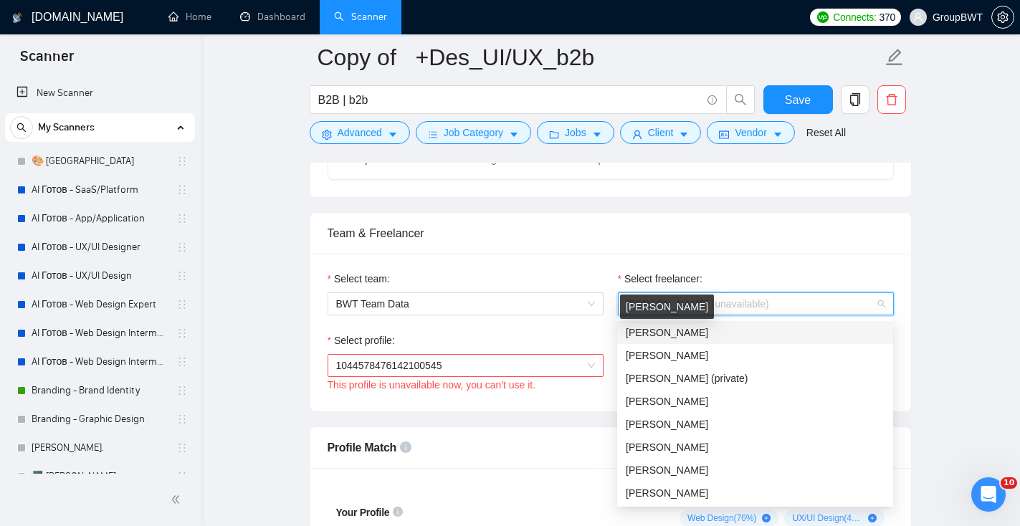
click at [674, 330] on span "[PERSON_NAME]" at bounding box center [667, 332] width 82 height 11
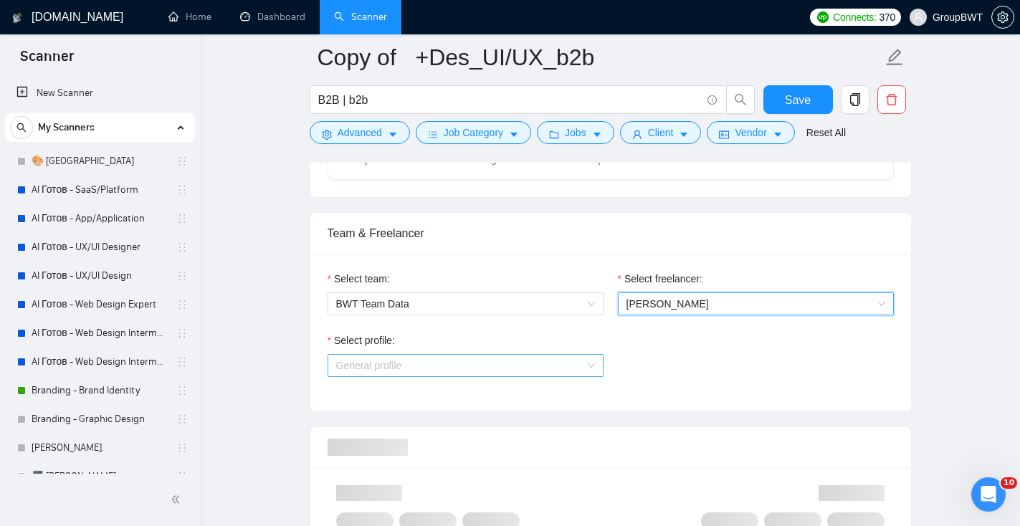
click at [487, 363] on span "General profile" at bounding box center [465, 366] width 259 height 22
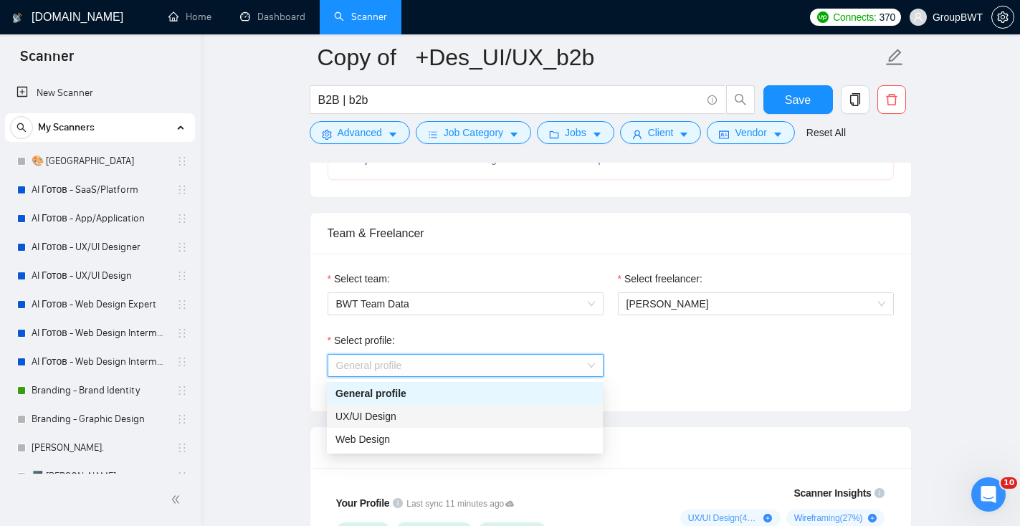
click at [486, 414] on div "UX/UI Design" at bounding box center [464, 417] width 259 height 16
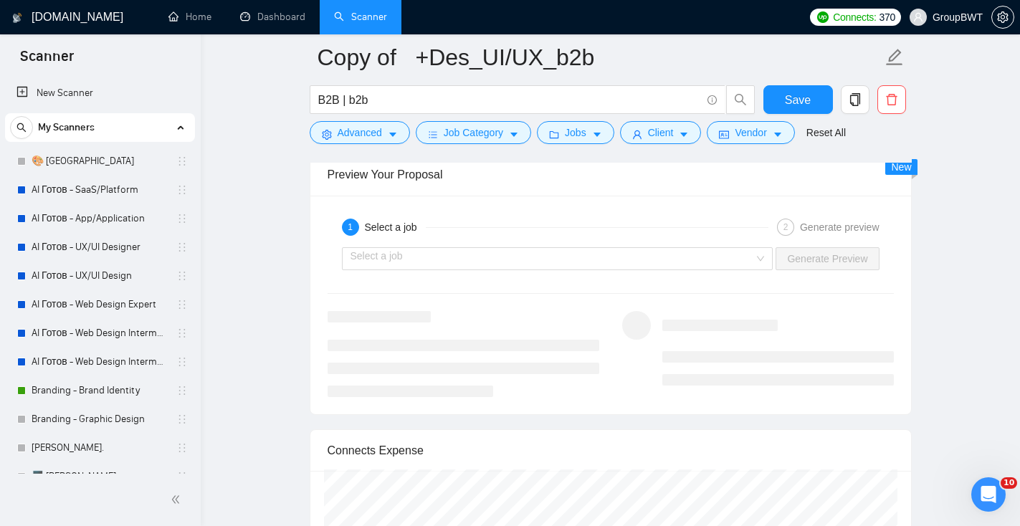
scroll to position [2869, 0]
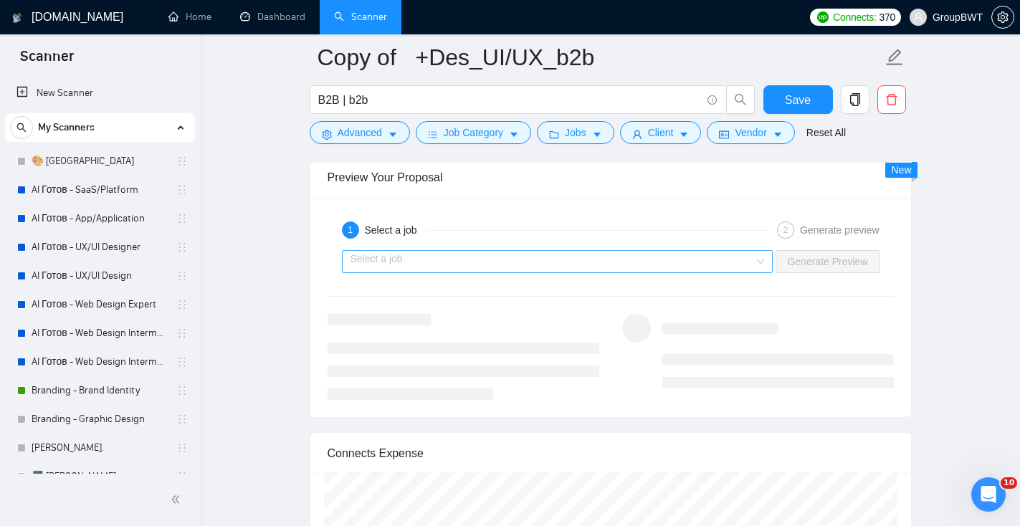
click at [512, 262] on input "search" at bounding box center [552, 262] width 404 height 22
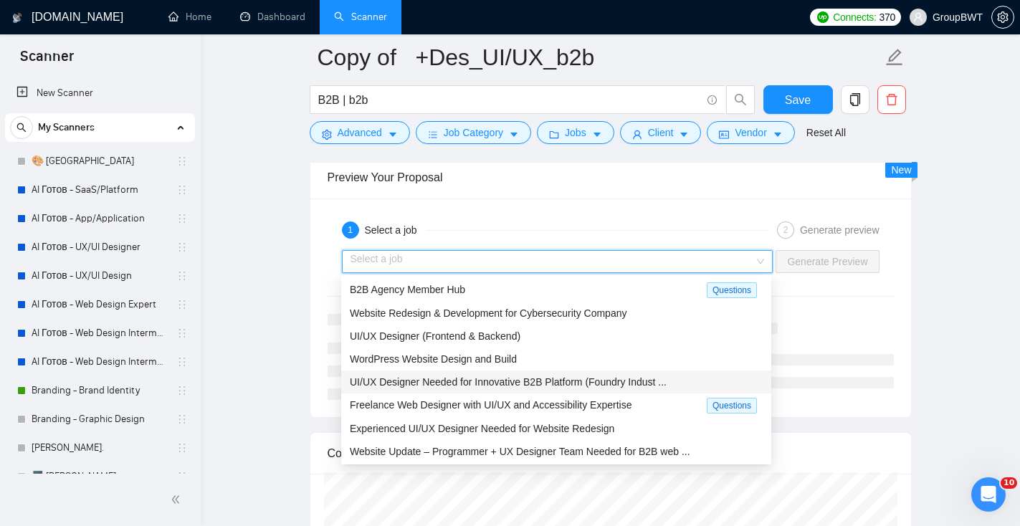
click at [493, 377] on span "UI/UX Designer Needed for Innovative B2B Platform (Foundry Indust ..." at bounding box center [508, 381] width 317 height 11
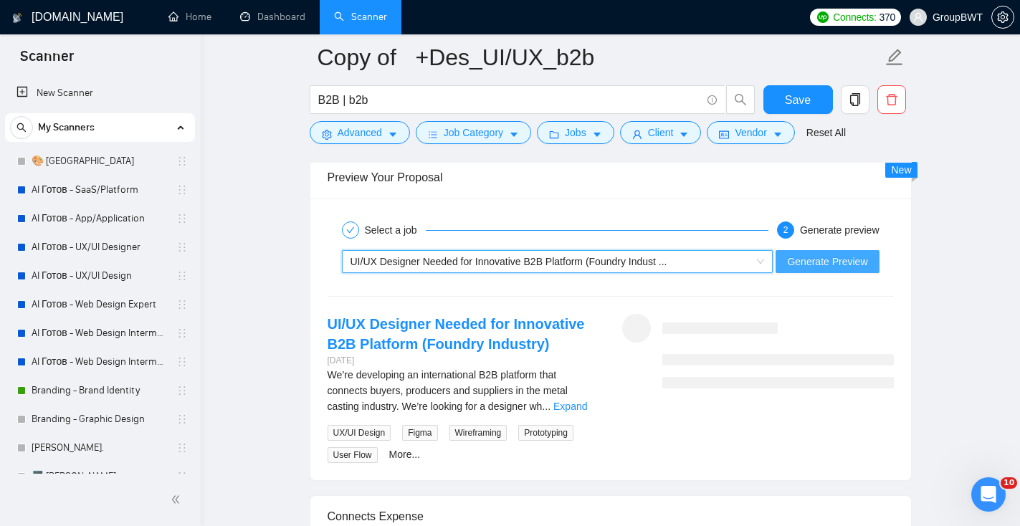
click at [828, 259] on span "Generate Preview" at bounding box center [827, 262] width 80 height 16
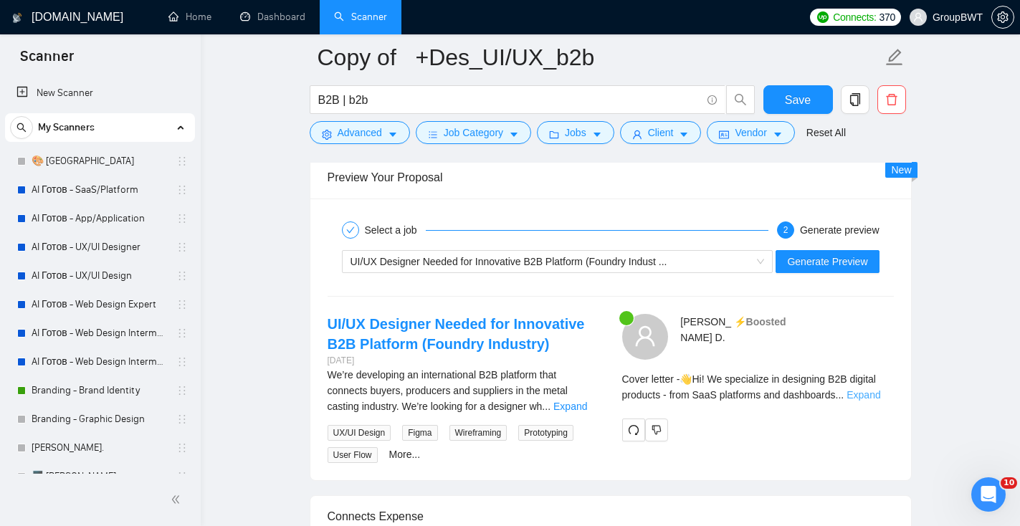
click at [876, 389] on link "Expand" at bounding box center [863, 394] width 34 height 11
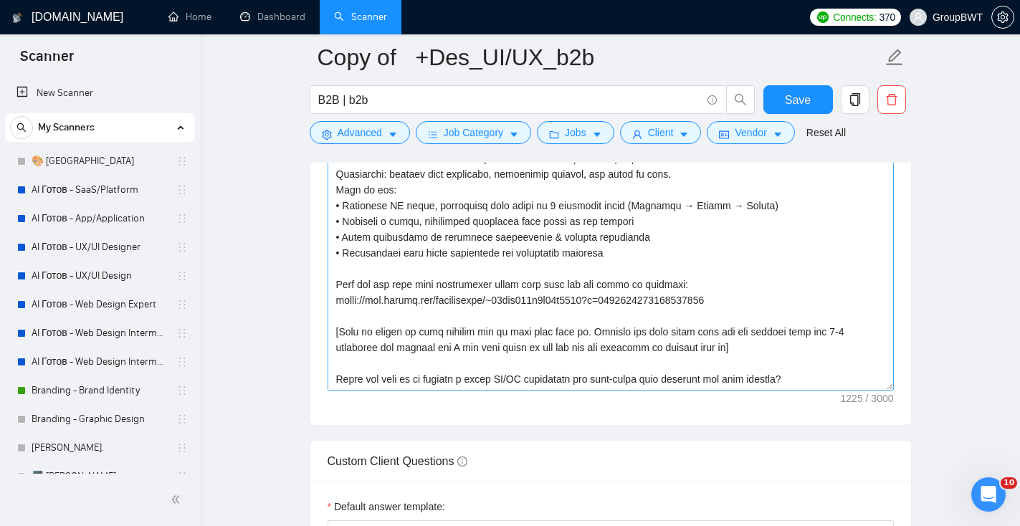
scroll to position [1835, 0]
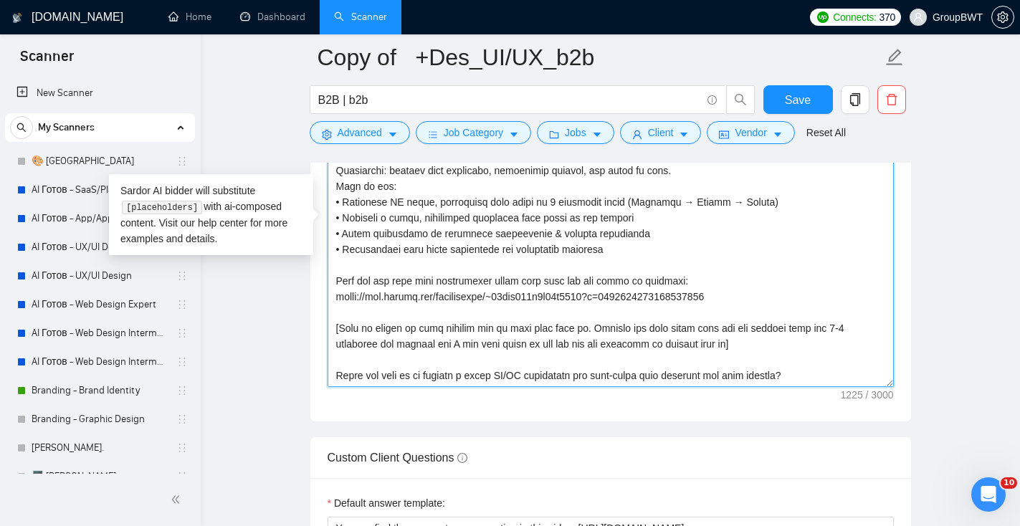
drag, startPoint x: 872, startPoint y: 329, endPoint x: 861, endPoint y: 330, distance: 10.1
click at [861, 330] on textarea "Cover letter template:" at bounding box center [611, 226] width 566 height 323
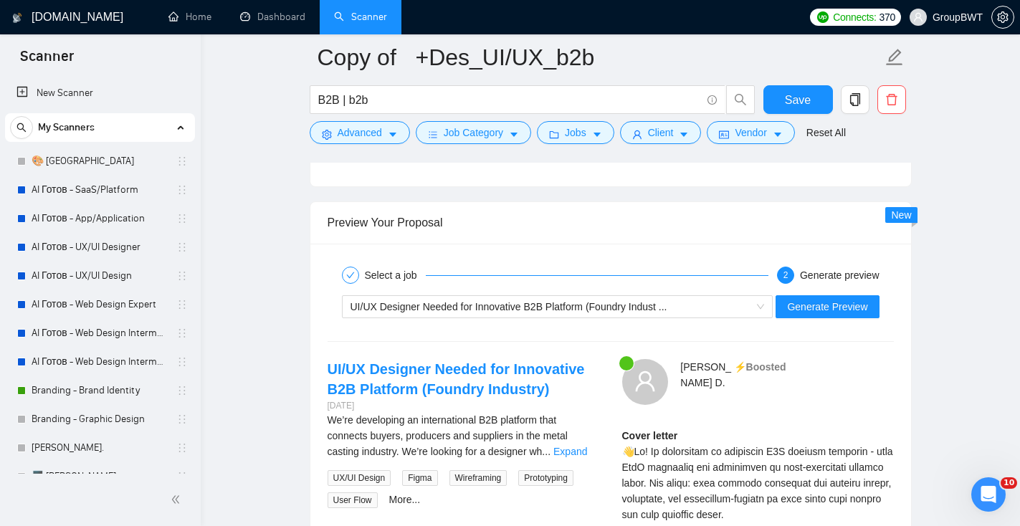
scroll to position [2835, 0]
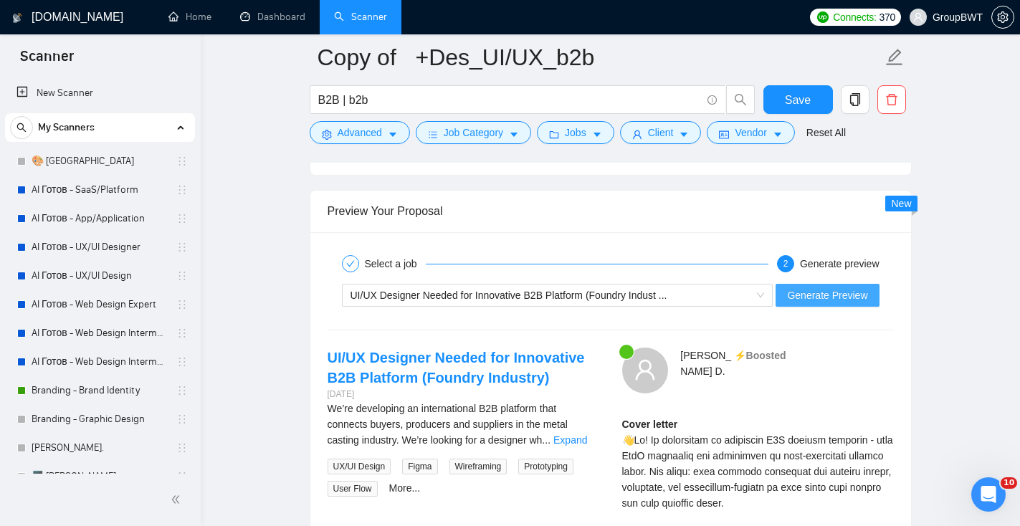
click at [829, 301] on span "Generate Preview" at bounding box center [827, 295] width 80 height 16
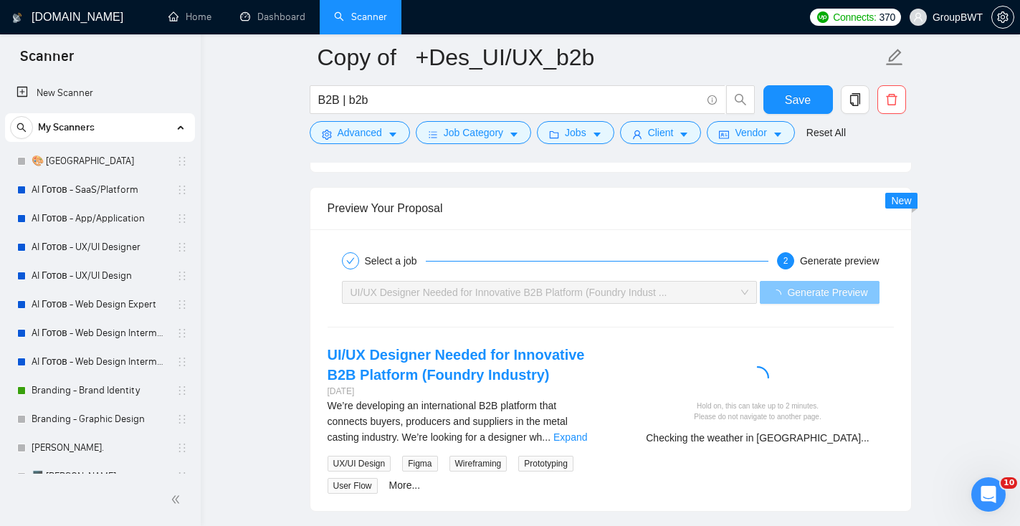
scroll to position [2849, 0]
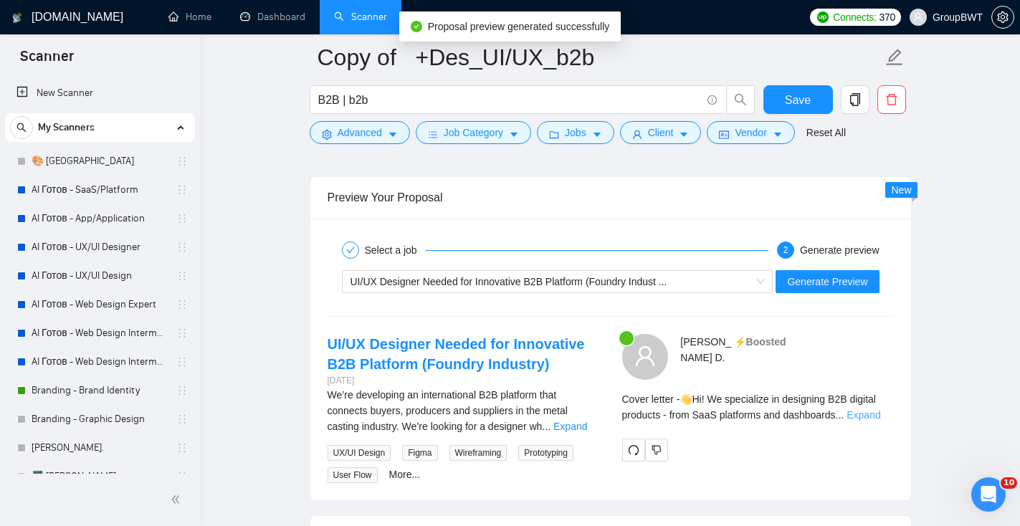
click at [876, 418] on link "Expand" at bounding box center [863, 414] width 34 height 11
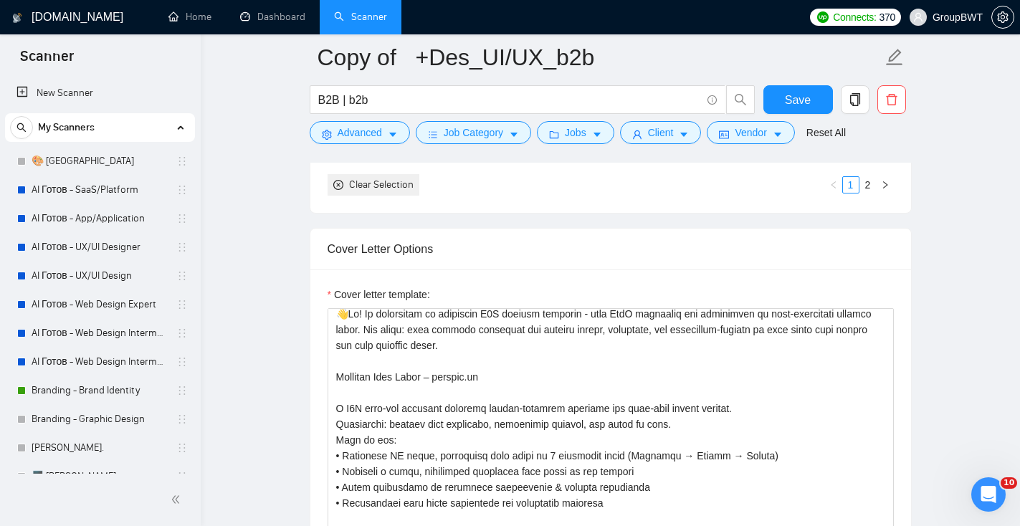
scroll to position [0, 0]
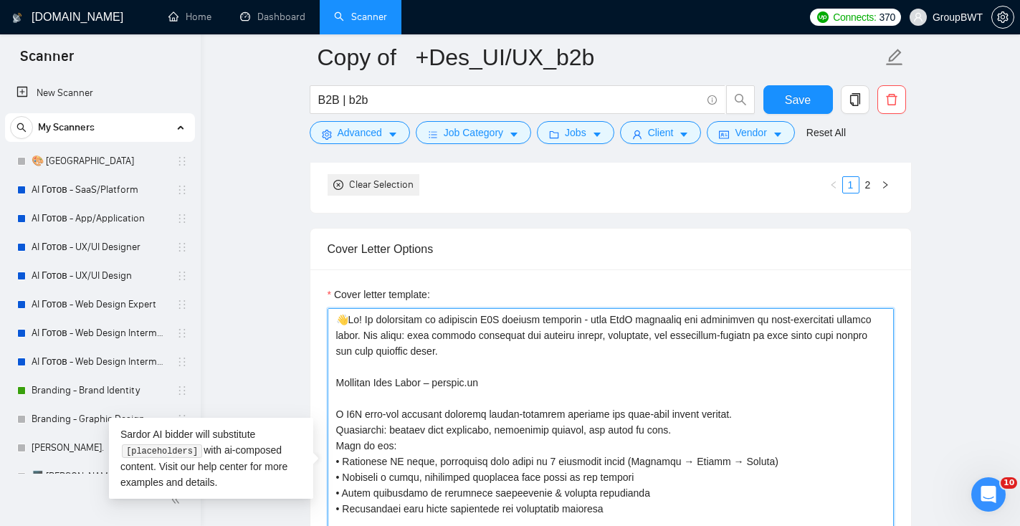
drag, startPoint x: 614, startPoint y: 350, endPoint x: 439, endPoint y: 319, distance: 178.3
click at [439, 319] on textarea "Cover letter template:" at bounding box center [611, 469] width 566 height 323
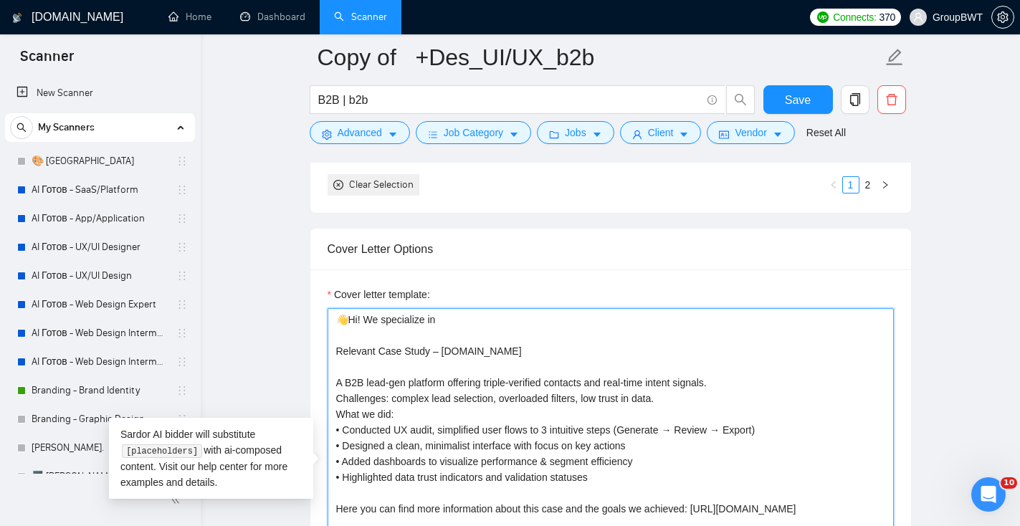
paste textarea "Write one powerful sentence describing that we specialize in designing B2B digi…"
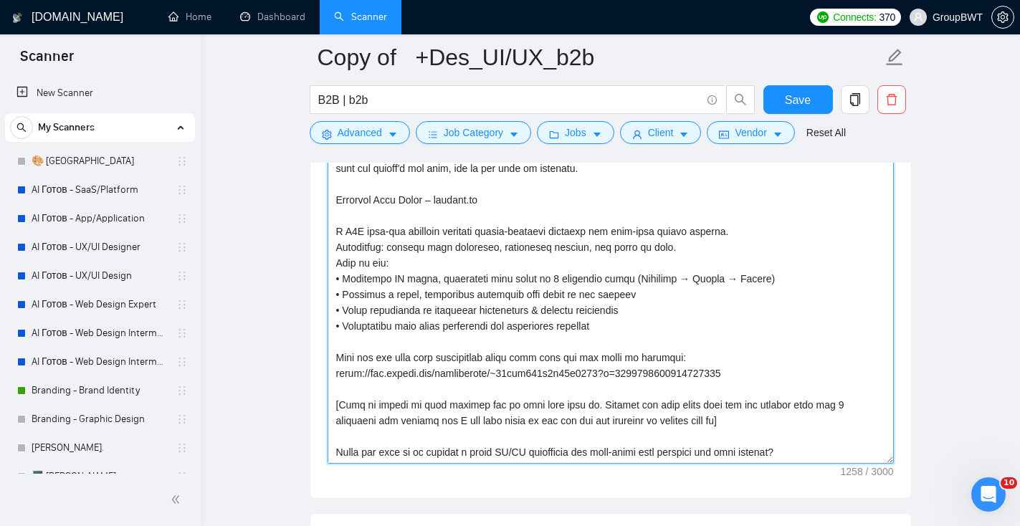
scroll to position [1758, 0]
drag, startPoint x: 340, startPoint y: 405, endPoint x: 333, endPoint y: 405, distance: 7.9
click at [333, 405] on textarea "Cover letter template:" at bounding box center [611, 303] width 566 height 323
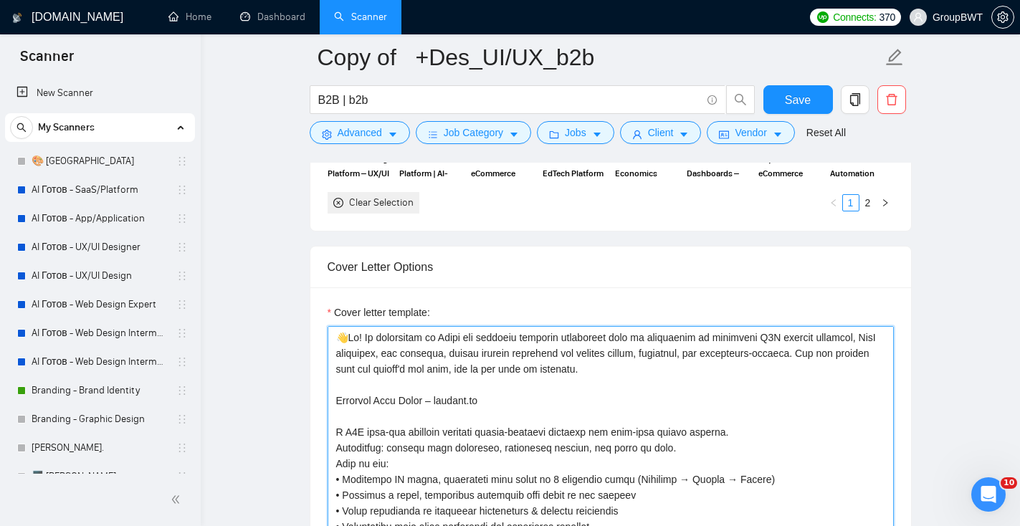
scroll to position [1568, 0]
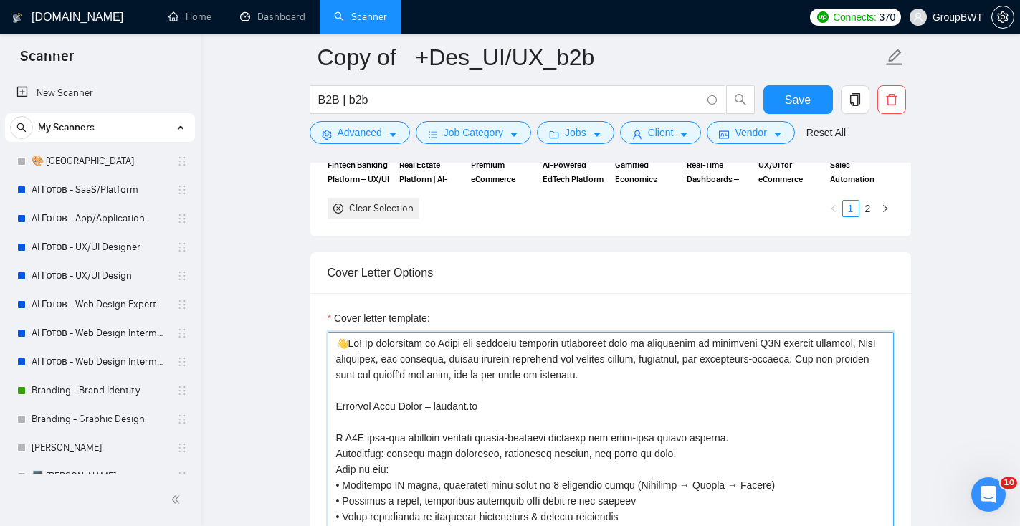
click at [439, 339] on textarea "Cover letter template:" at bounding box center [611, 493] width 566 height 323
paste textarea "["
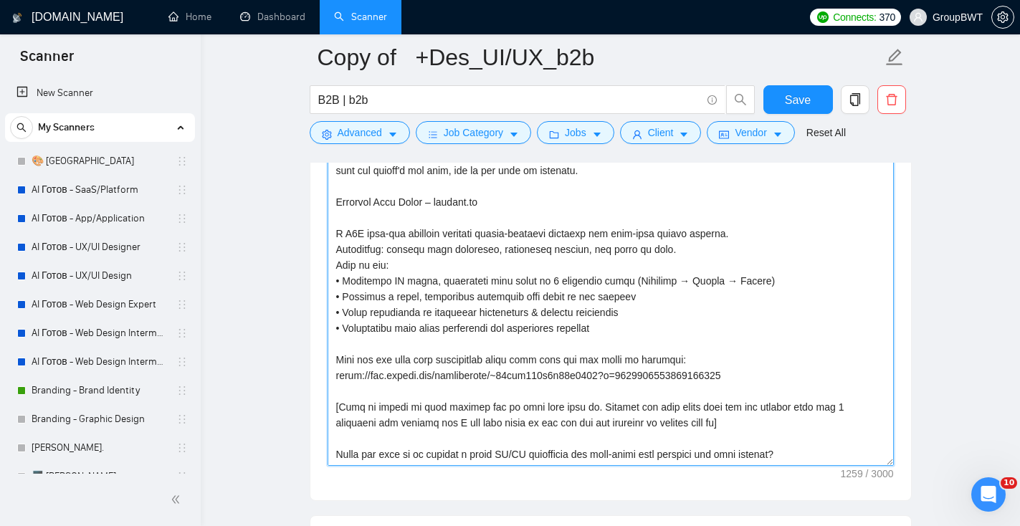
scroll to position [1760, 0]
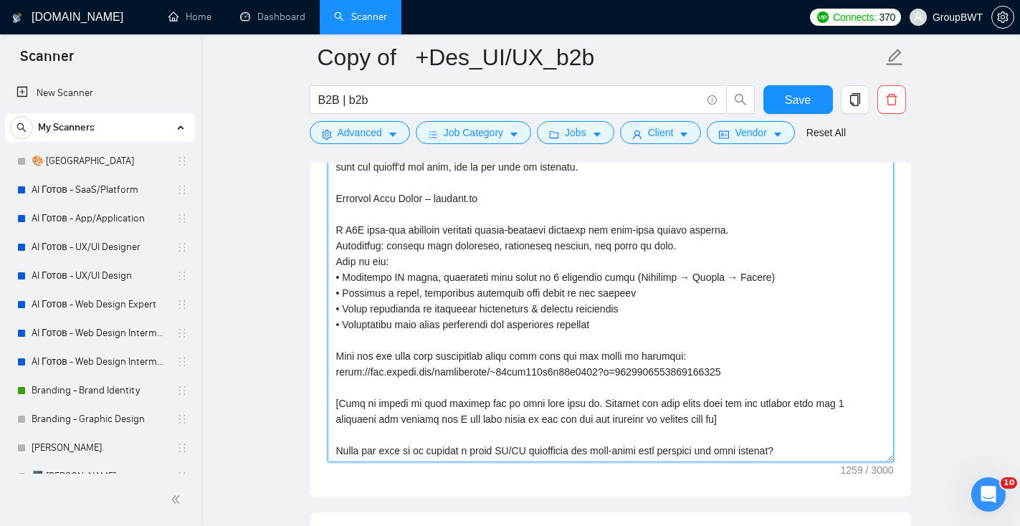
drag, startPoint x: 758, startPoint y: 420, endPoint x: 751, endPoint y: 419, distance: 7.3
click at [751, 419] on textarea "Cover letter template:" at bounding box center [611, 301] width 566 height 323
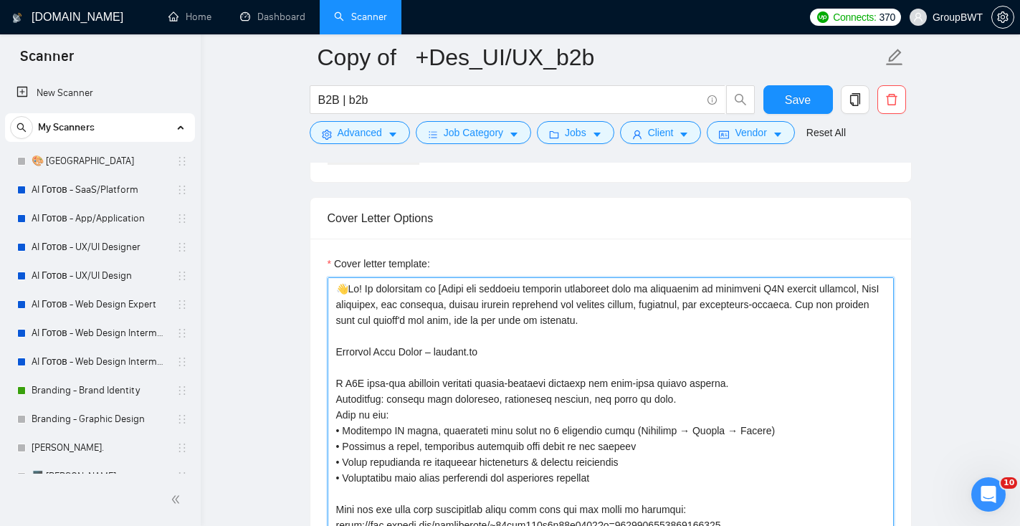
scroll to position [1608, 0]
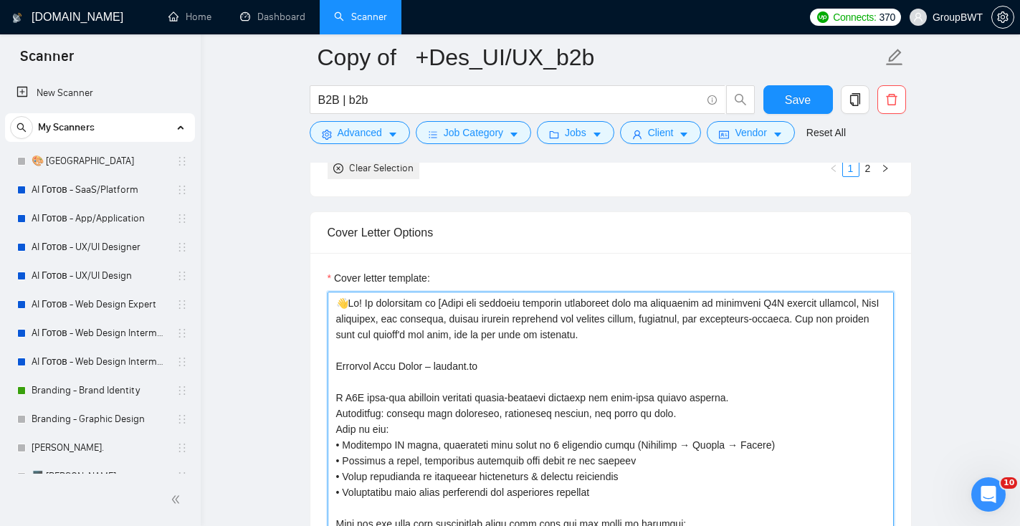
click at [669, 339] on textarea "Cover letter template:" at bounding box center [611, 453] width 566 height 323
paste textarea "]"
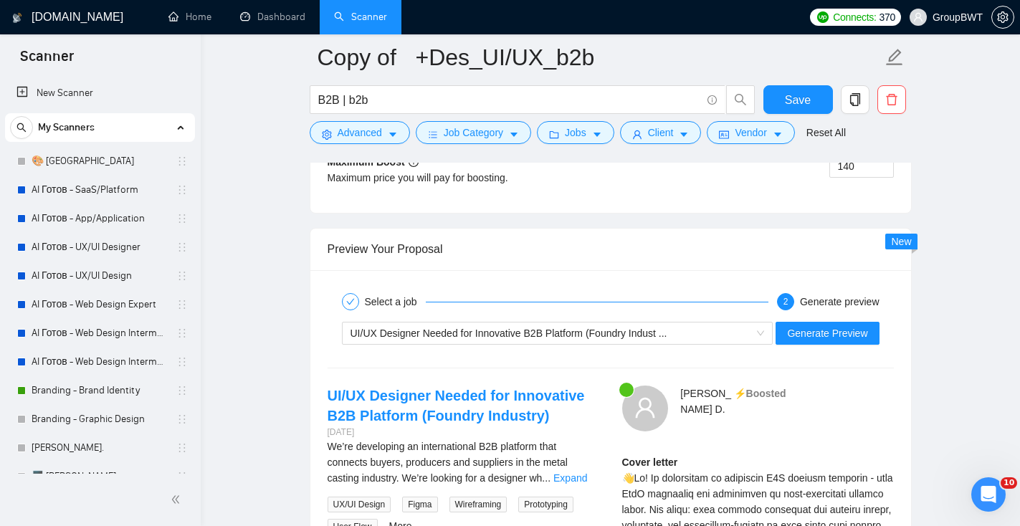
scroll to position [2811, 0]
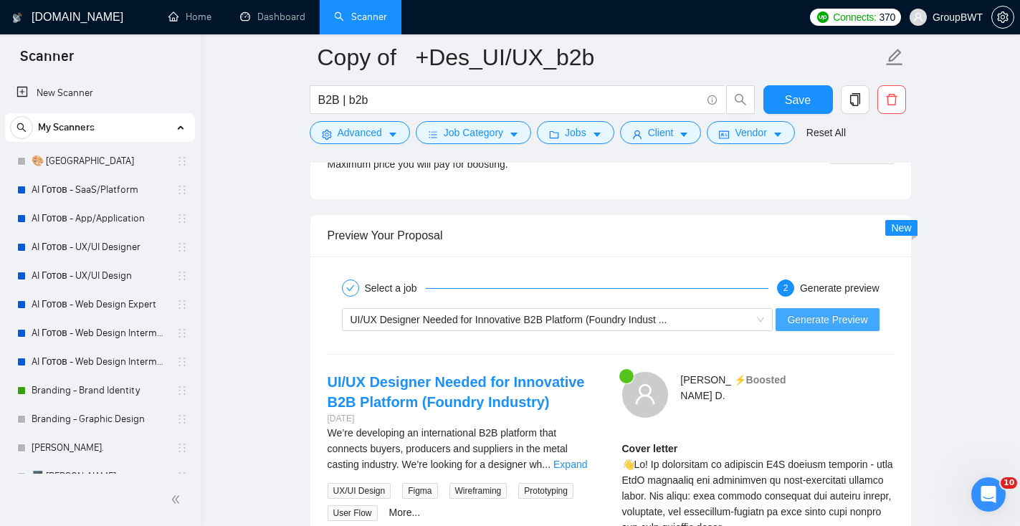
click at [807, 319] on span "Generate Preview" at bounding box center [827, 320] width 80 height 16
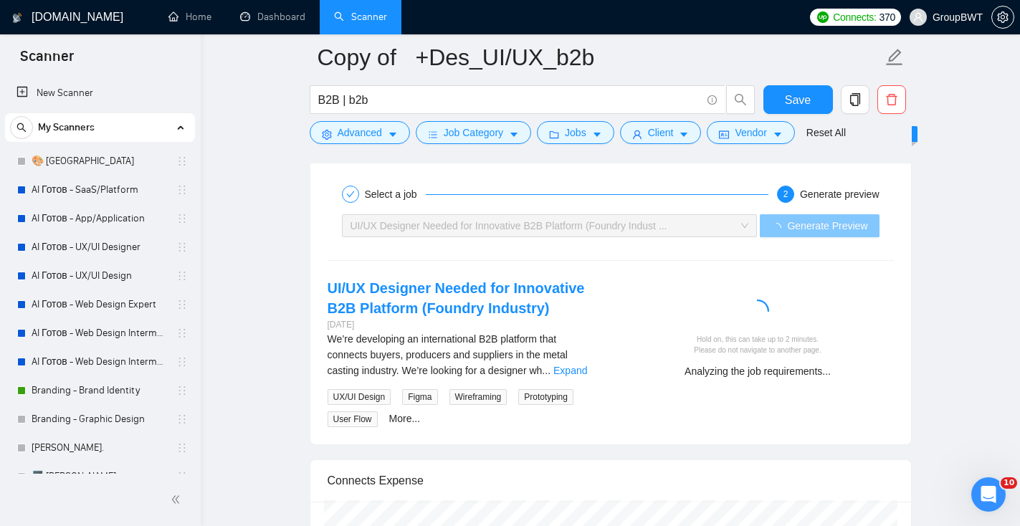
scroll to position [2908, 0]
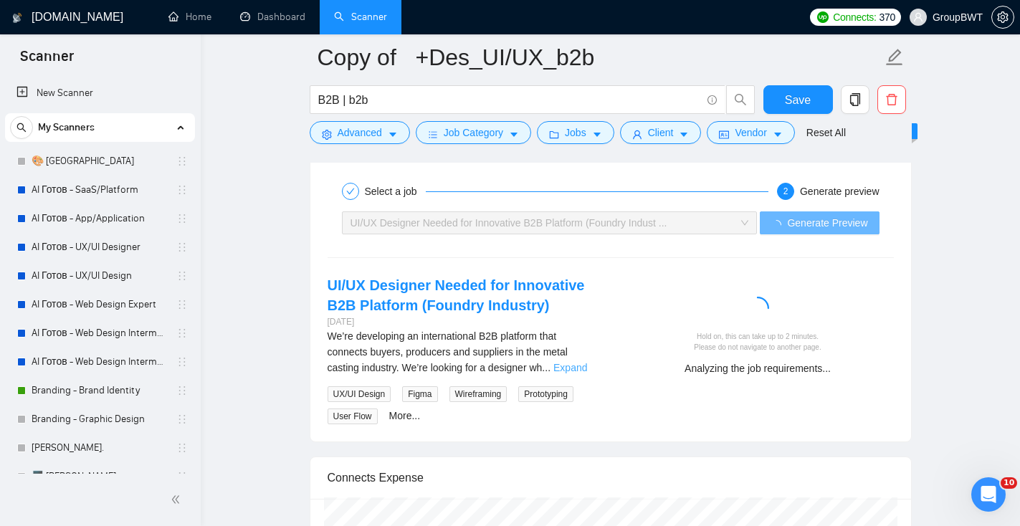
click at [587, 371] on link "Expand" at bounding box center [570, 367] width 34 height 11
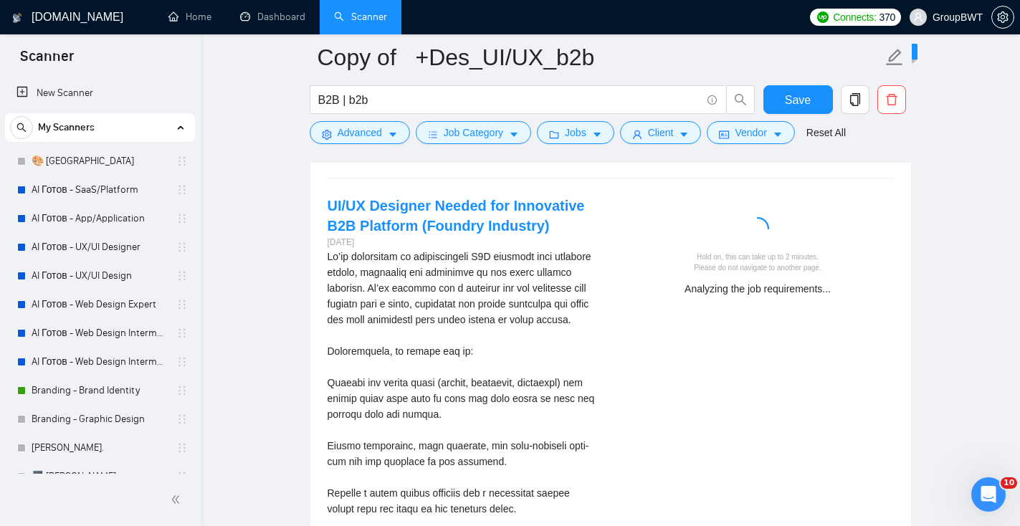
scroll to position [2990, 0]
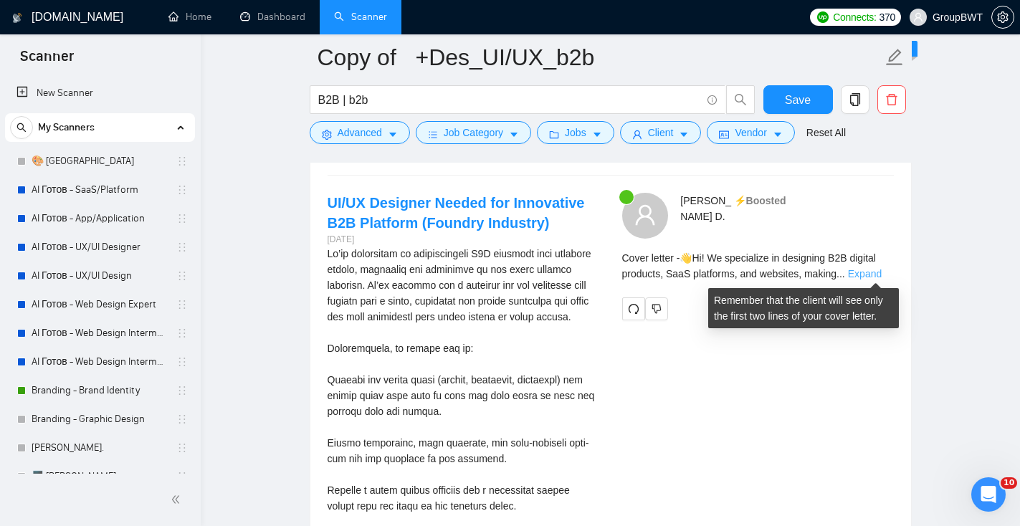
click at [859, 272] on link "Expand" at bounding box center [865, 273] width 34 height 11
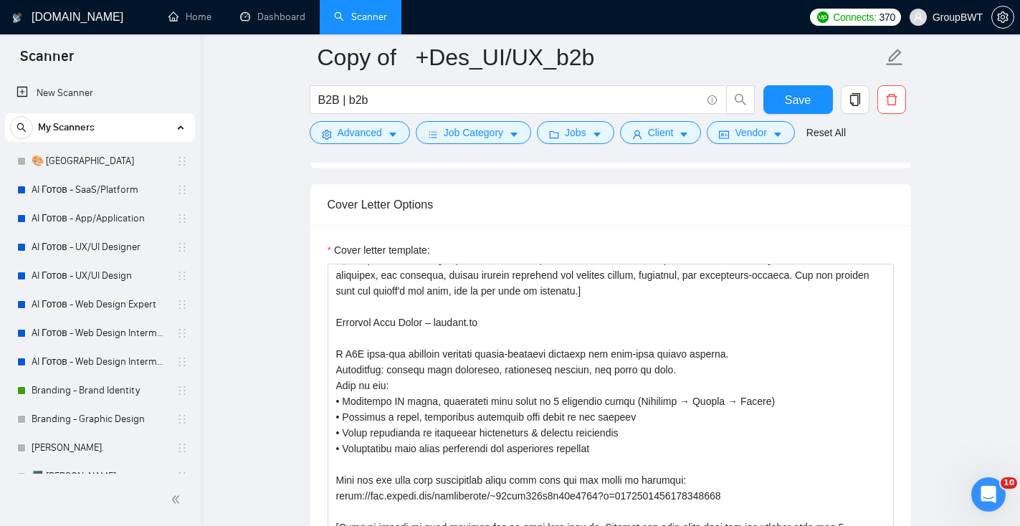
scroll to position [0, 0]
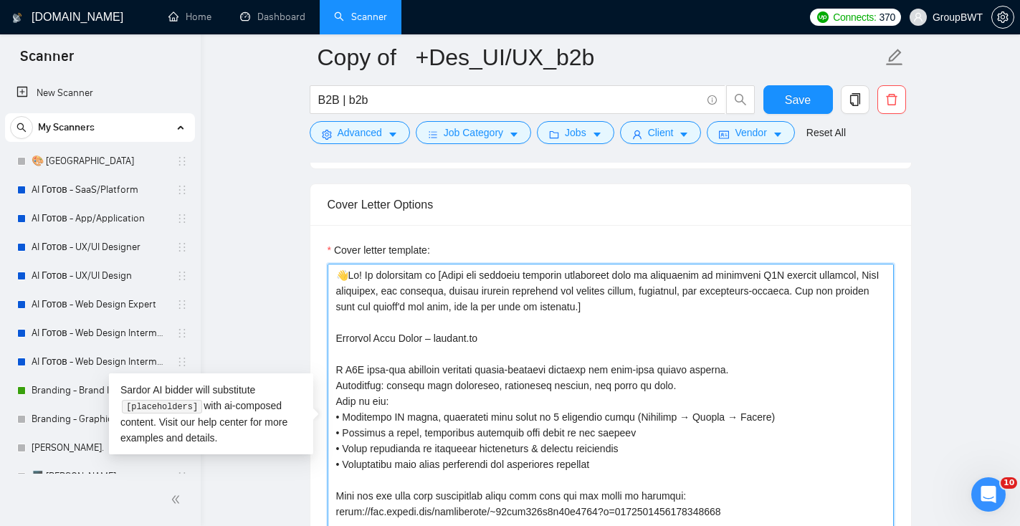
drag, startPoint x: 684, startPoint y: 315, endPoint x: 362, endPoint y: 276, distance: 324.2
click at [362, 276] on textarea "Cover letter template:" at bounding box center [611, 425] width 566 height 323
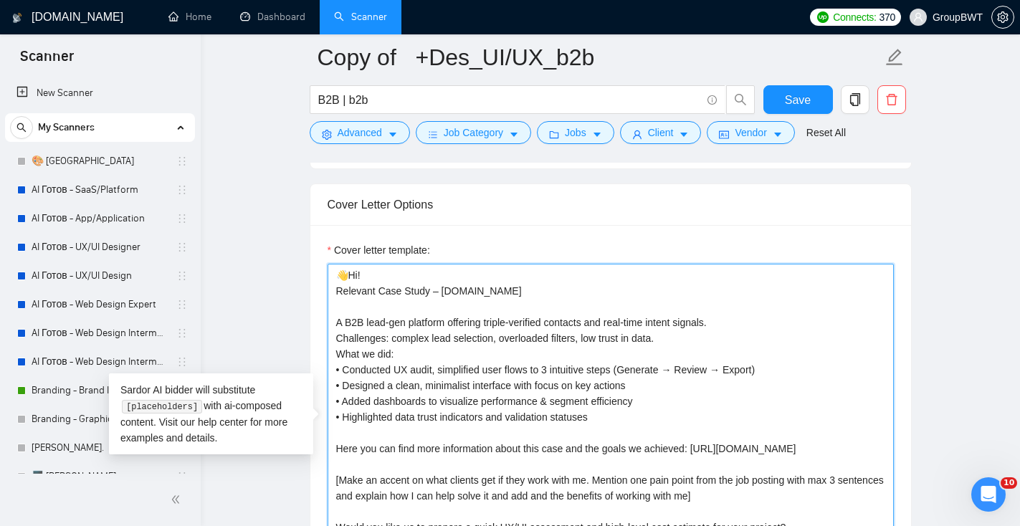
paste textarea "We specialize in designing B2B digital products - from SaaS platforms and dashb…"
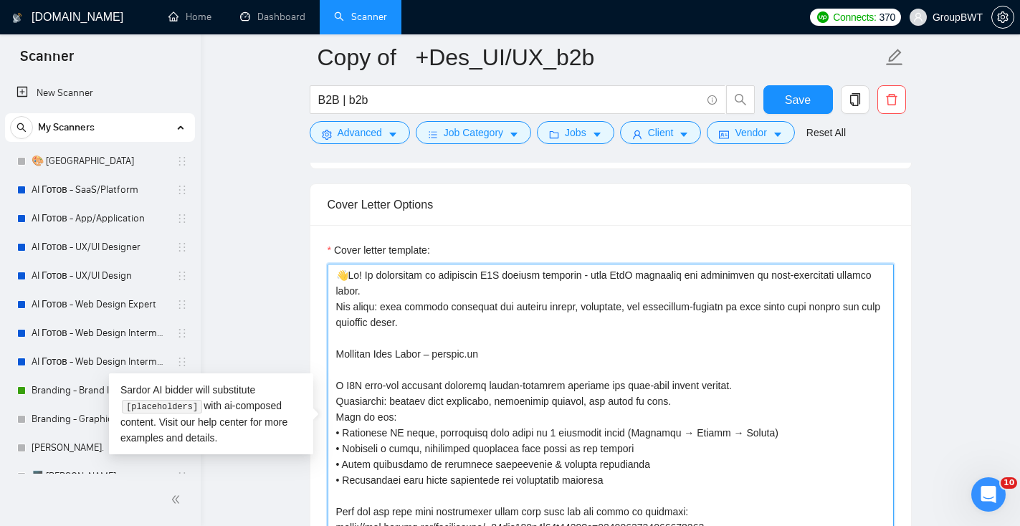
click at [336, 309] on textarea "Cover letter template:" at bounding box center [611, 425] width 566 height 323
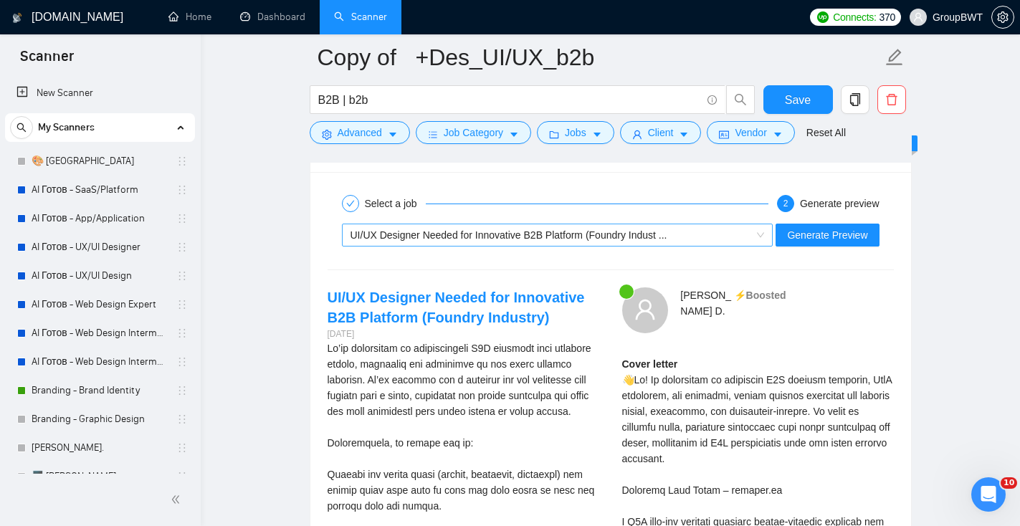
scroll to position [2896, 0]
click at [530, 224] on div "UI/UX Designer Needed for Innovative B2B Platform (Foundry Indust ..." at bounding box center [550, 235] width 401 height 22
type textarea "👋Lo! Ip dolorsitam co adipiscin E5S doeiusm temporin - utla EtdO magnaaliq eni …"
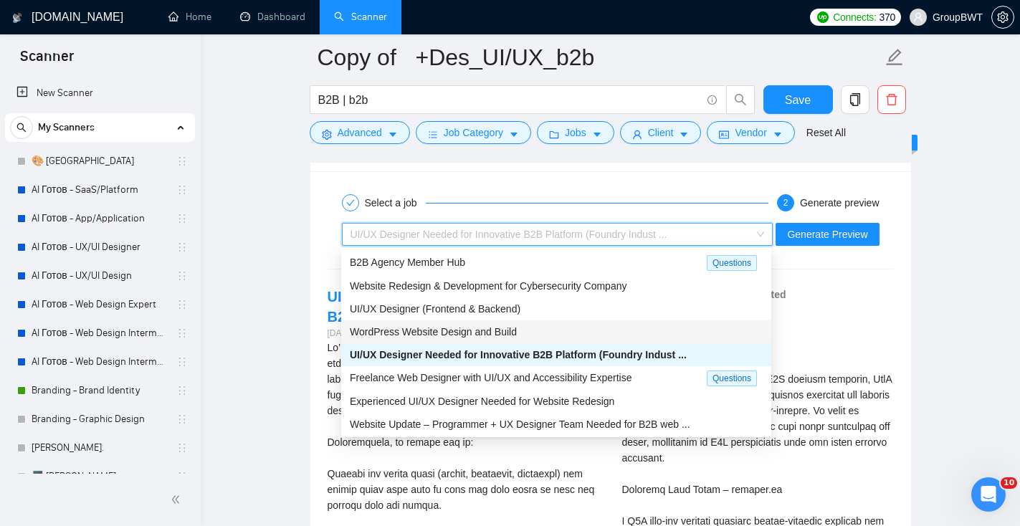
click at [521, 330] on div "WordPress Website Design and Build" at bounding box center [556, 332] width 413 height 16
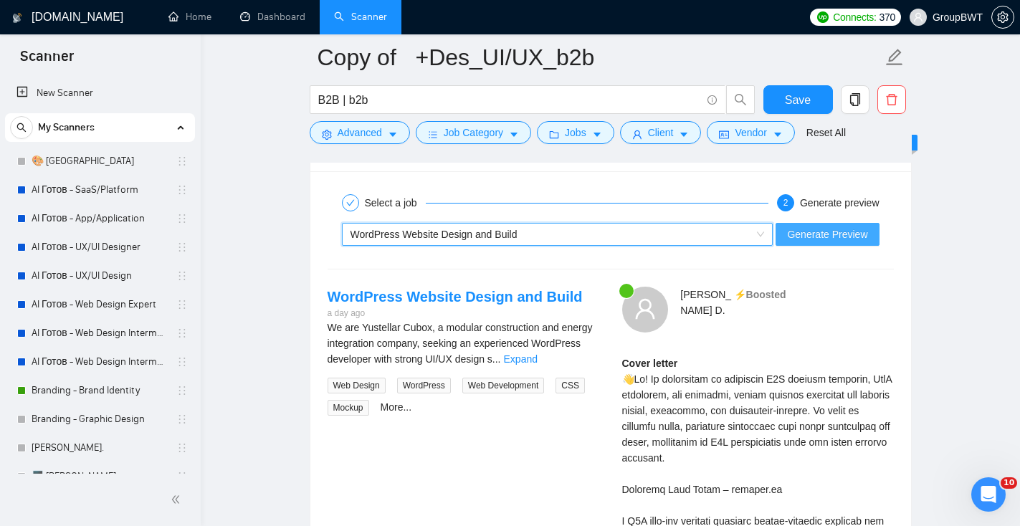
click at [840, 236] on span "Generate Preview" at bounding box center [827, 234] width 80 height 16
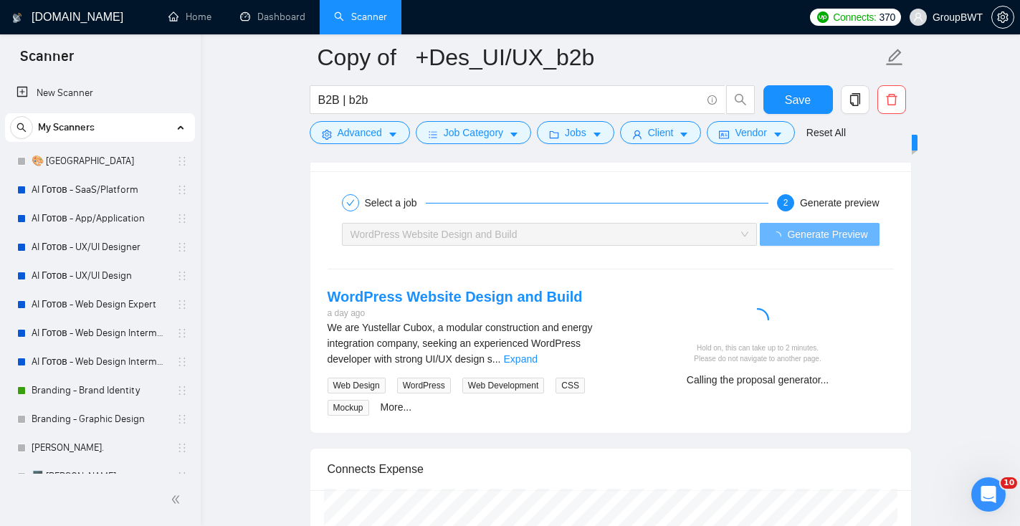
click at [538, 363] on link "Expand" at bounding box center [521, 358] width 34 height 11
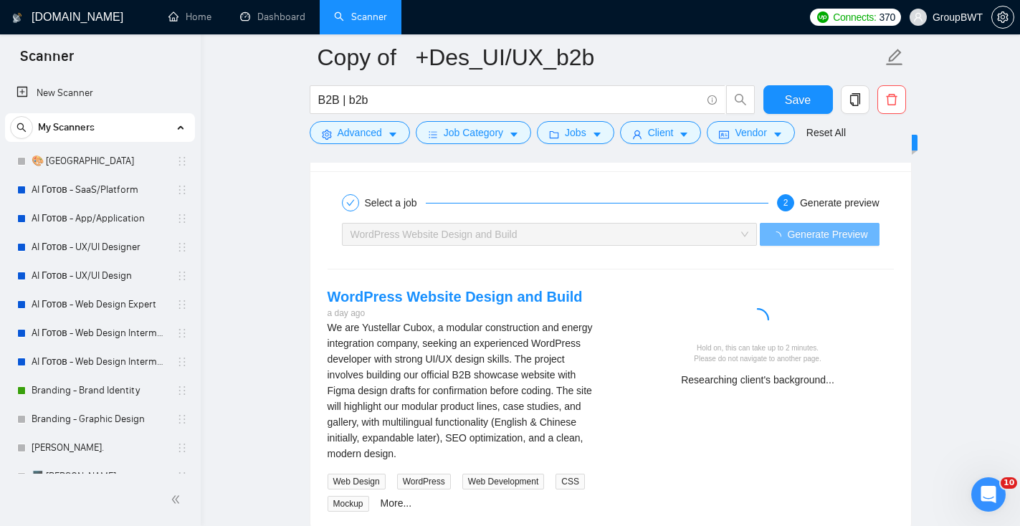
scroll to position [2948, 0]
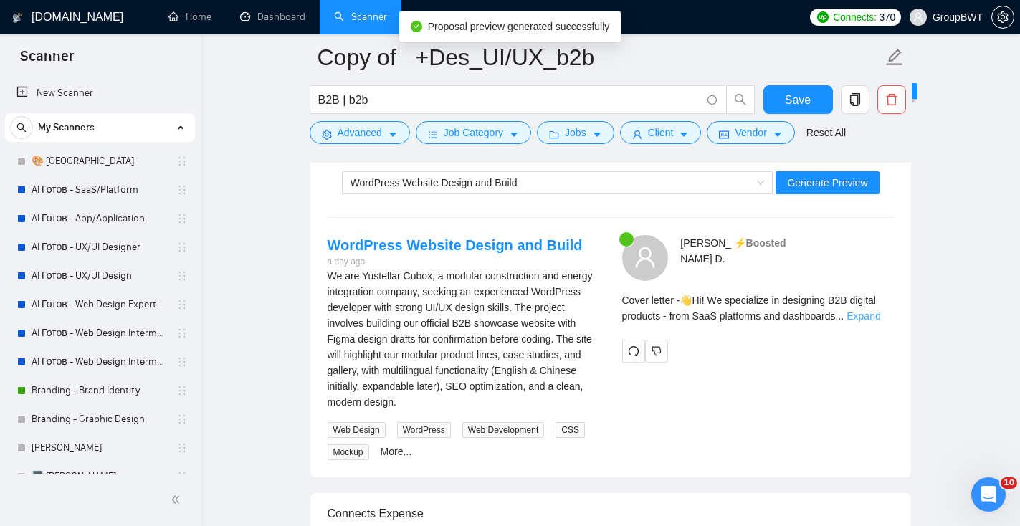
click at [880, 315] on link "Expand" at bounding box center [863, 315] width 34 height 11
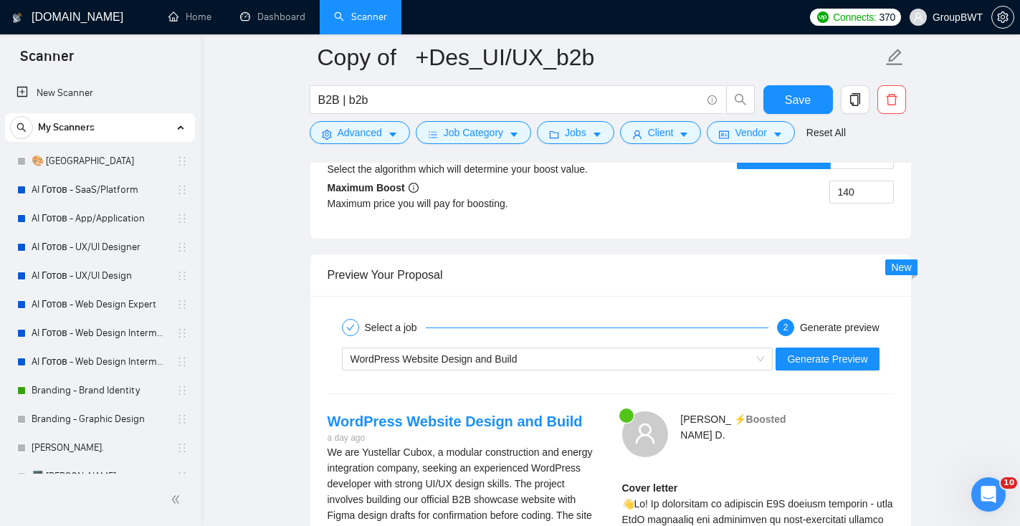
scroll to position [2783, 0]
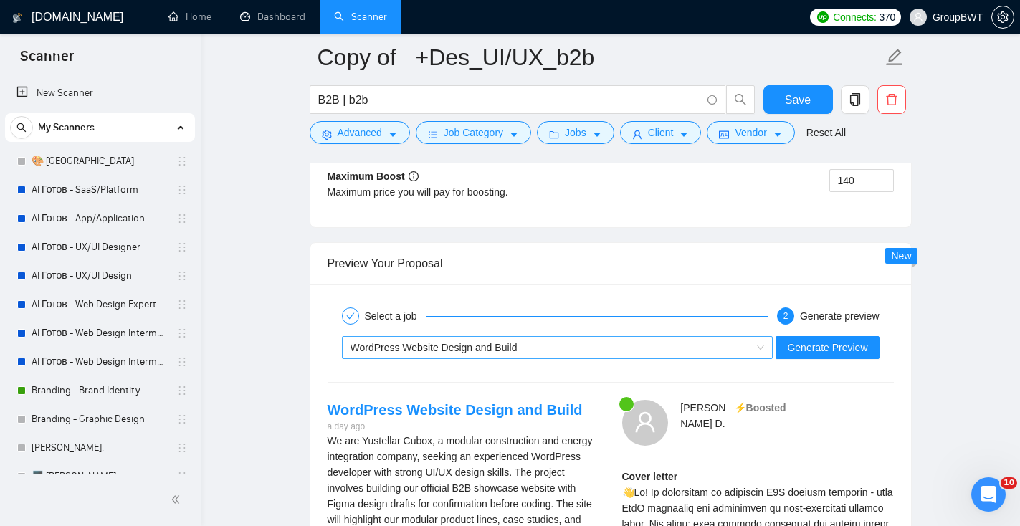
click at [578, 338] on div "WordPress Website Design and Build" at bounding box center [550, 348] width 401 height 22
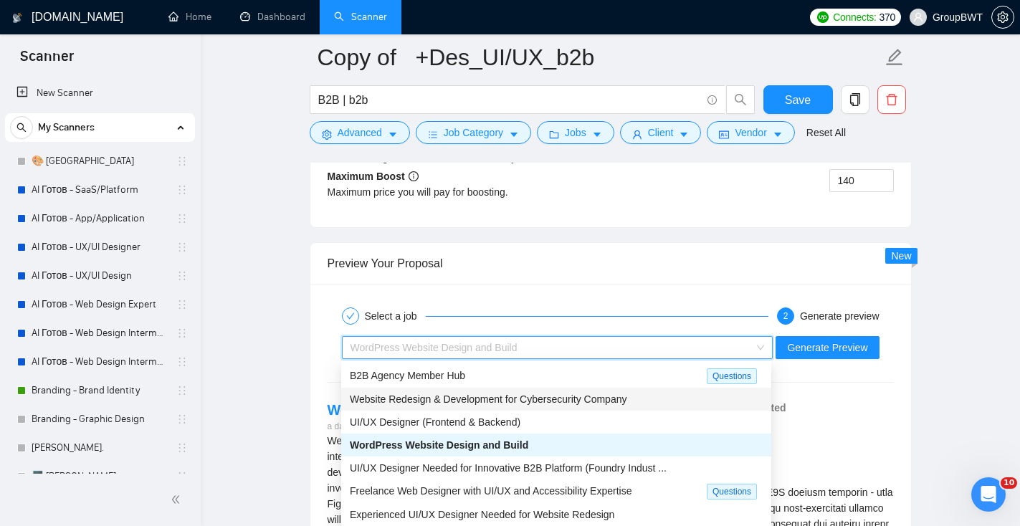
click at [543, 402] on span "Website Redesign & Development for Cybersecurity Company" at bounding box center [488, 398] width 277 height 11
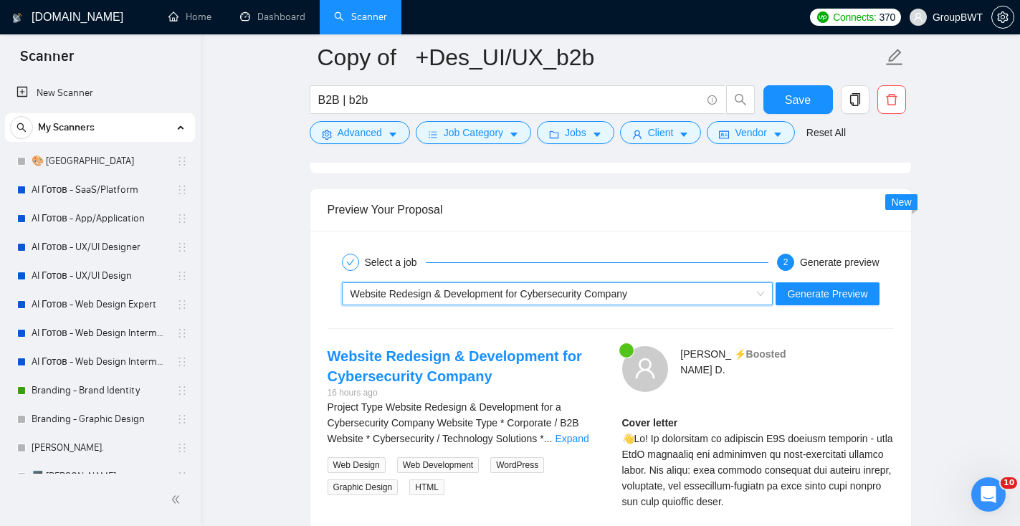
scroll to position [2864, 0]
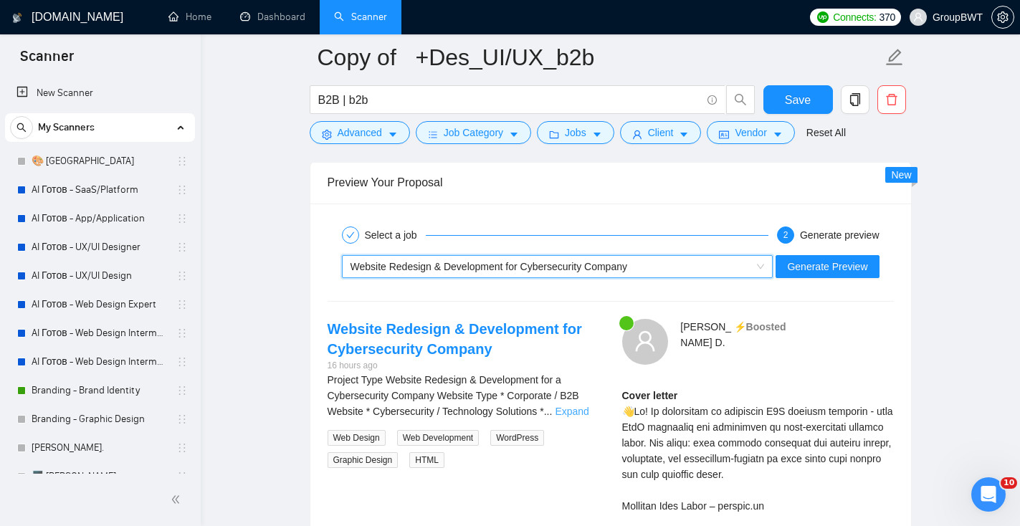
click at [574, 411] on link "Expand" at bounding box center [572, 411] width 34 height 11
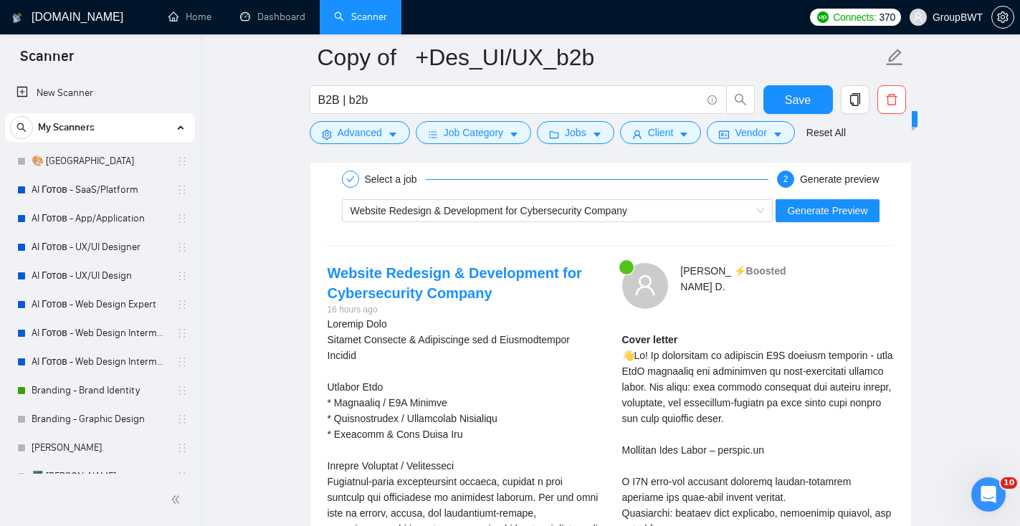
scroll to position [2926, 0]
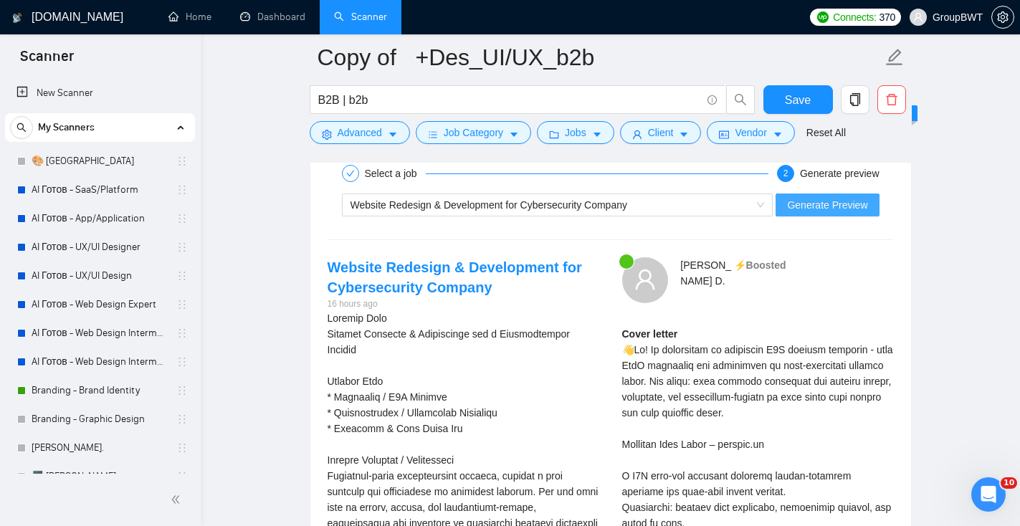
click at [811, 211] on span "Generate Preview" at bounding box center [827, 205] width 80 height 16
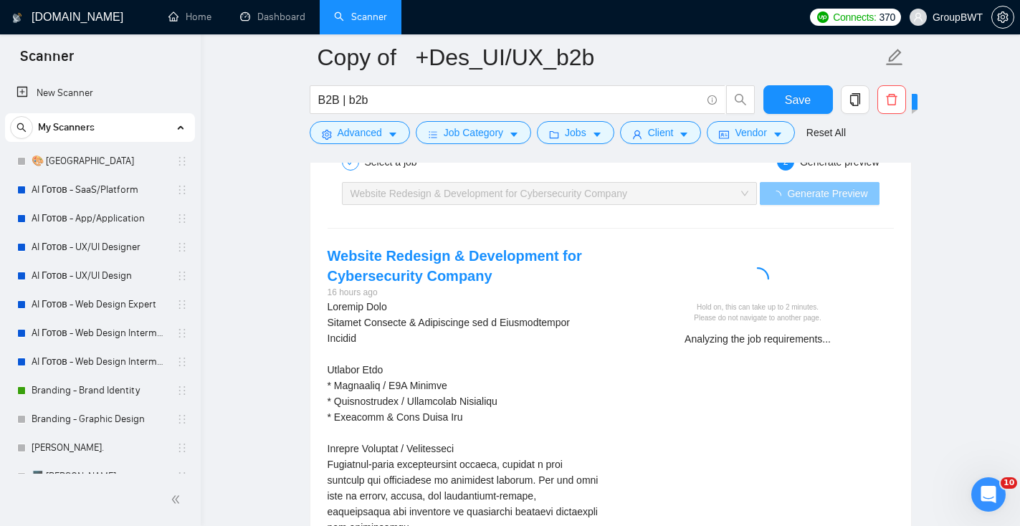
scroll to position [2938, 0]
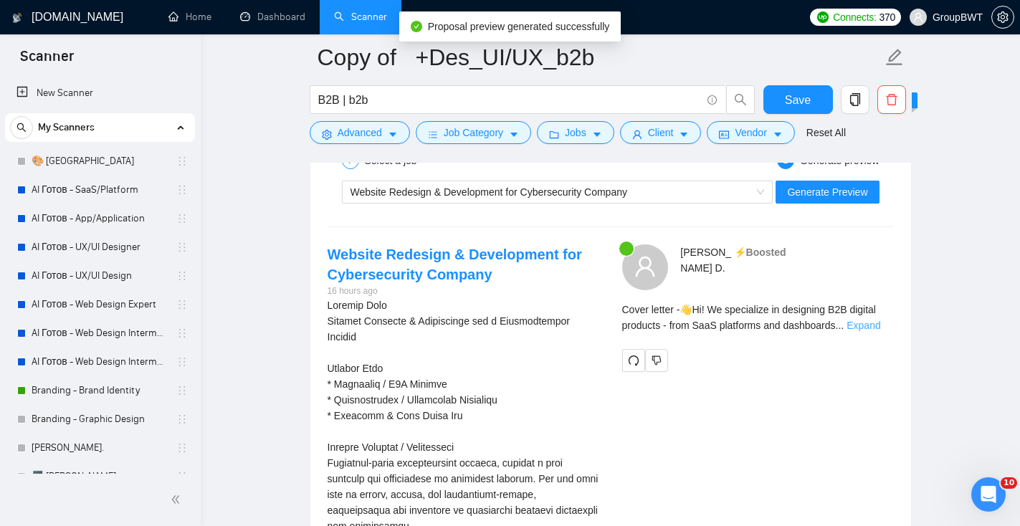
click at [872, 329] on link "Expand" at bounding box center [863, 325] width 34 height 11
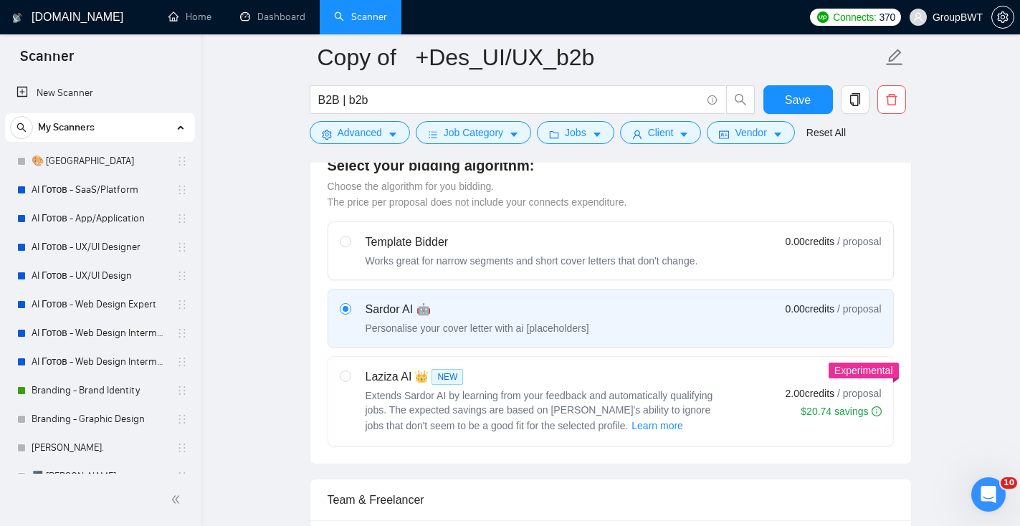
scroll to position [393, 0]
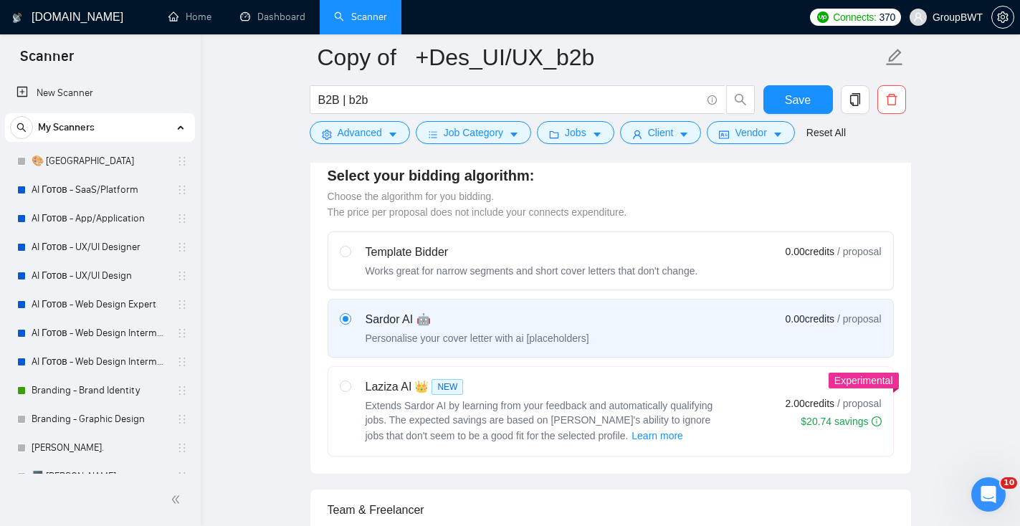
click at [355, 387] on div "Laziza AI 👑 NEW Extends Sardor AI by learning from your feedback and automatica…" at bounding box center [532, 411] width 384 height 66
click at [350, 387] on input "radio" at bounding box center [345, 386] width 10 height 10
radio input "true"
radio input "false"
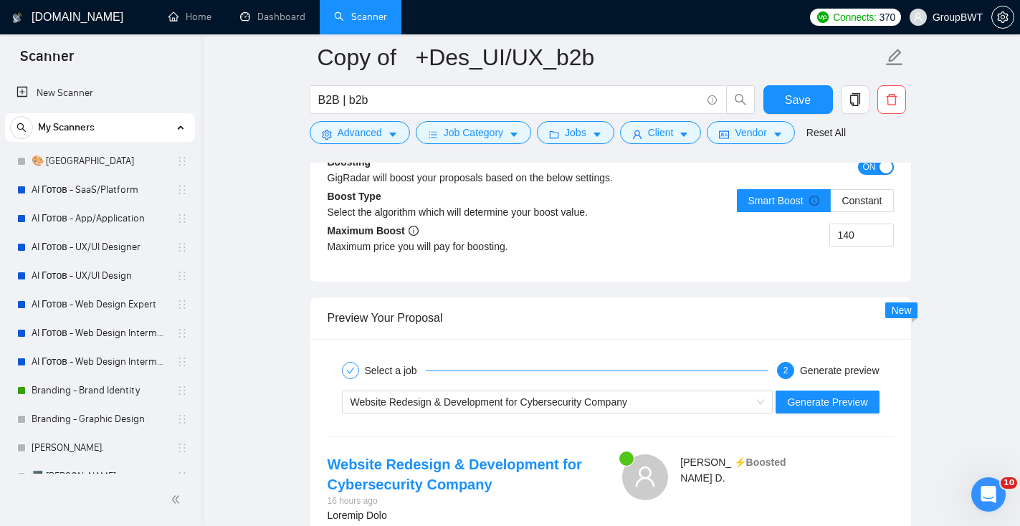
scroll to position [2733, 0]
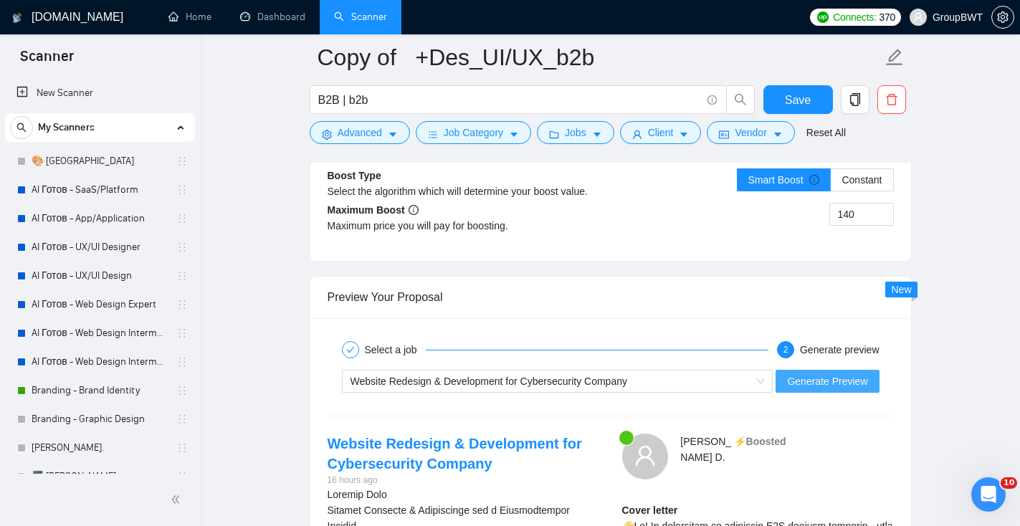
click at [818, 378] on span "Generate Preview" at bounding box center [827, 381] width 80 height 16
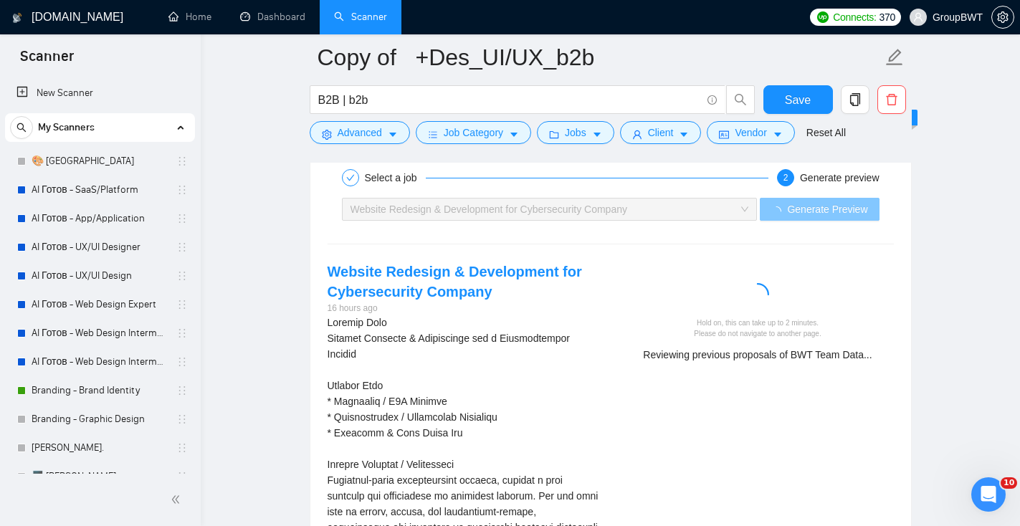
scroll to position [2907, 0]
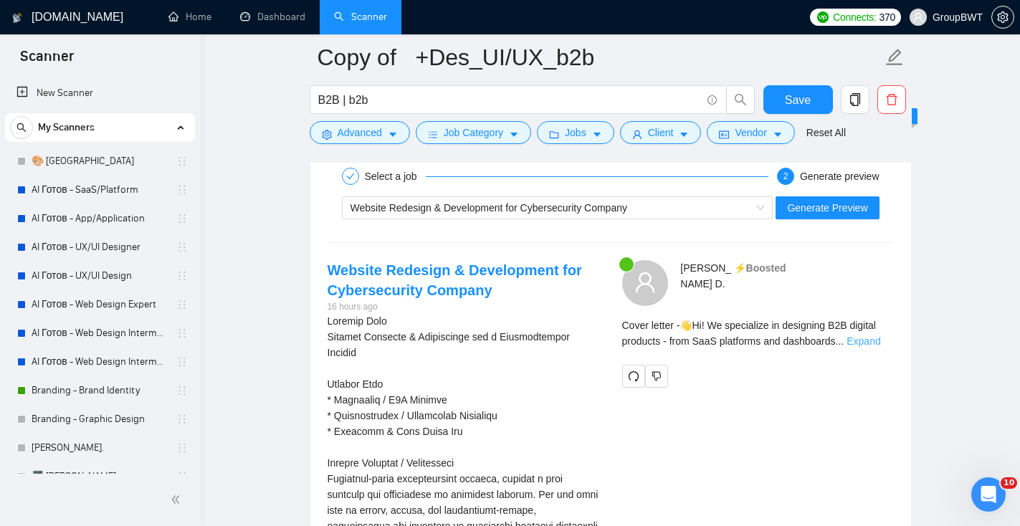
click at [880, 338] on link "Expand" at bounding box center [863, 340] width 34 height 11
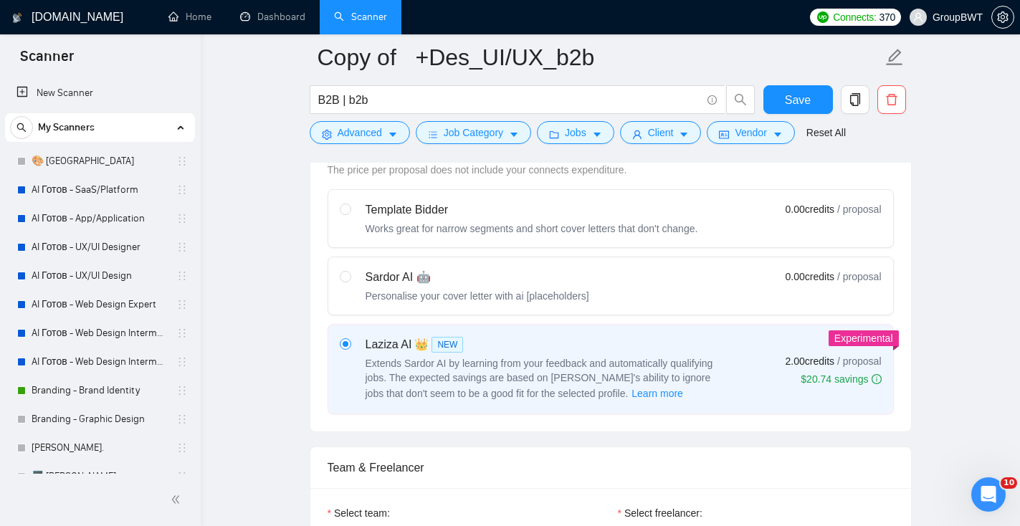
scroll to position [421, 0]
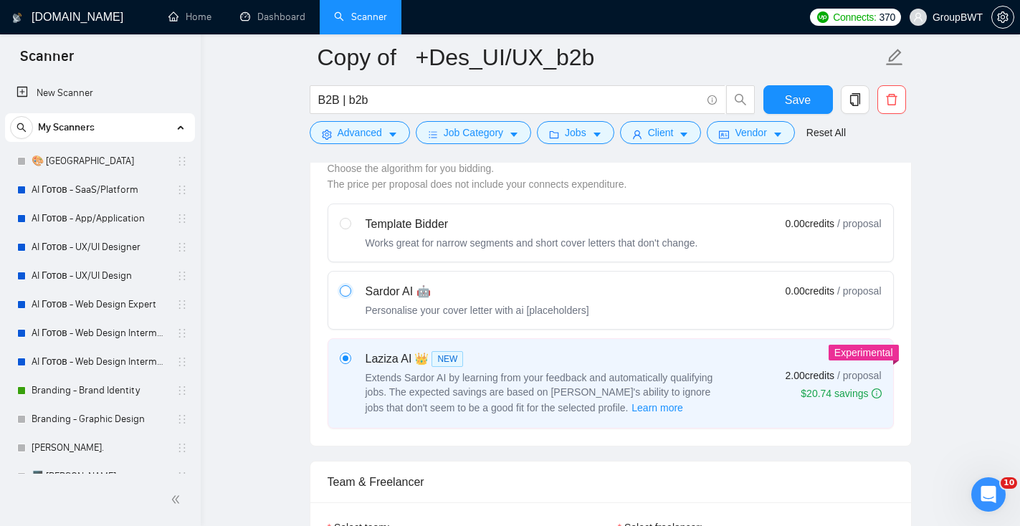
click at [345, 291] on input "radio" at bounding box center [345, 290] width 10 height 10
radio input "true"
radio input "false"
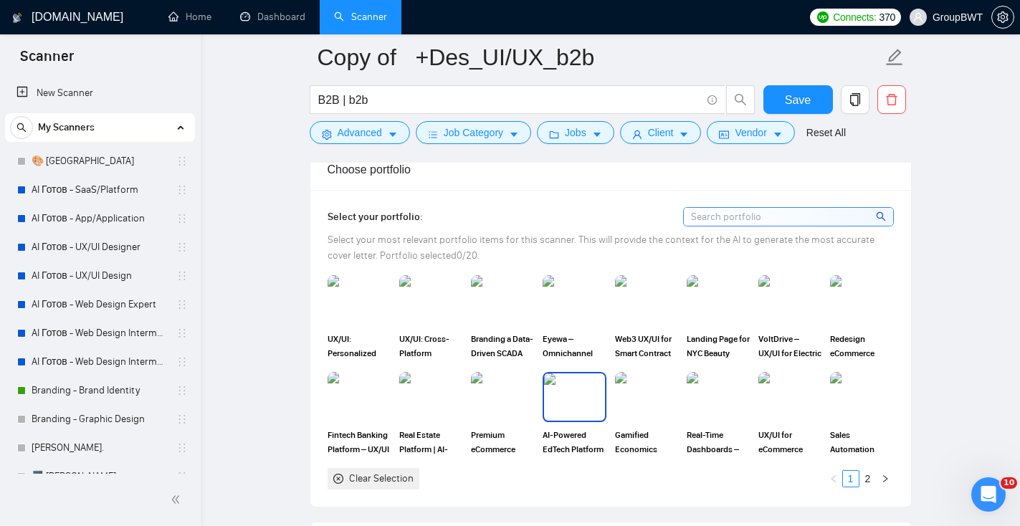
scroll to position [1297, 0]
click at [867, 394] on img at bounding box center [861, 398] width 60 height 47
click at [571, 401] on img at bounding box center [574, 398] width 60 height 47
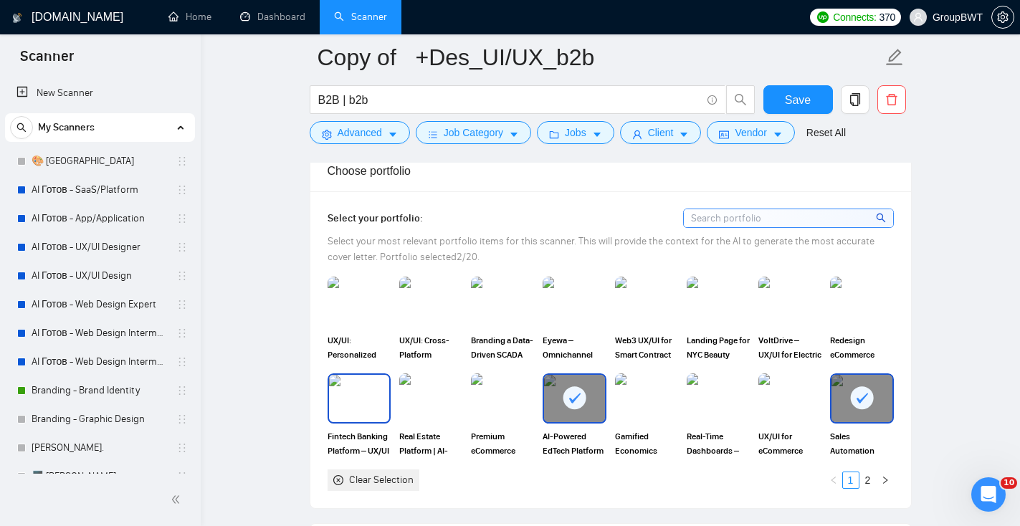
click at [348, 392] on img at bounding box center [359, 398] width 60 height 47
click at [872, 477] on link "2" at bounding box center [868, 480] width 16 height 16
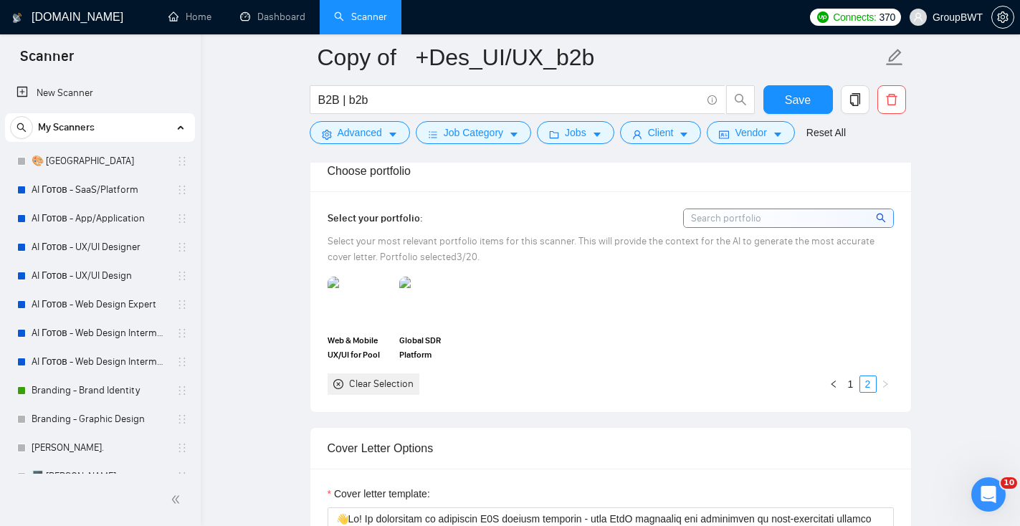
scroll to position [1293, 0]
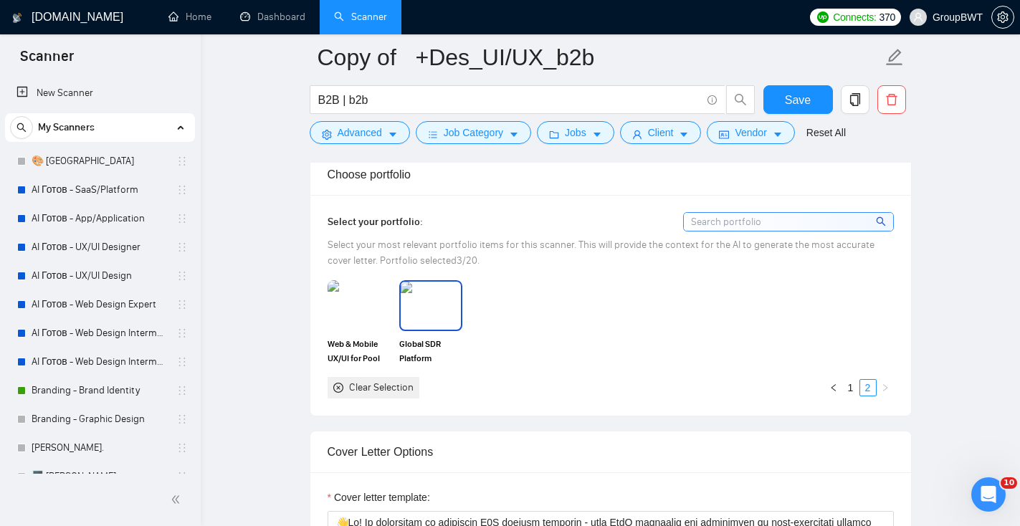
click at [431, 297] on img at bounding box center [431, 305] width 60 height 47
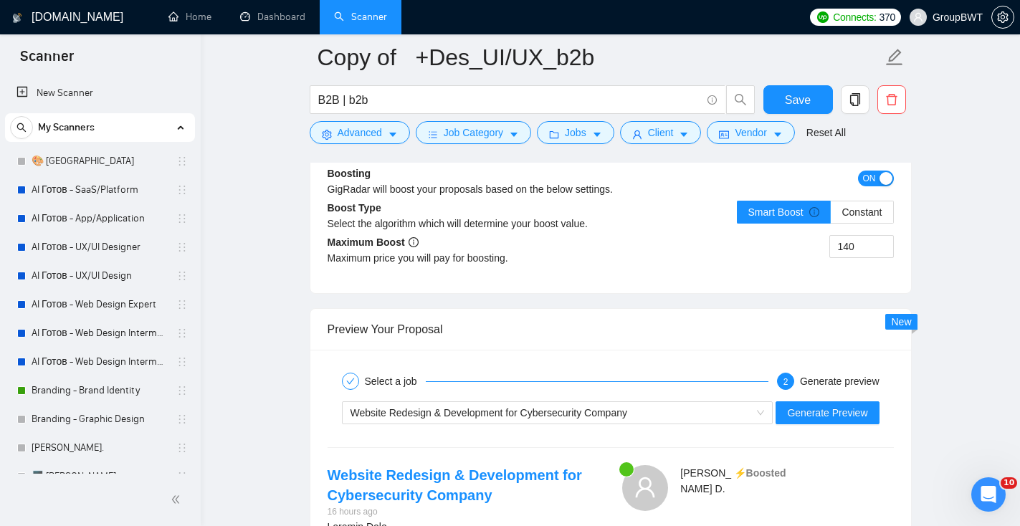
scroll to position [2624, 0]
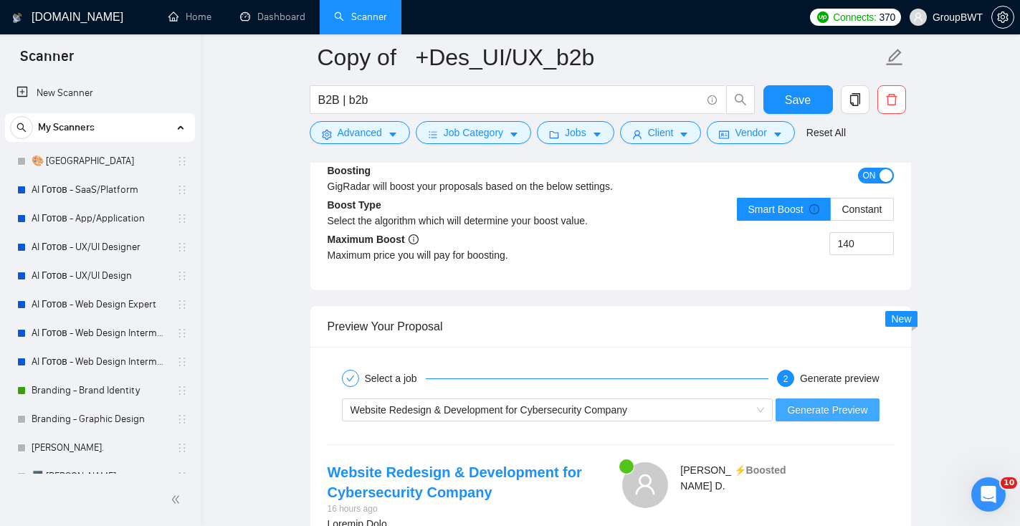
click at [808, 408] on span "Generate Preview" at bounding box center [827, 410] width 80 height 16
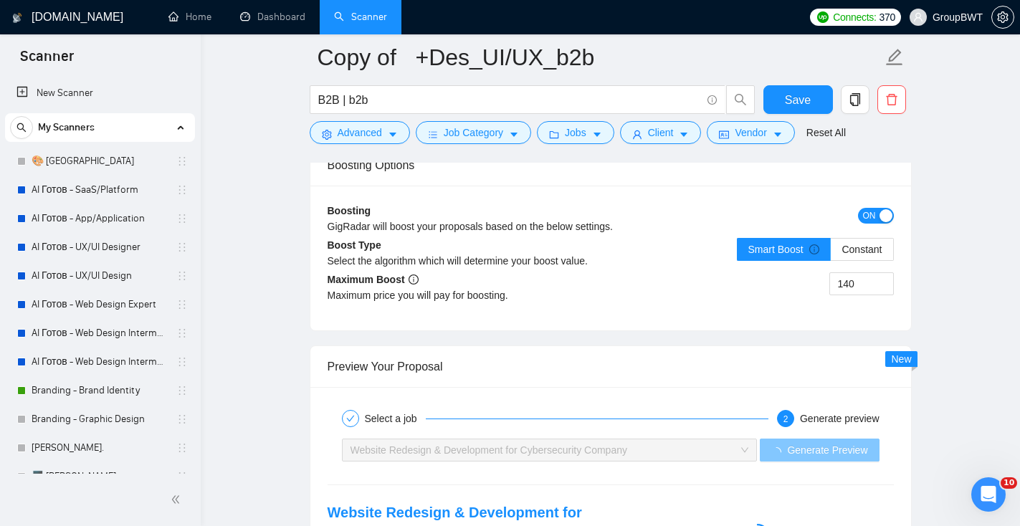
scroll to position [2596, 0]
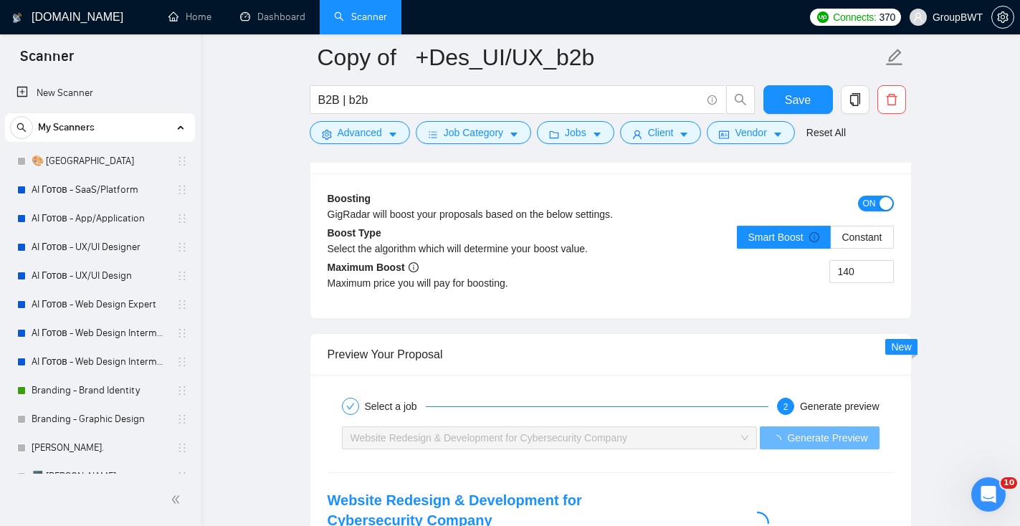
click at [869, 204] on span "ON" at bounding box center [869, 204] width 13 height 16
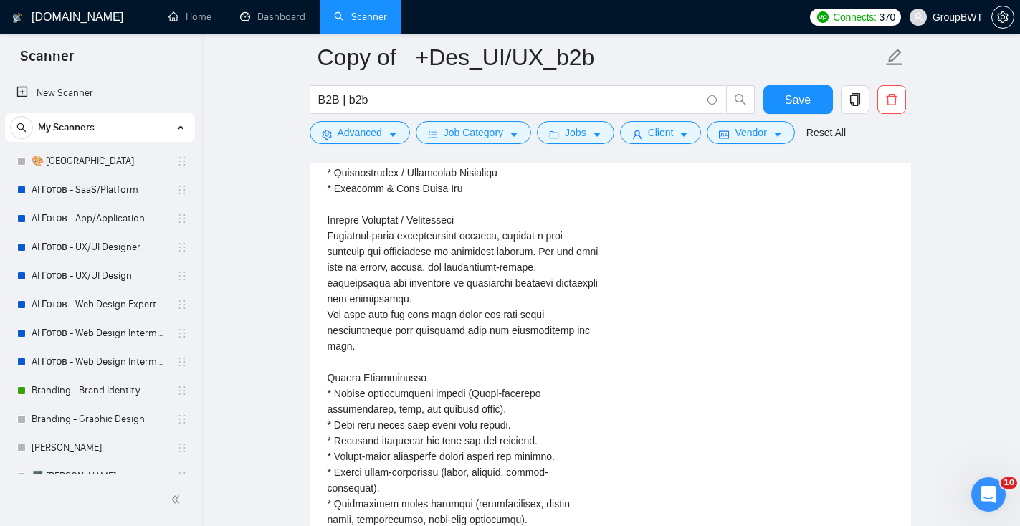
scroll to position [2771, 0]
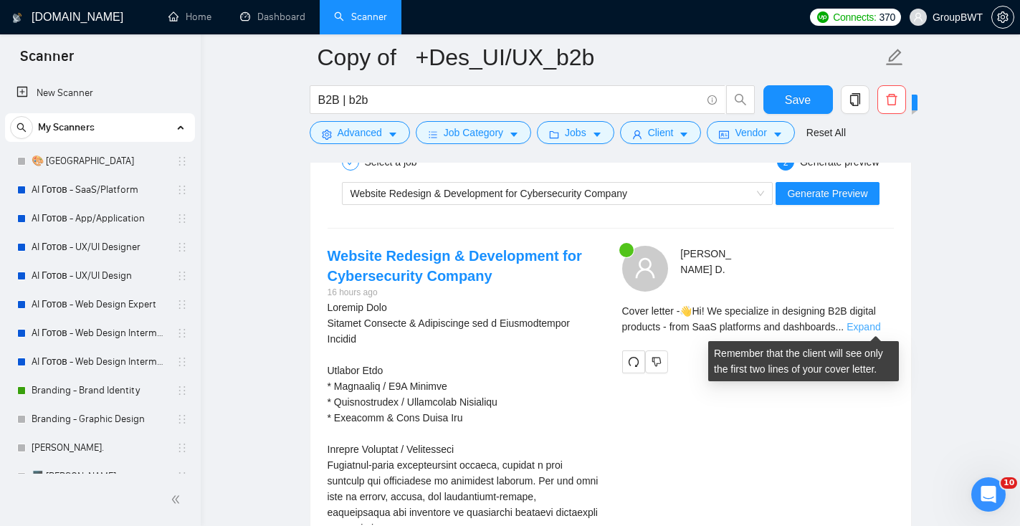
click at [871, 325] on link "Expand" at bounding box center [863, 326] width 34 height 11
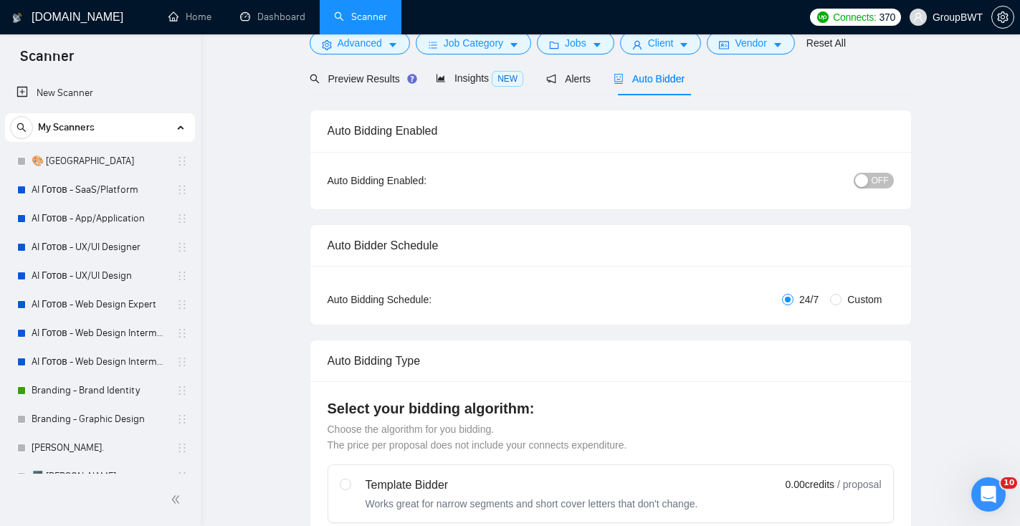
scroll to position [0, 0]
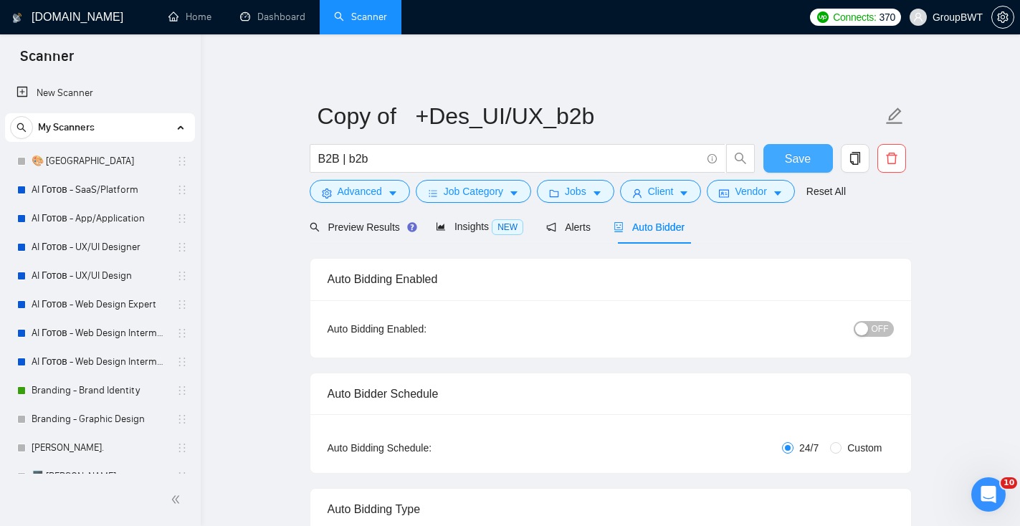
click at [795, 154] on span "Save" at bounding box center [798, 159] width 26 height 18
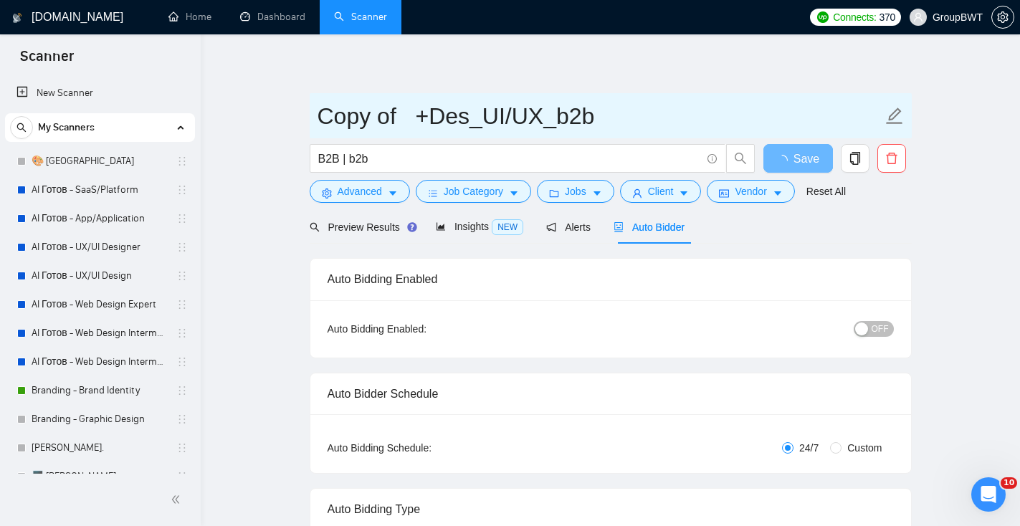
drag, startPoint x: 398, startPoint y: 119, endPoint x: 290, endPoint y: 120, distance: 107.5
type input "+Des_UI/UX_b2b"
type input "NEW +Des_UI/UX_b2b"
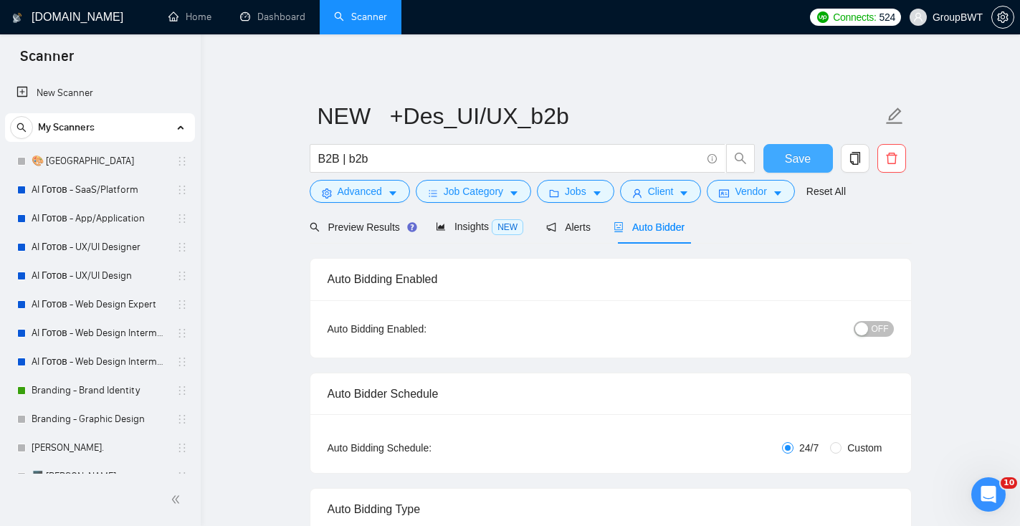
click at [804, 159] on span "Save" at bounding box center [798, 159] width 26 height 18
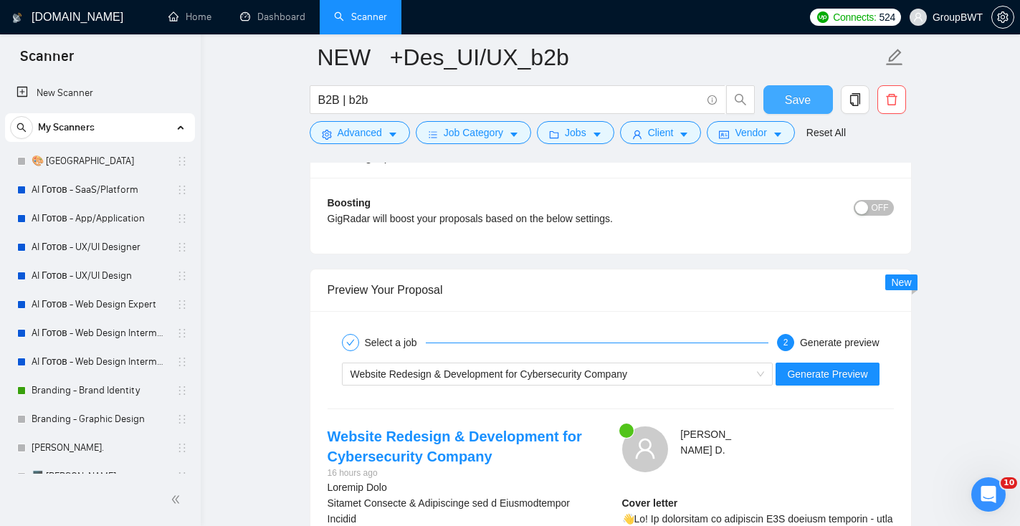
scroll to position [2881, 0]
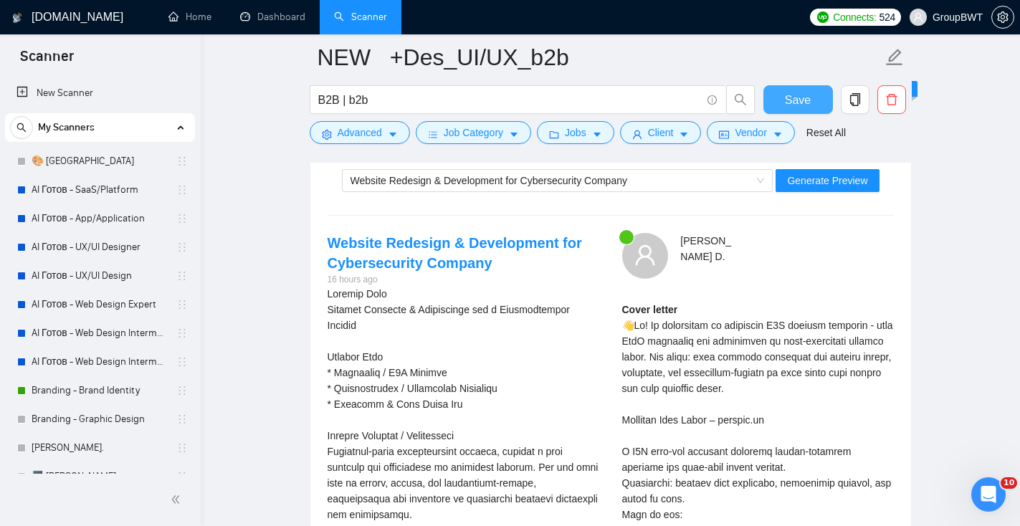
click at [775, 100] on button "Save" at bounding box center [798, 99] width 70 height 29
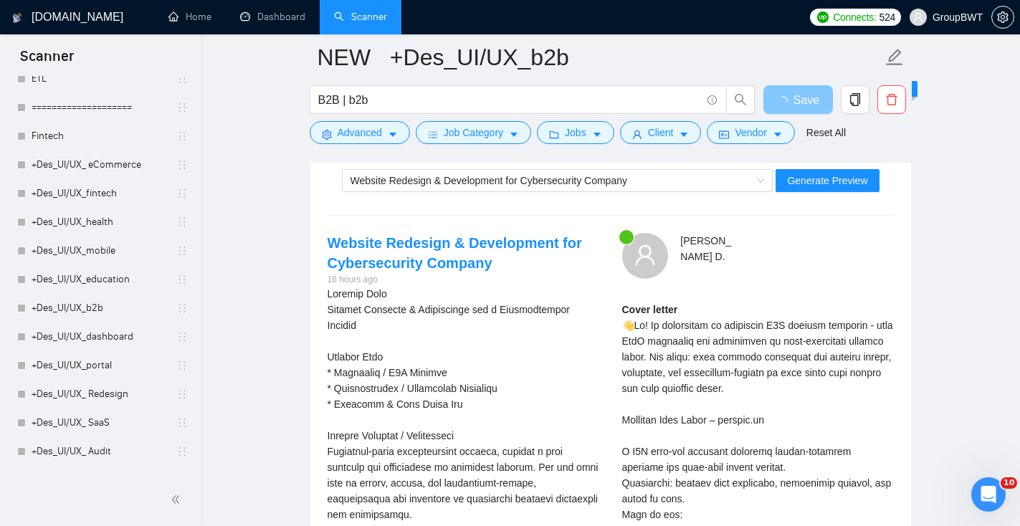
scroll to position [527, 0]
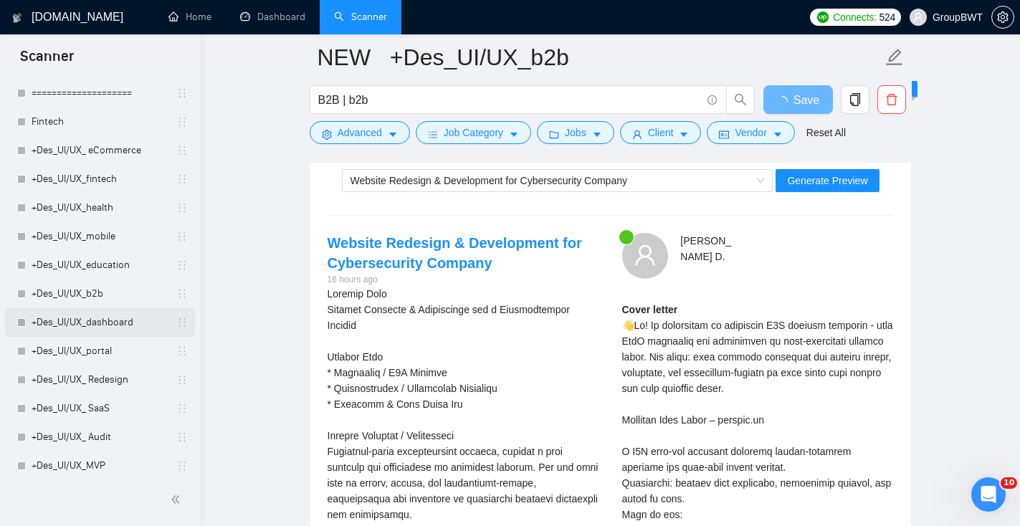
click at [112, 330] on link "+Des_UI/UX_dashboard" at bounding box center [100, 322] width 136 height 29
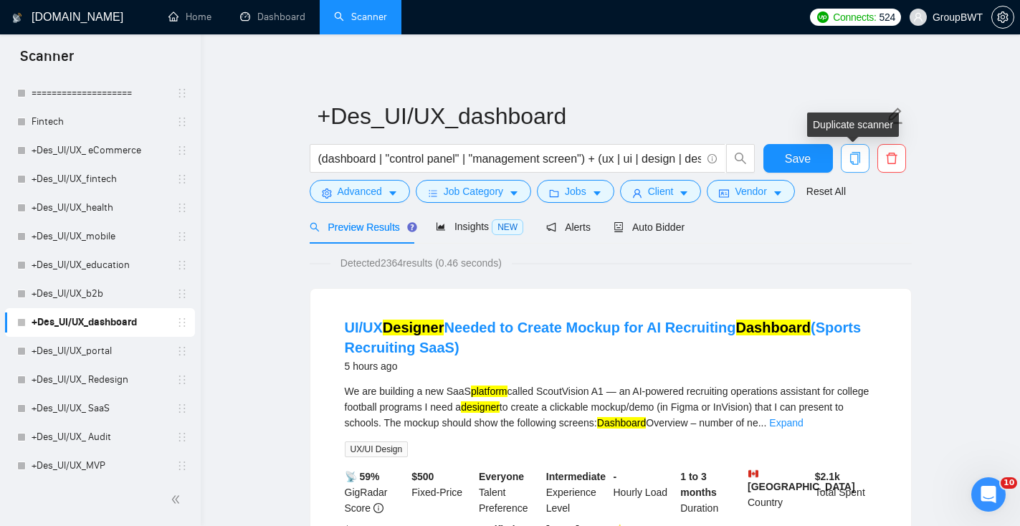
click at [852, 160] on icon "copy" at bounding box center [855, 158] width 13 height 13
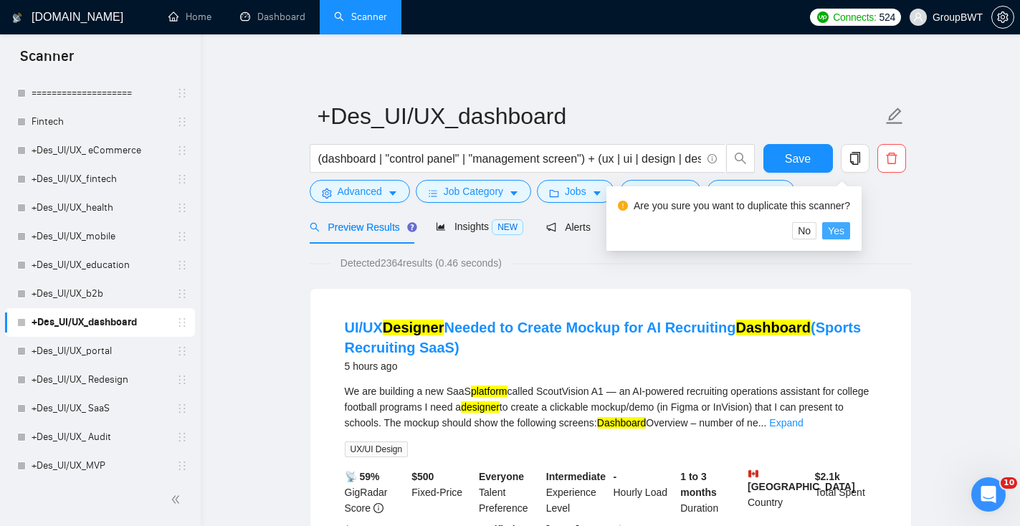
click at [844, 226] on span "Yes" at bounding box center [836, 231] width 16 height 16
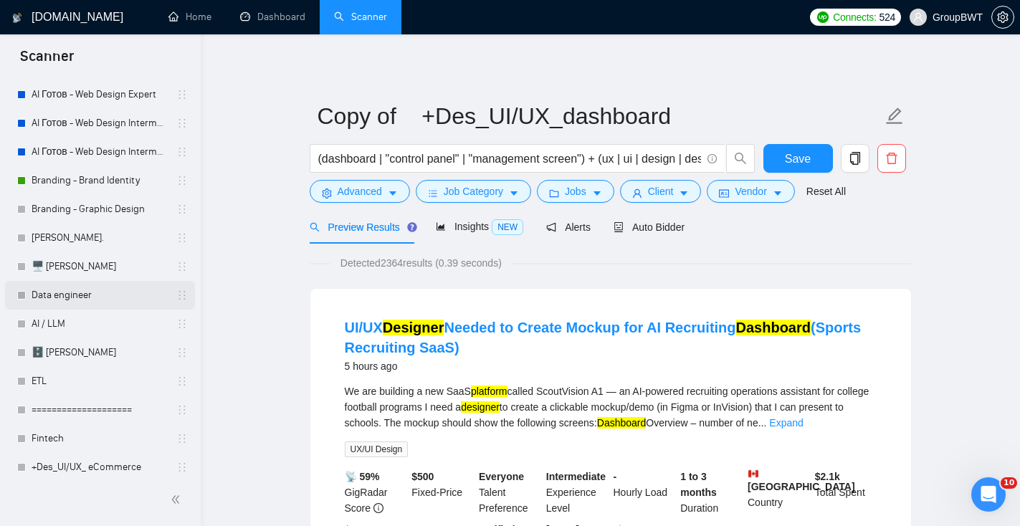
scroll to position [216, 0]
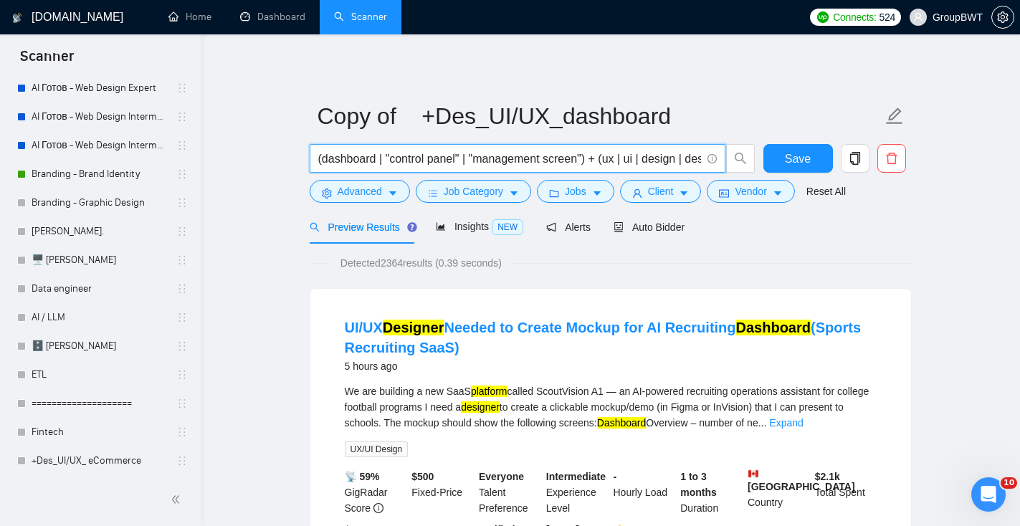
drag, startPoint x: 322, startPoint y: 158, endPoint x: 306, endPoint y: 159, distance: 15.8
click at [307, 159] on div "(dashboard | "control panel" | "management screen") + (ux | ui | design | desig…" at bounding box center [533, 162] width 452 height 36
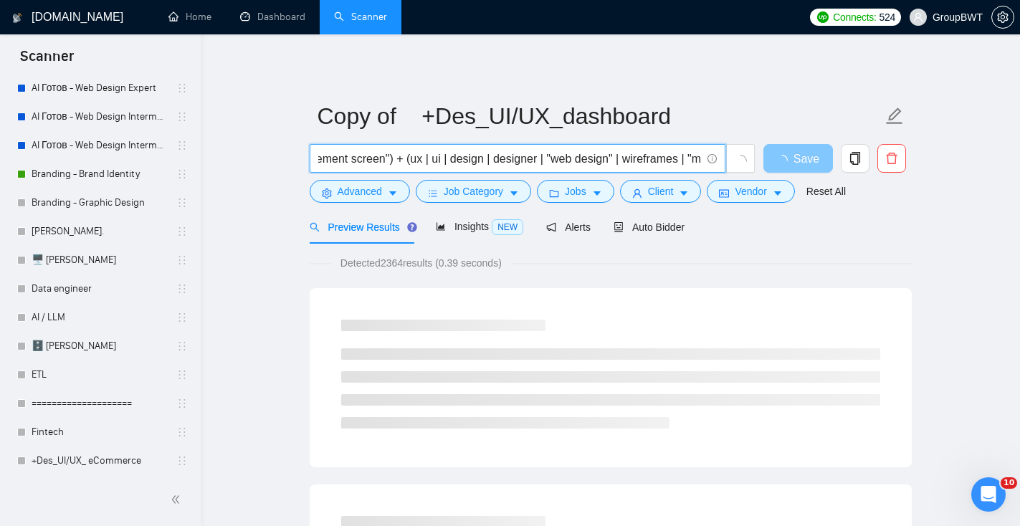
scroll to position [0, 527]
drag, startPoint x: 584, startPoint y: 160, endPoint x: 762, endPoint y: 158, distance: 177.7
click at [763, 159] on div "dashboard | "control panel" | "management screen") + (ux | ui | design | design…" at bounding box center [608, 162] width 602 height 36
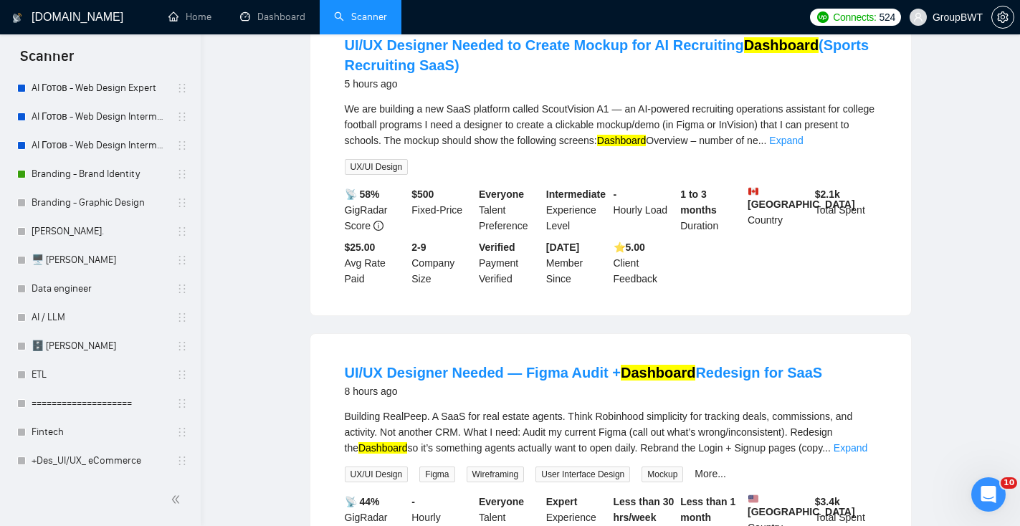
scroll to position [0, 0]
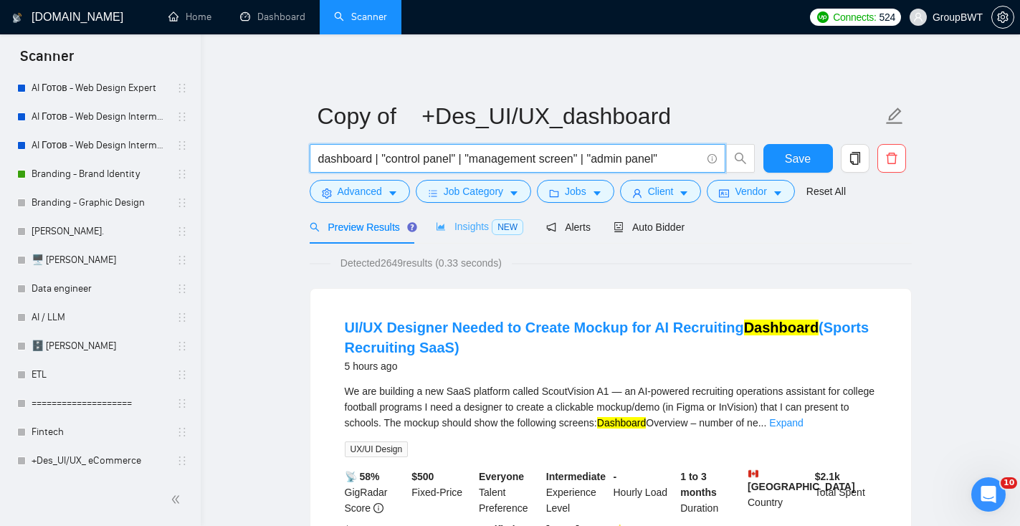
type input "dashboard | "control panel" | "management screen" | "admin panel""
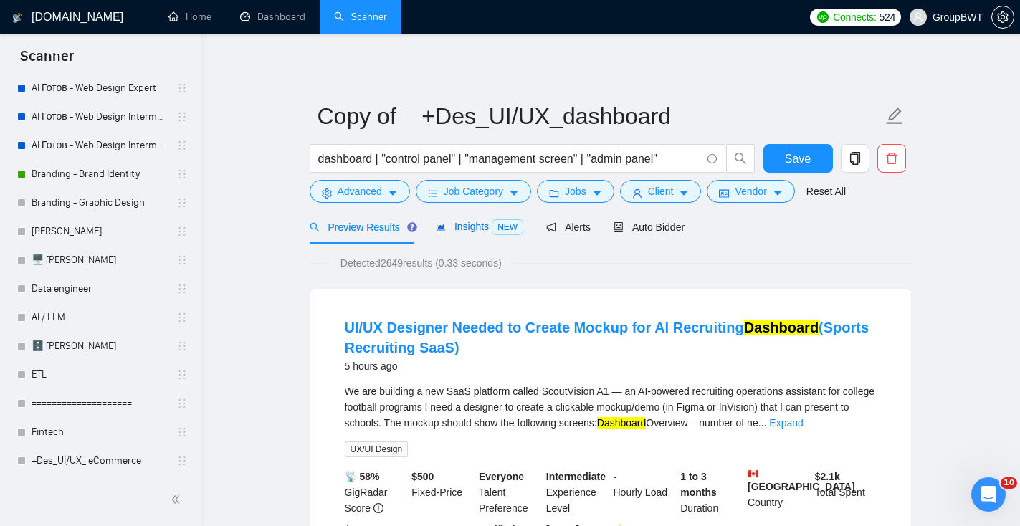
click at [455, 230] on span "Insights NEW" at bounding box center [479, 226] width 87 height 11
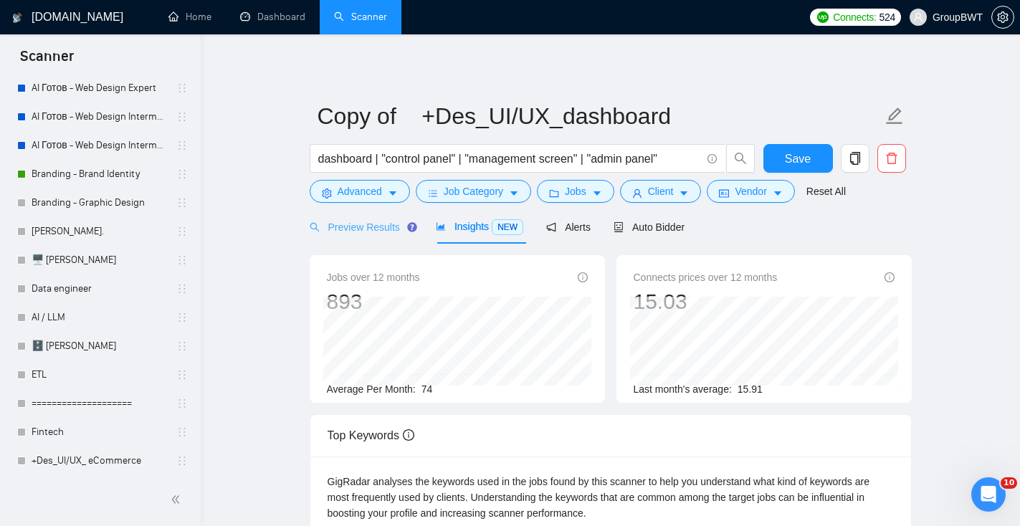
click at [373, 237] on div "Preview Results" at bounding box center [361, 227] width 103 height 34
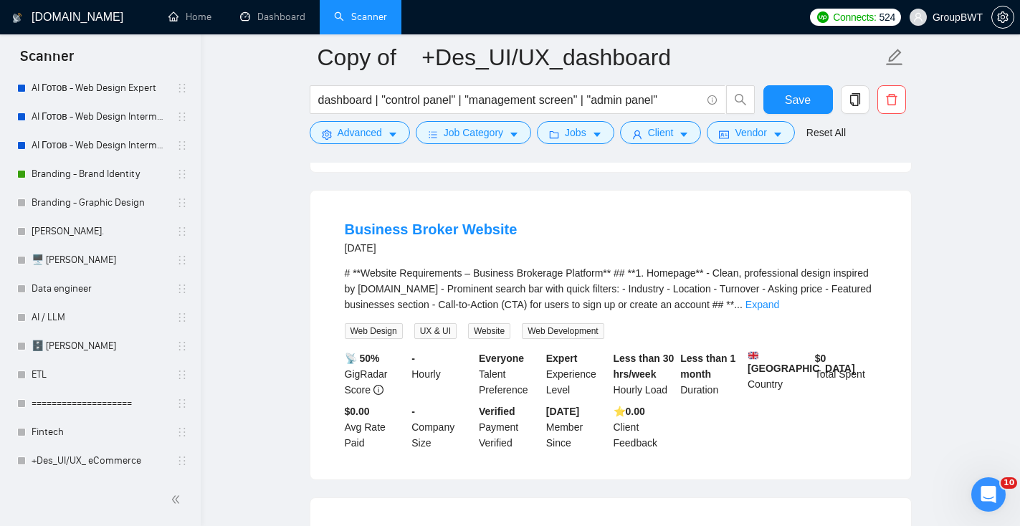
scroll to position [2283, 0]
click at [779, 310] on link "Expand" at bounding box center [762, 303] width 34 height 11
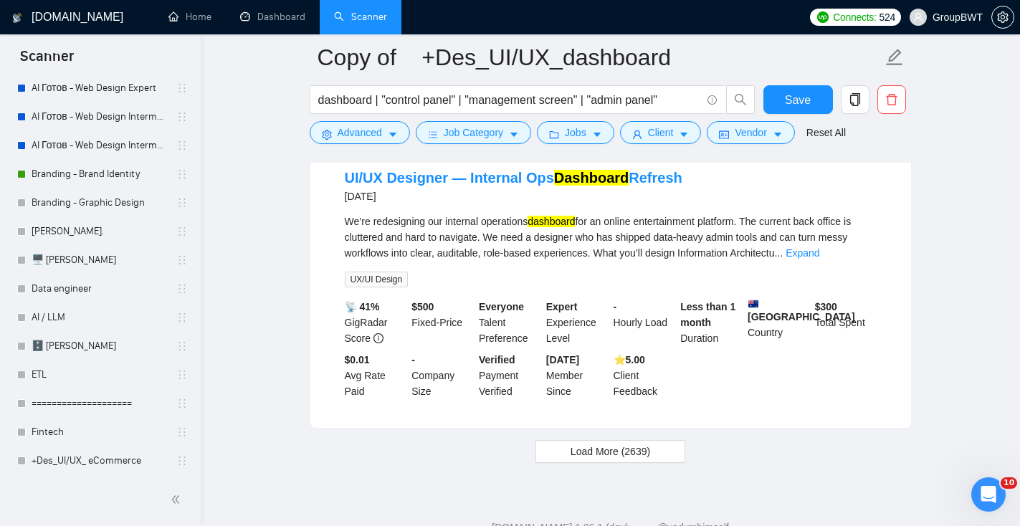
scroll to position [3467, 0]
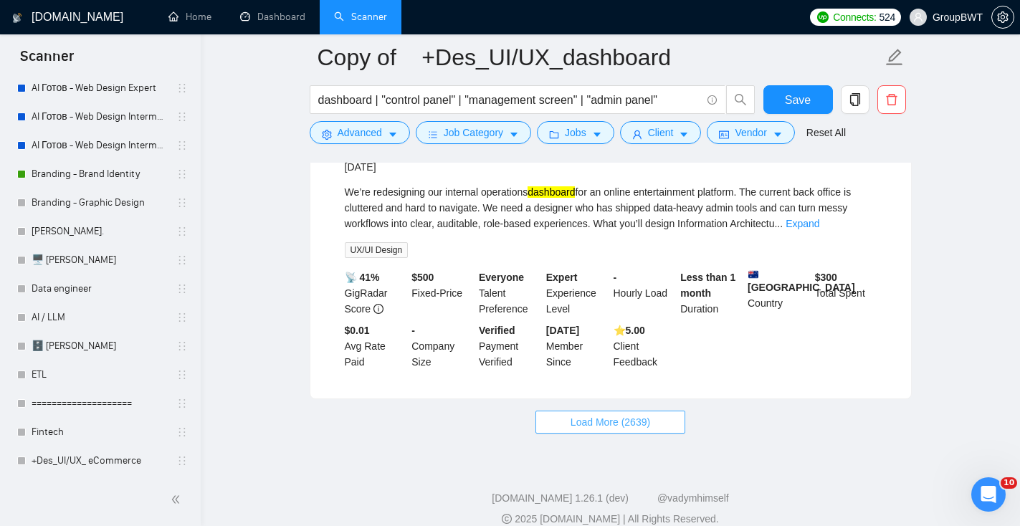
click at [621, 430] on span "Load More (2639)" at bounding box center [610, 422] width 80 height 16
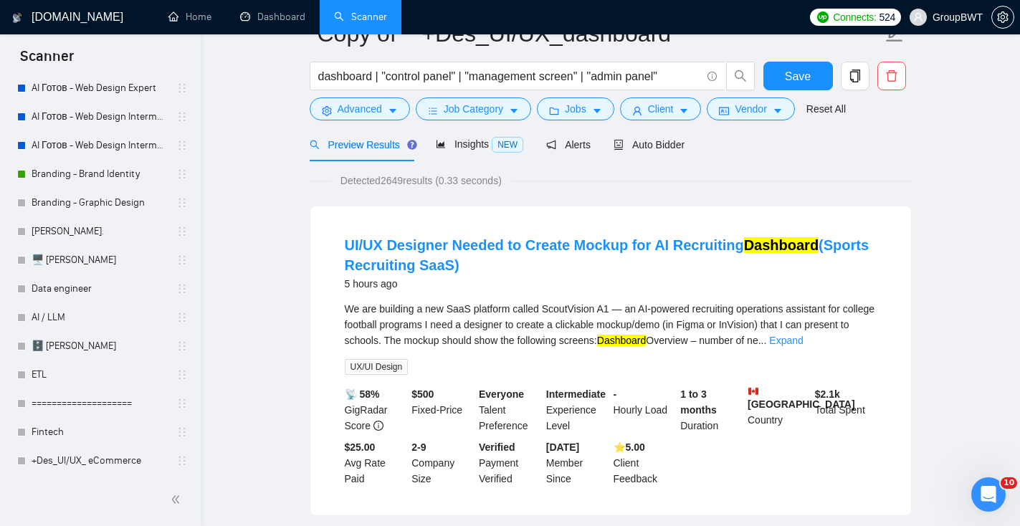
scroll to position [0, 0]
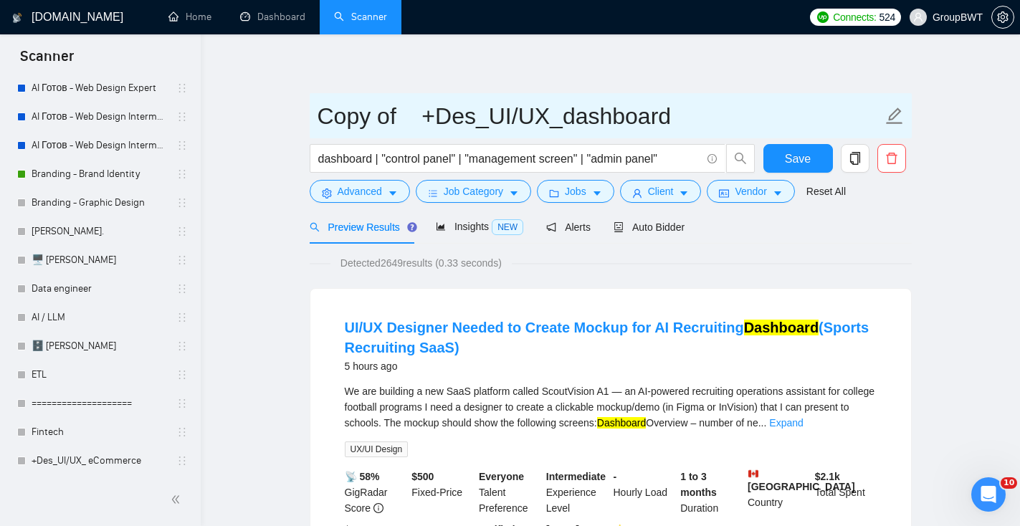
drag, startPoint x: 404, startPoint y: 118, endPoint x: 313, endPoint y: 117, distance: 90.3
click at [313, 117] on span "Copy of +Des_UI/UX_dashboard" at bounding box center [611, 115] width 602 height 45
type input "NEW +Des_UI/UX_dashboard"
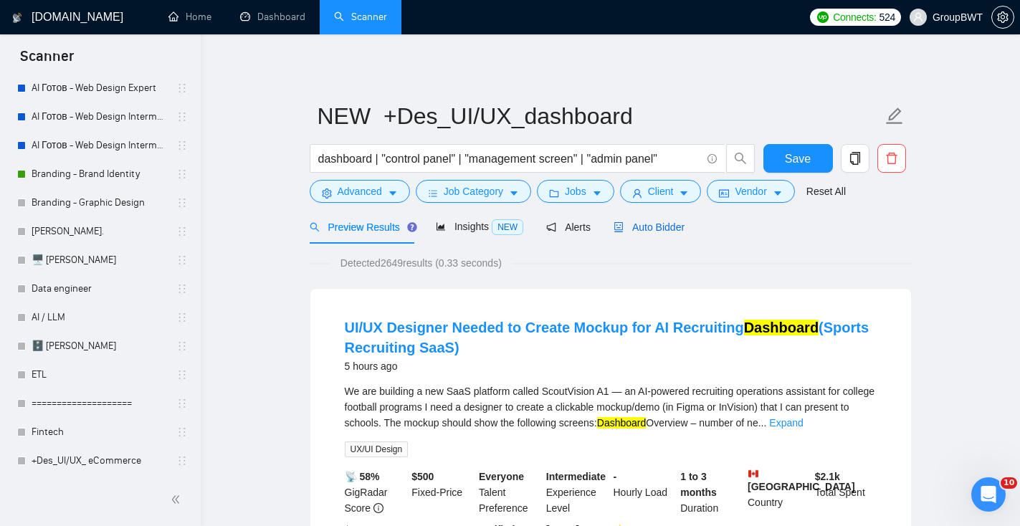
click at [667, 233] on div "Auto Bidder" at bounding box center [648, 227] width 71 height 16
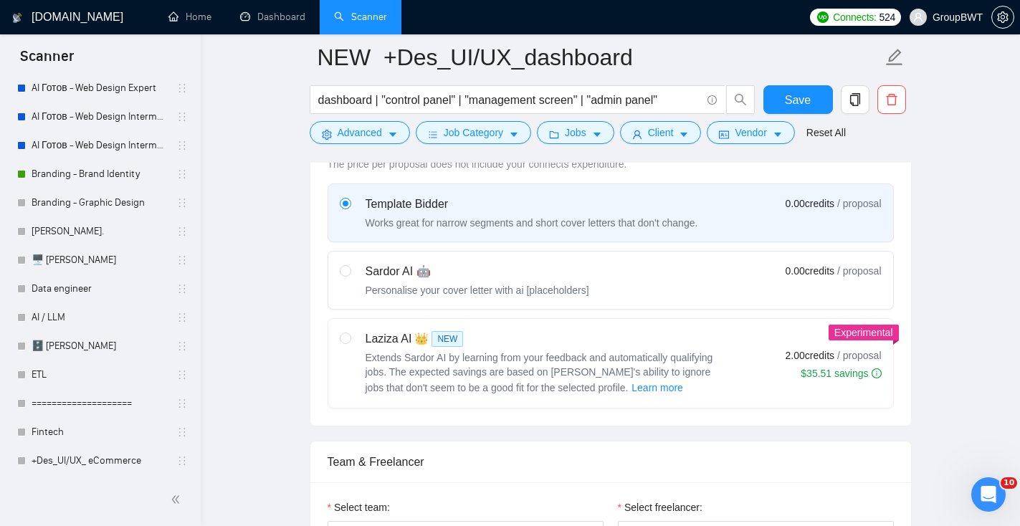
click at [352, 273] on div "Sardor AI 🤖 Personalise your cover letter with ai [placeholders]" at bounding box center [464, 280] width 249 height 34
click at [350, 273] on input "radio" at bounding box center [345, 270] width 10 height 10
radio input "true"
radio input "false"
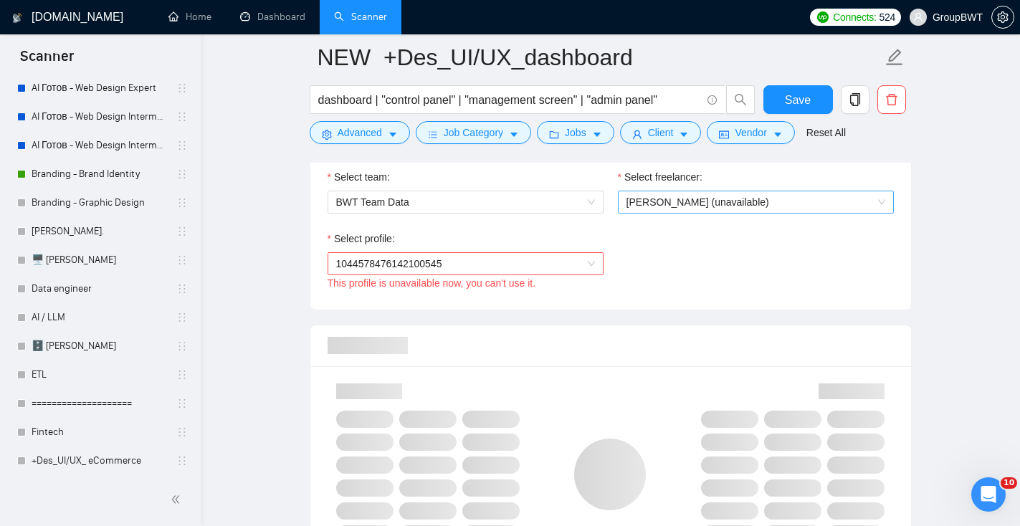
scroll to position [745, 0]
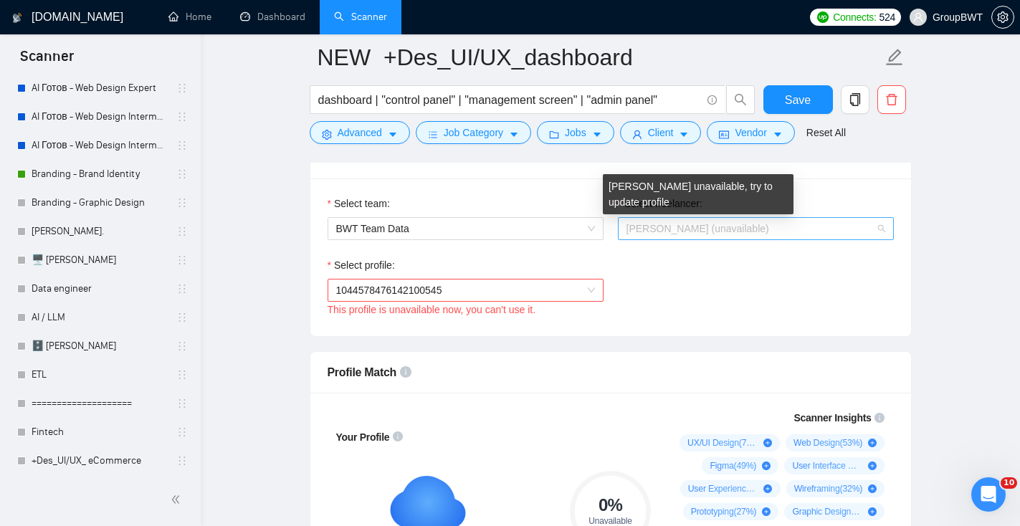
click at [651, 230] on span "[PERSON_NAME] (unavailable)" at bounding box center [697, 228] width 143 height 11
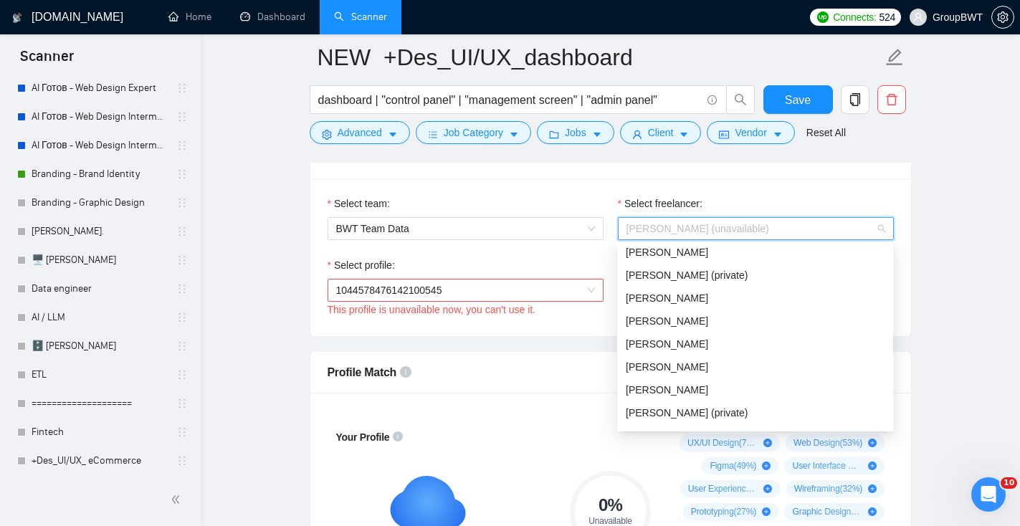
scroll to position [19, 0]
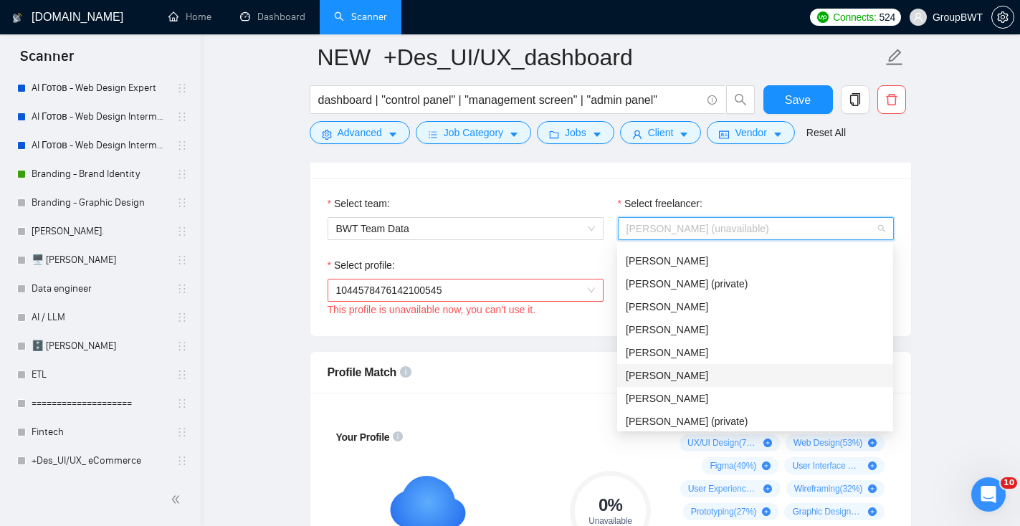
click at [674, 373] on span "[PERSON_NAME]" at bounding box center [667, 375] width 82 height 11
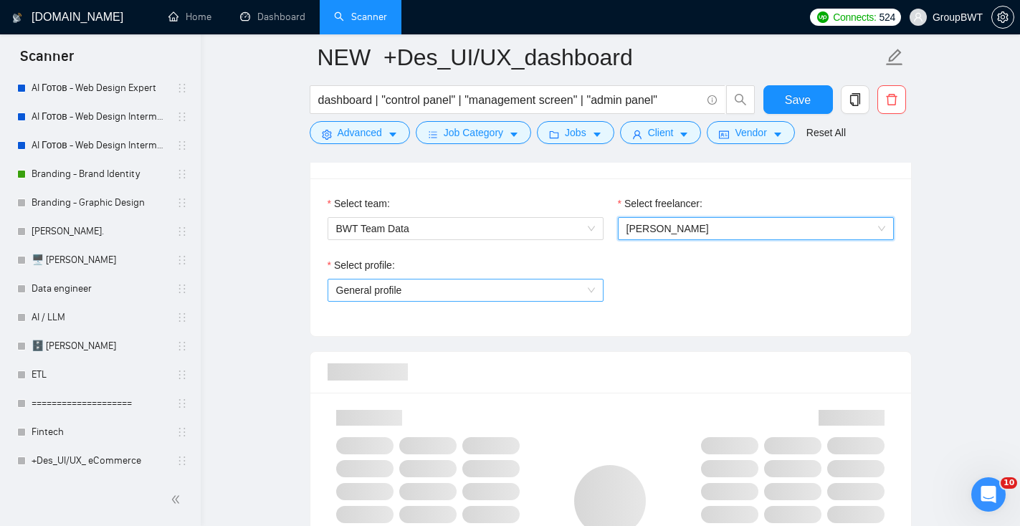
click at [527, 288] on span "General profile" at bounding box center [465, 291] width 259 height 22
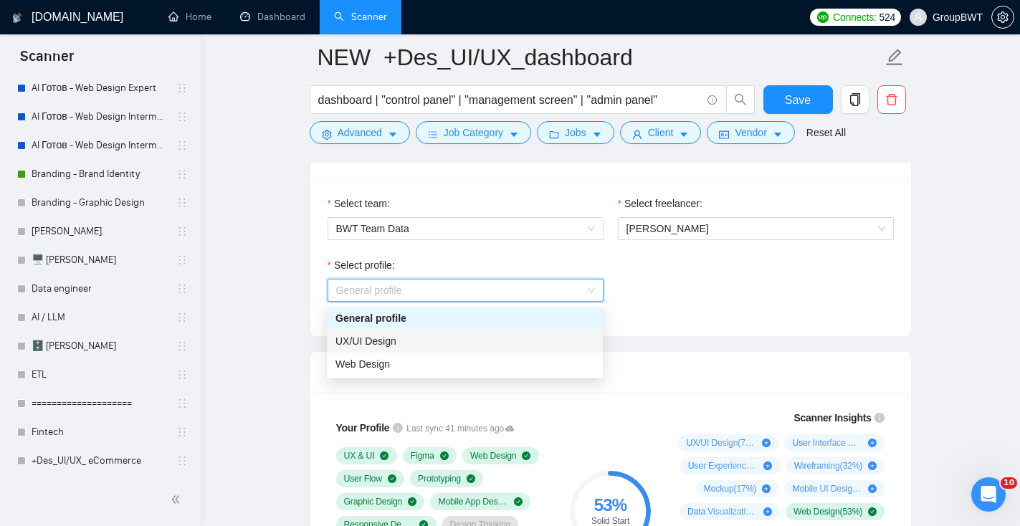
click at [444, 348] on div "UX/UI Design" at bounding box center [464, 341] width 259 height 16
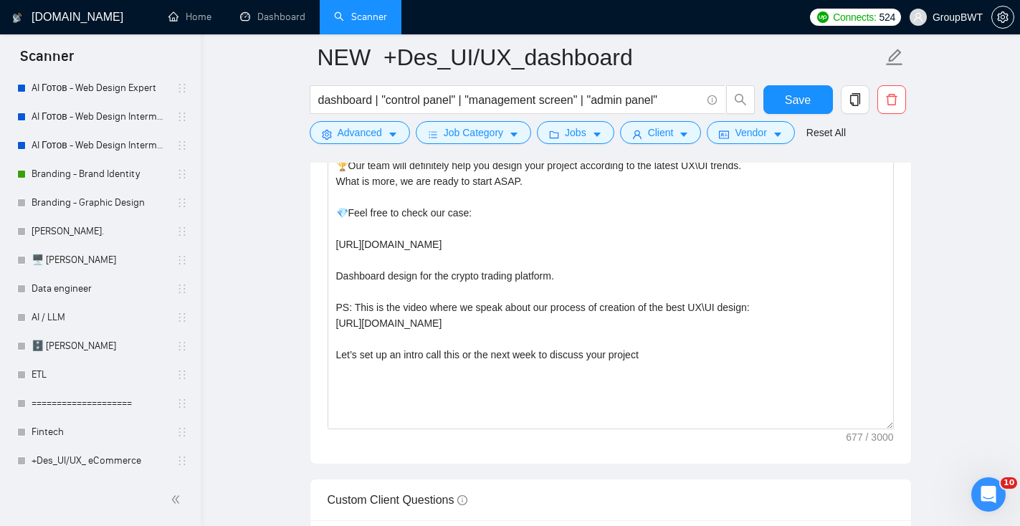
scroll to position [1794, 0]
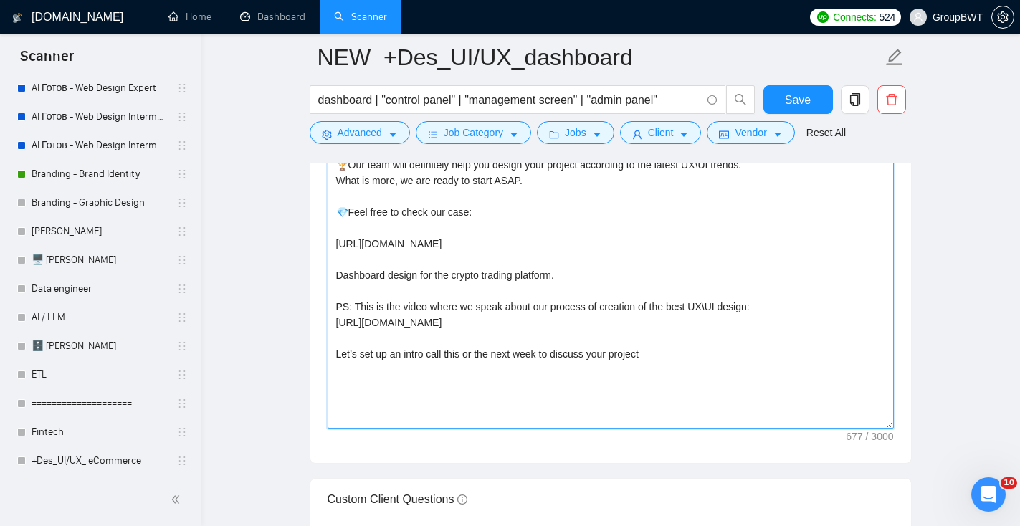
click at [533, 320] on textarea "👋Hi, we are PRO in UI\UX design dashboards. We have designed various dashboards…" at bounding box center [611, 267] width 566 height 323
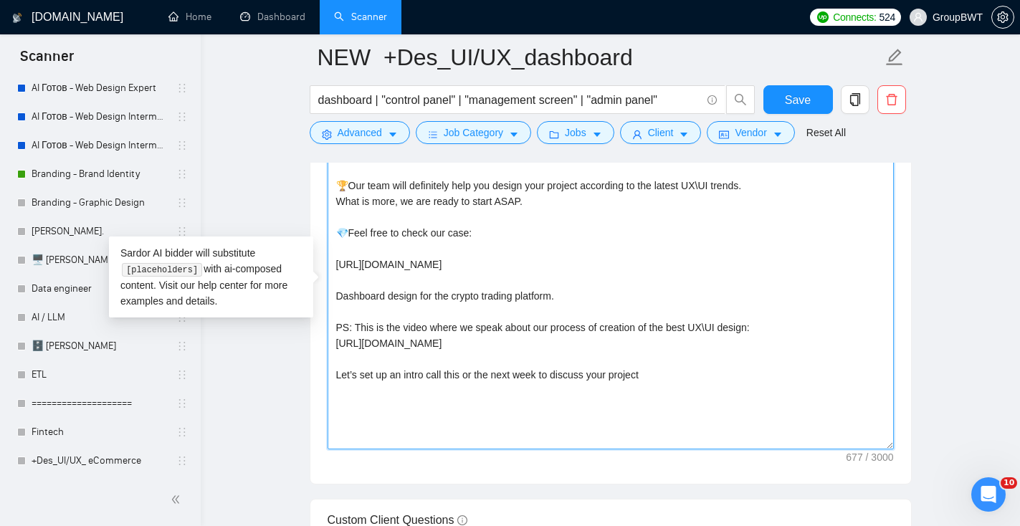
scroll to position [1744, 0]
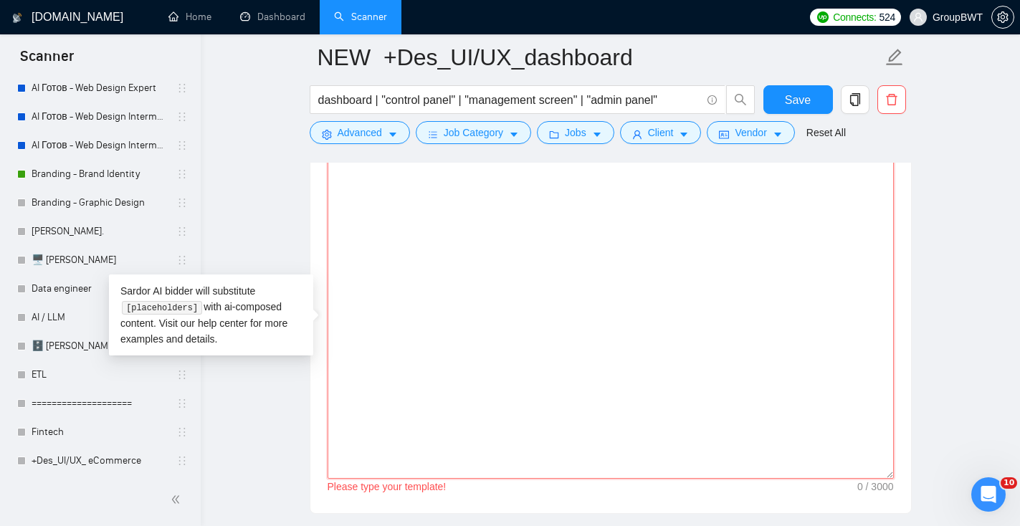
paste textarea "👋 Lo! Ip dolorsitam co adipiscin elitseddoe tem inci-utlaboree dolorema — aliqu…"
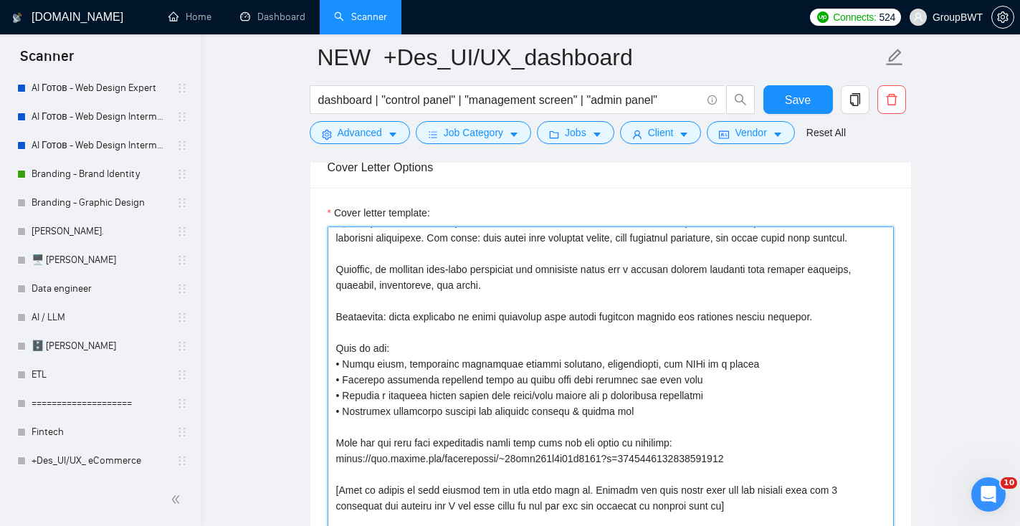
scroll to position [18, 0]
drag, startPoint x: 839, startPoint y: 331, endPoint x: 288, endPoint y: 333, distance: 550.4
click at [288, 333] on main "NEW +Des_UI/UX_dashboard dashboard | "control panel" | "management screen" | "a…" at bounding box center [610, 398] width 773 height 4029
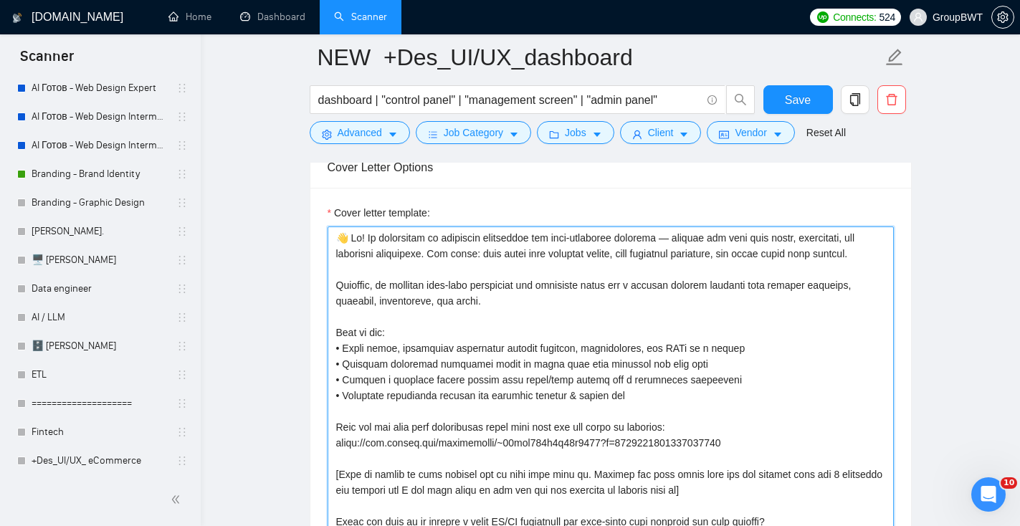
scroll to position [0, 0]
click at [368, 336] on textarea "Cover letter template:" at bounding box center [611, 387] width 566 height 323
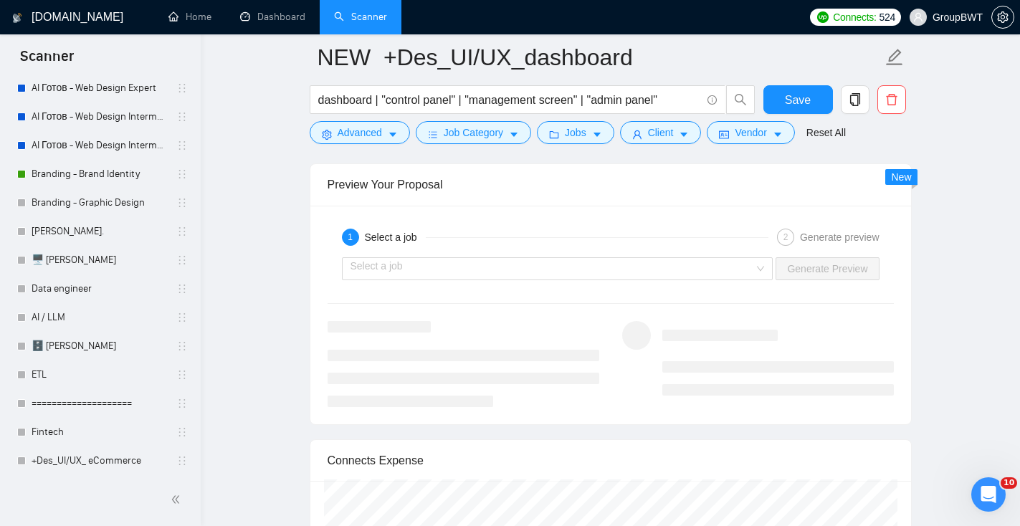
scroll to position [2889, 0]
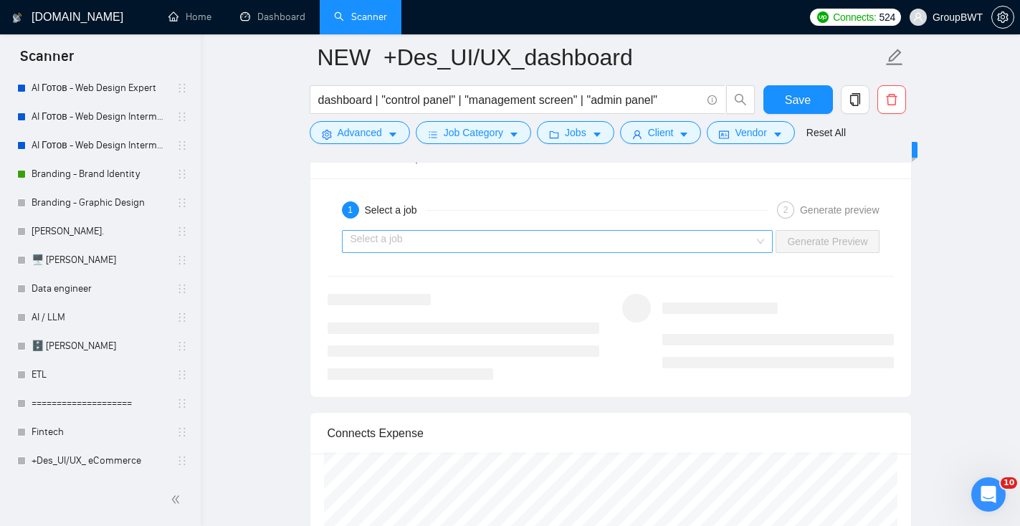
type textarea "👋 Lo! Ip dolorsitam co adipiscin elitseddoe tem inci-utlaboree dolorema — aliqu…"
click at [446, 238] on input "search" at bounding box center [552, 242] width 404 height 22
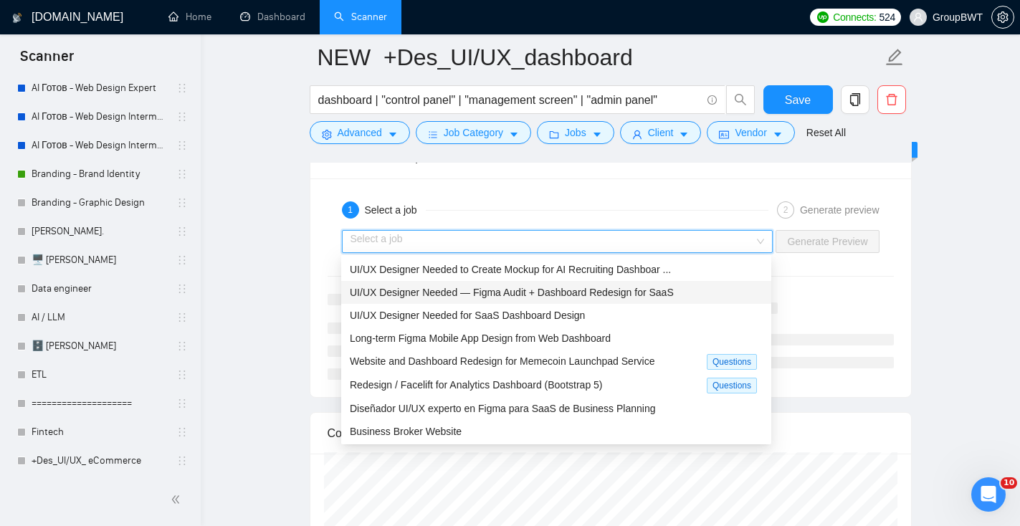
click at [473, 295] on span "UI/UX Designer Needed — Figma Audit + Dashboard Redesign for SaaS" at bounding box center [512, 292] width 324 height 11
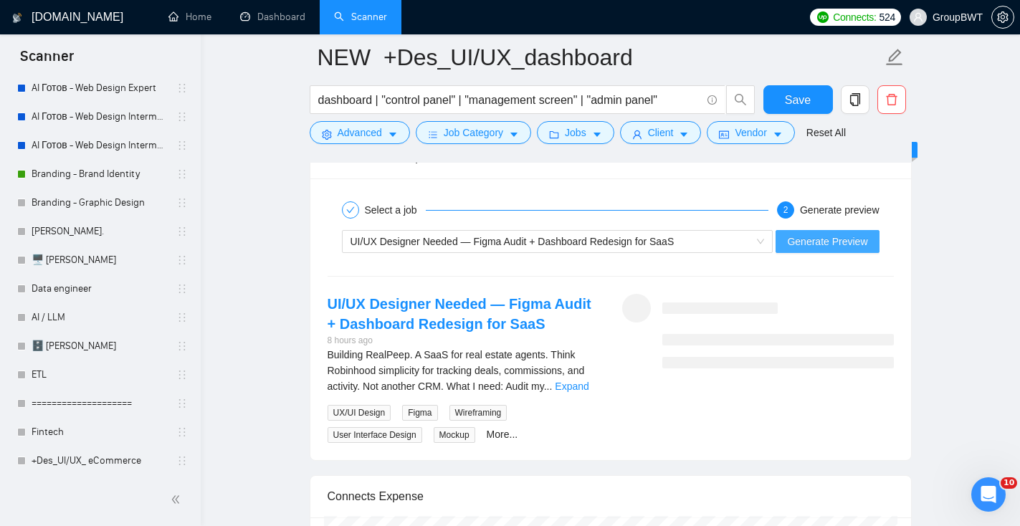
click at [811, 244] on span "Generate Preview" at bounding box center [827, 242] width 80 height 16
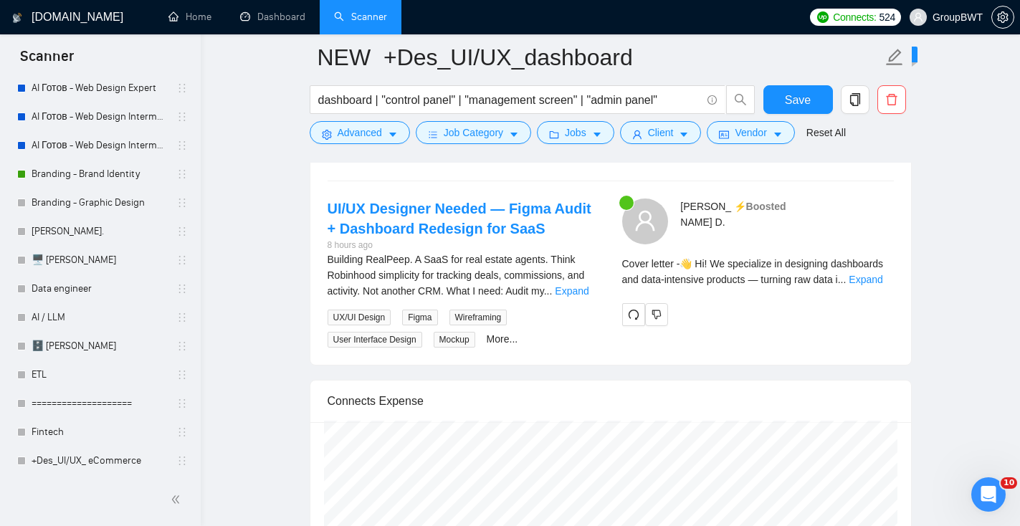
scroll to position [3023, 0]
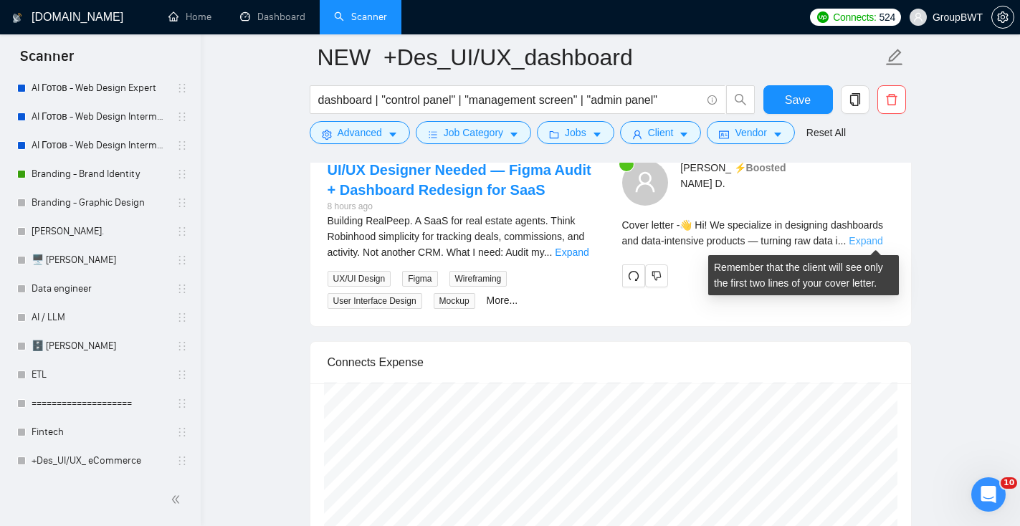
click at [872, 244] on link "Expand" at bounding box center [866, 240] width 34 height 11
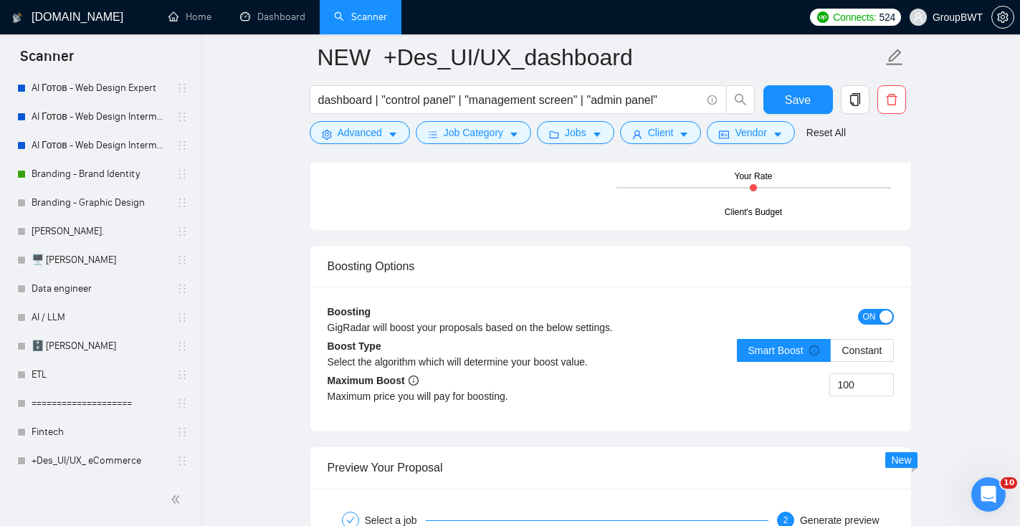
scroll to position [2575, 0]
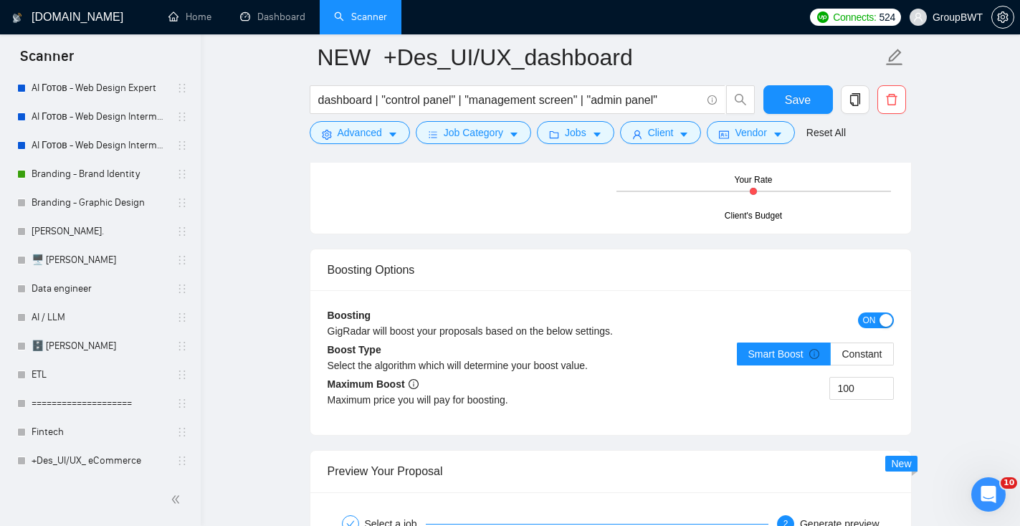
click at [882, 321] on div "button" at bounding box center [885, 320] width 13 height 13
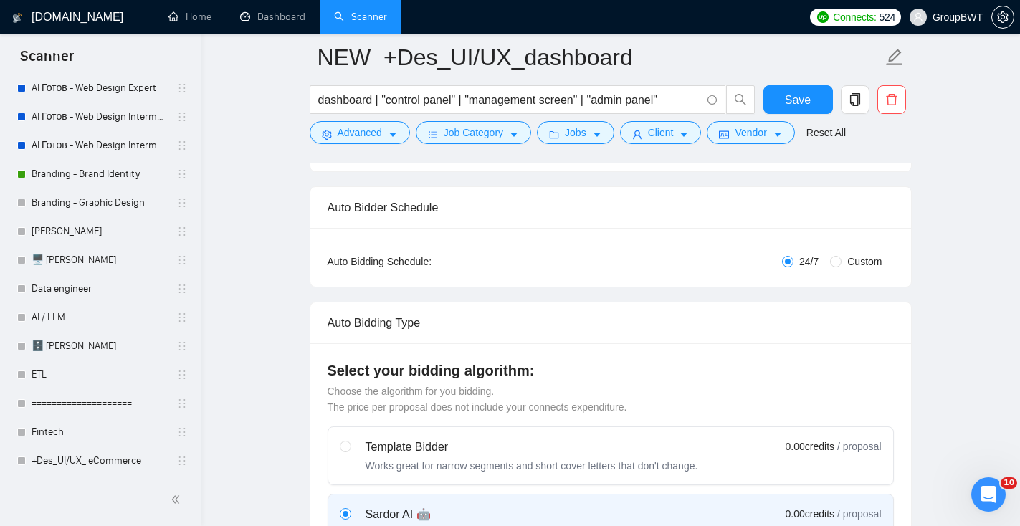
scroll to position [0, 0]
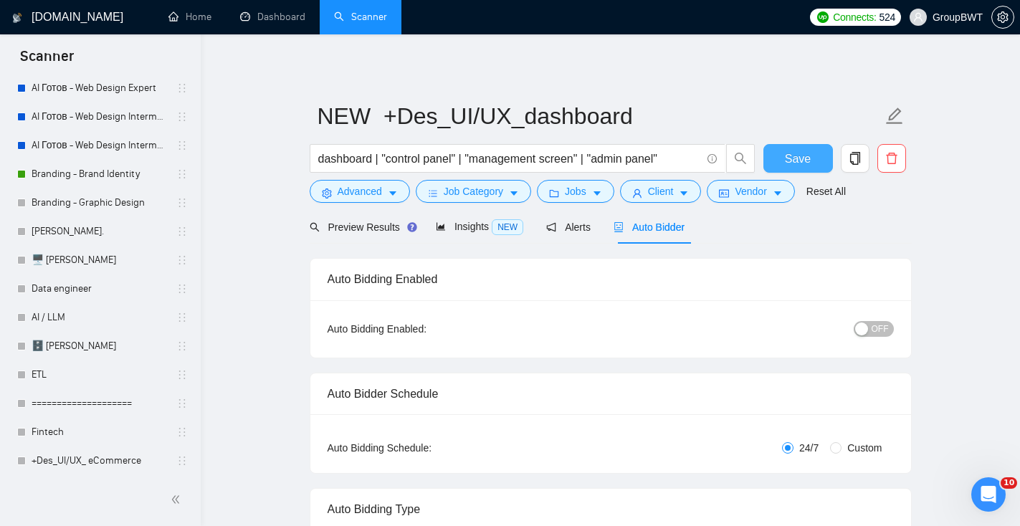
click at [821, 166] on button "Save" at bounding box center [798, 158] width 70 height 29
click at [800, 161] on span "Save" at bounding box center [798, 159] width 26 height 18
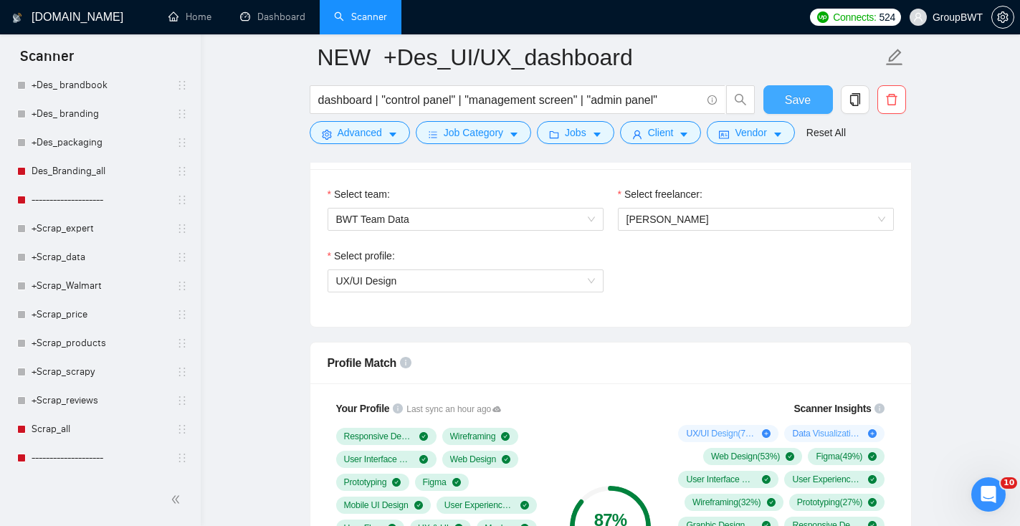
scroll to position [749, 0]
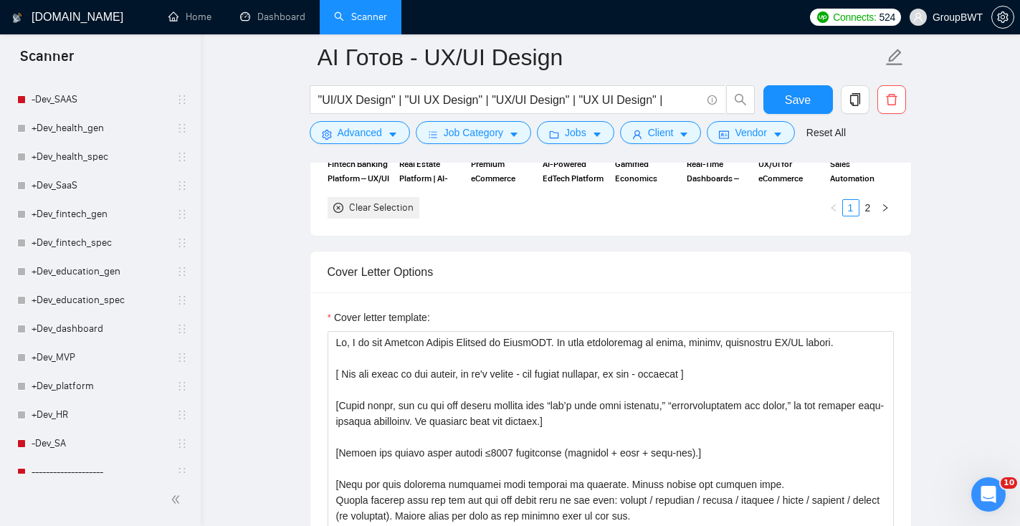
scroll to position [2024, 0]
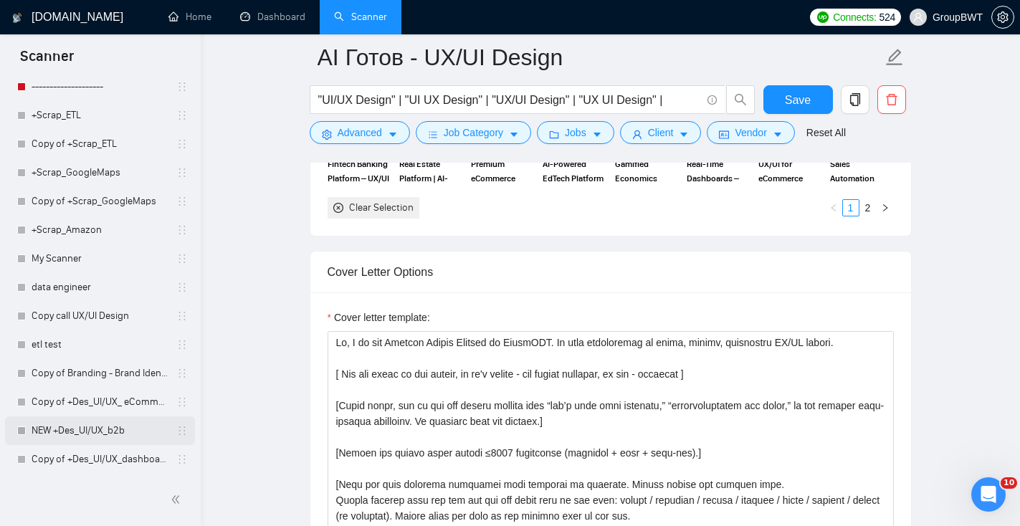
click at [118, 432] on link "NEW +Des_UI/UX_b2b" at bounding box center [100, 430] width 136 height 29
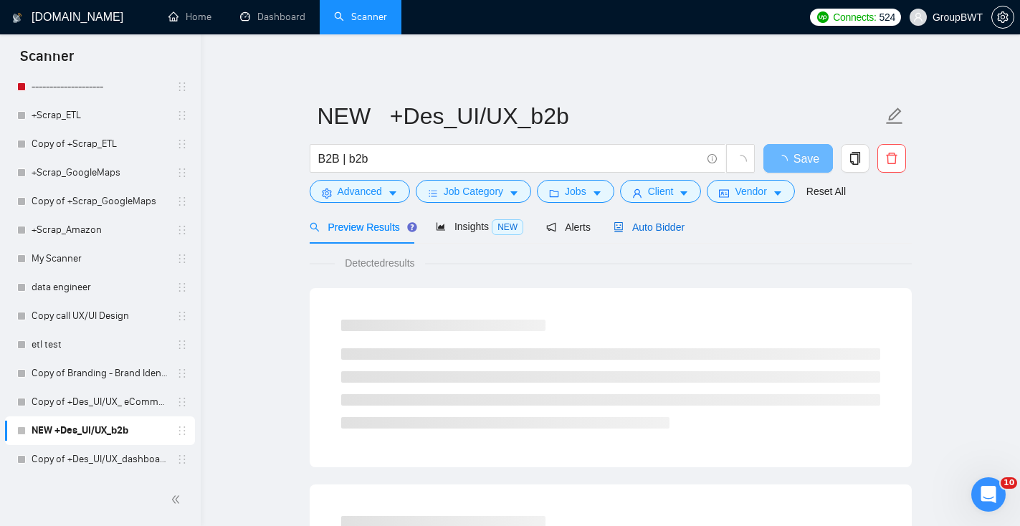
click at [684, 229] on span "Auto Bidder" at bounding box center [648, 226] width 71 height 11
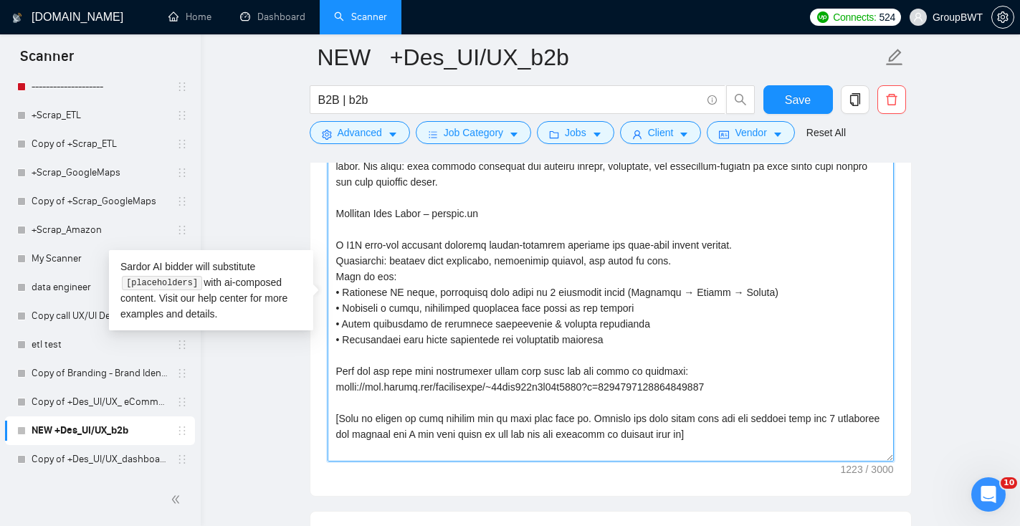
drag, startPoint x: 816, startPoint y: 447, endPoint x: 276, endPoint y: 47, distance: 672.1
click at [277, 47] on main "NEW +Des_UI/UX_b2b B2B | b2b Save Advanced Job Category Jobs Client Vendor Rese…" at bounding box center [610, 276] width 773 height 3960
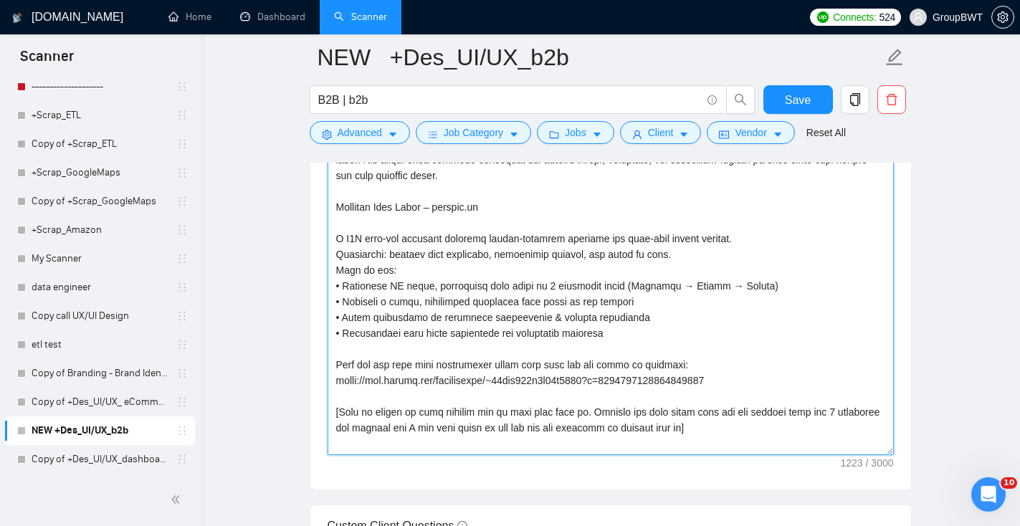
scroll to position [1776, 0]
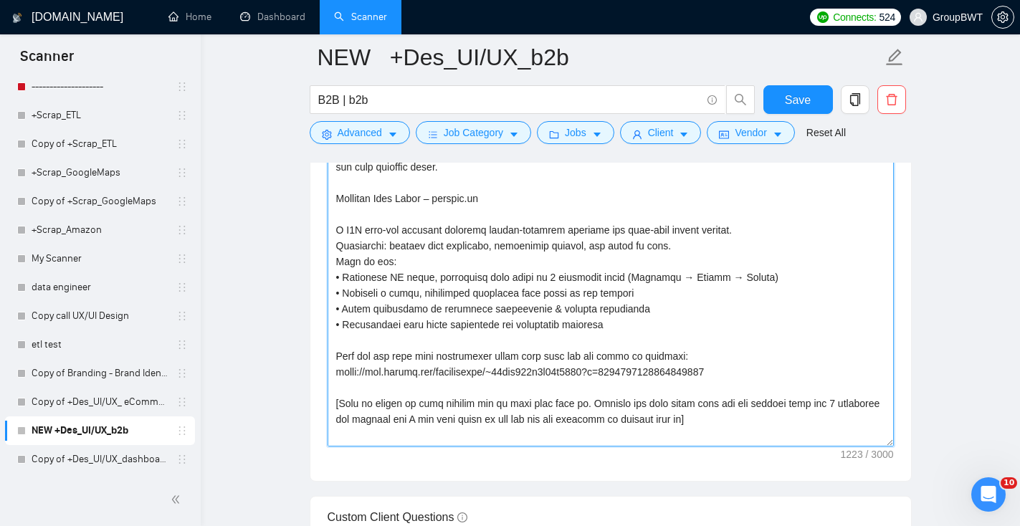
click at [560, 335] on textarea "Cover letter template:" at bounding box center [611, 285] width 566 height 323
drag, startPoint x: 694, startPoint y: 360, endPoint x: 317, endPoint y: 354, distance: 377.0
click at [317, 354] on div "Cover letter template:" at bounding box center [610, 283] width 601 height 396
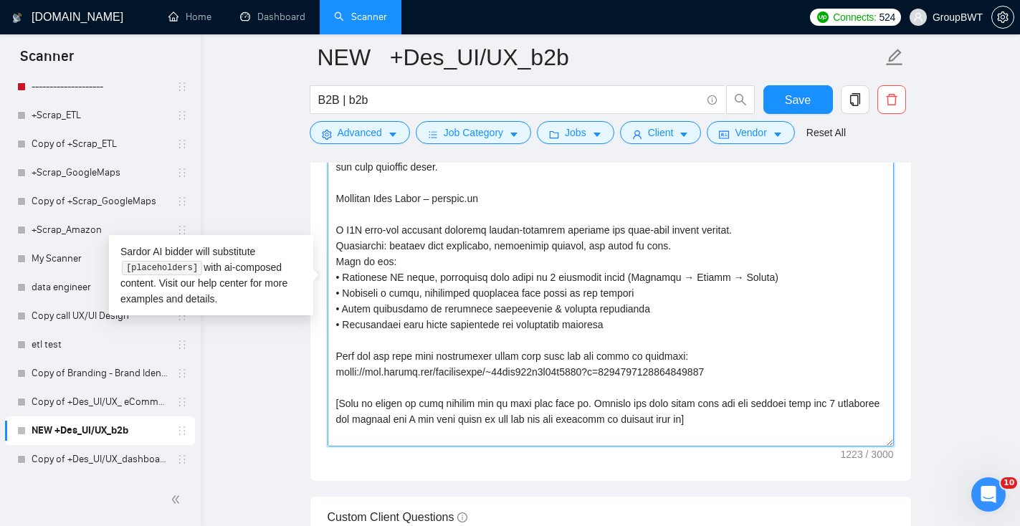
scroll to position [16, 0]
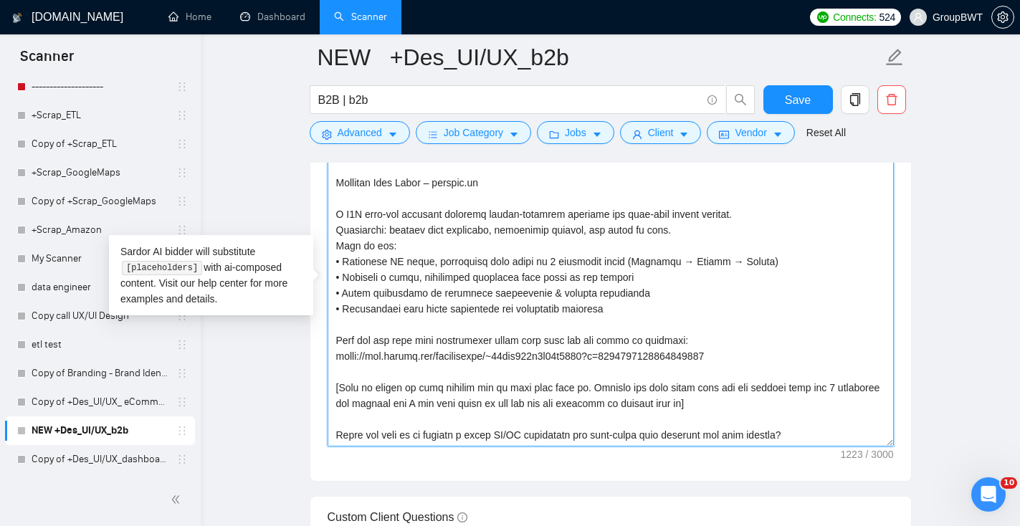
drag, startPoint x: 334, startPoint y: 384, endPoint x: 834, endPoint y: 444, distance: 503.8
click at [838, 446] on div "Cover letter template:" at bounding box center [610, 283] width 601 height 396
